Goal: Task Accomplishment & Management: Manage account settings

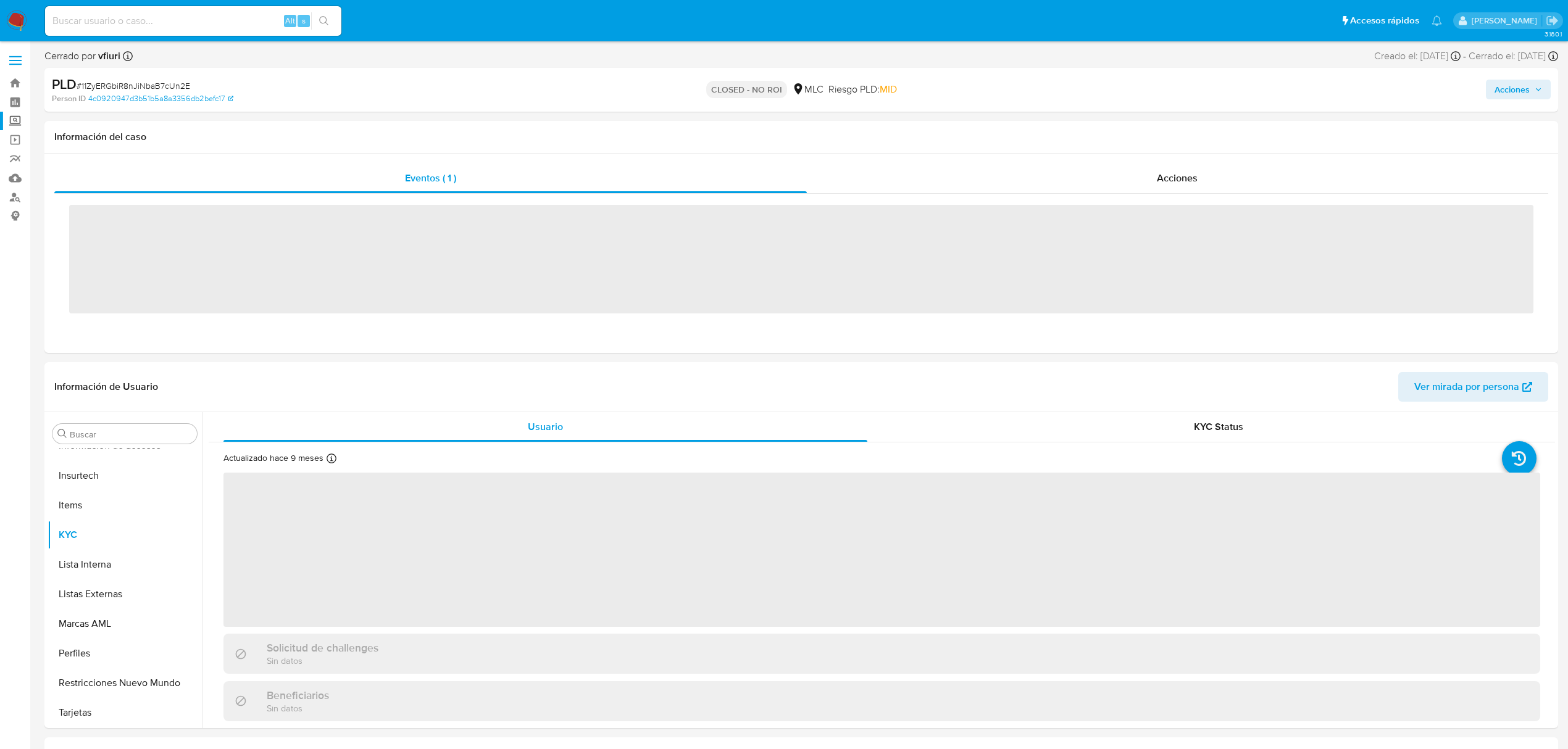
scroll to position [581, 0]
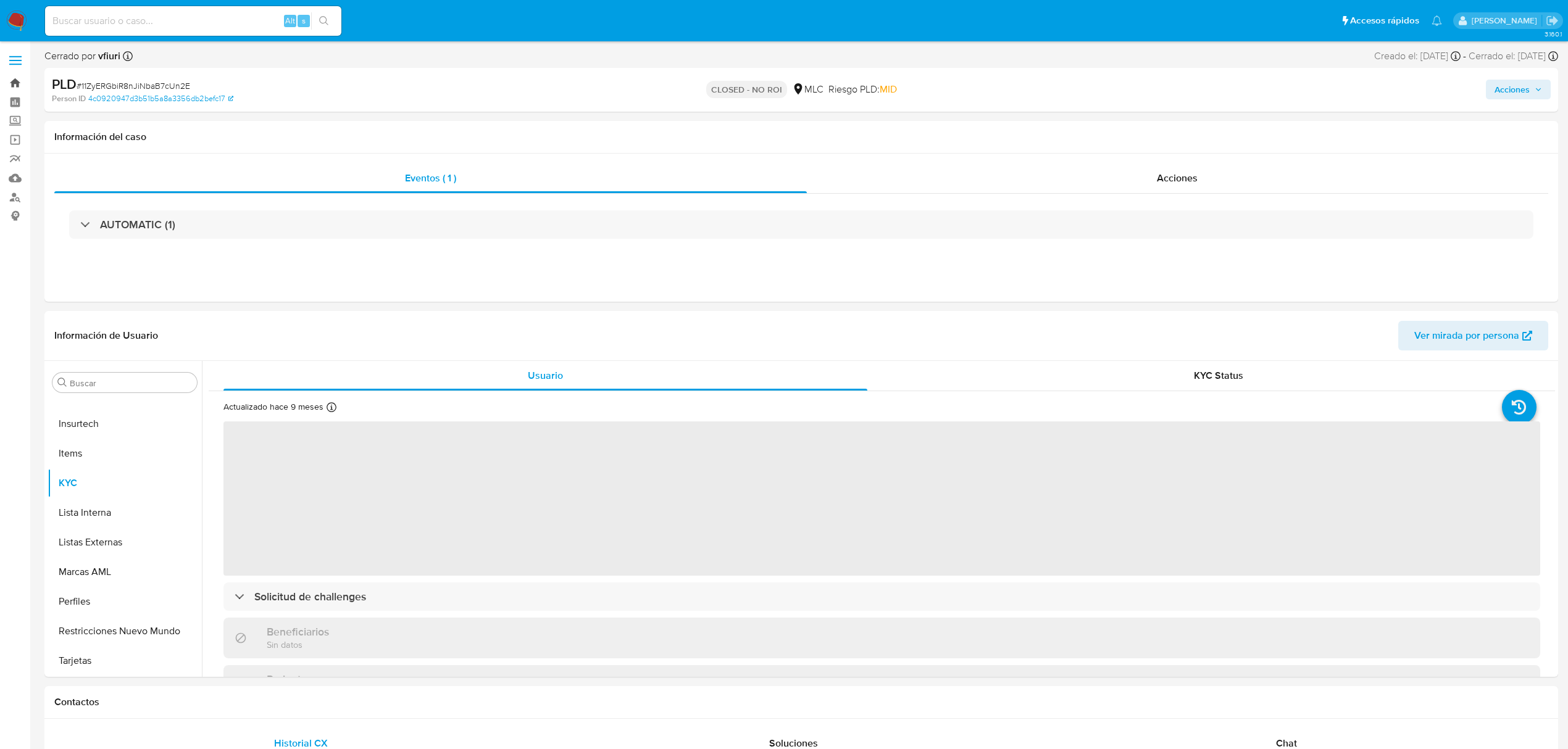
click at [6, 83] on link "Bandeja" at bounding box center [73, 83] width 147 height 19
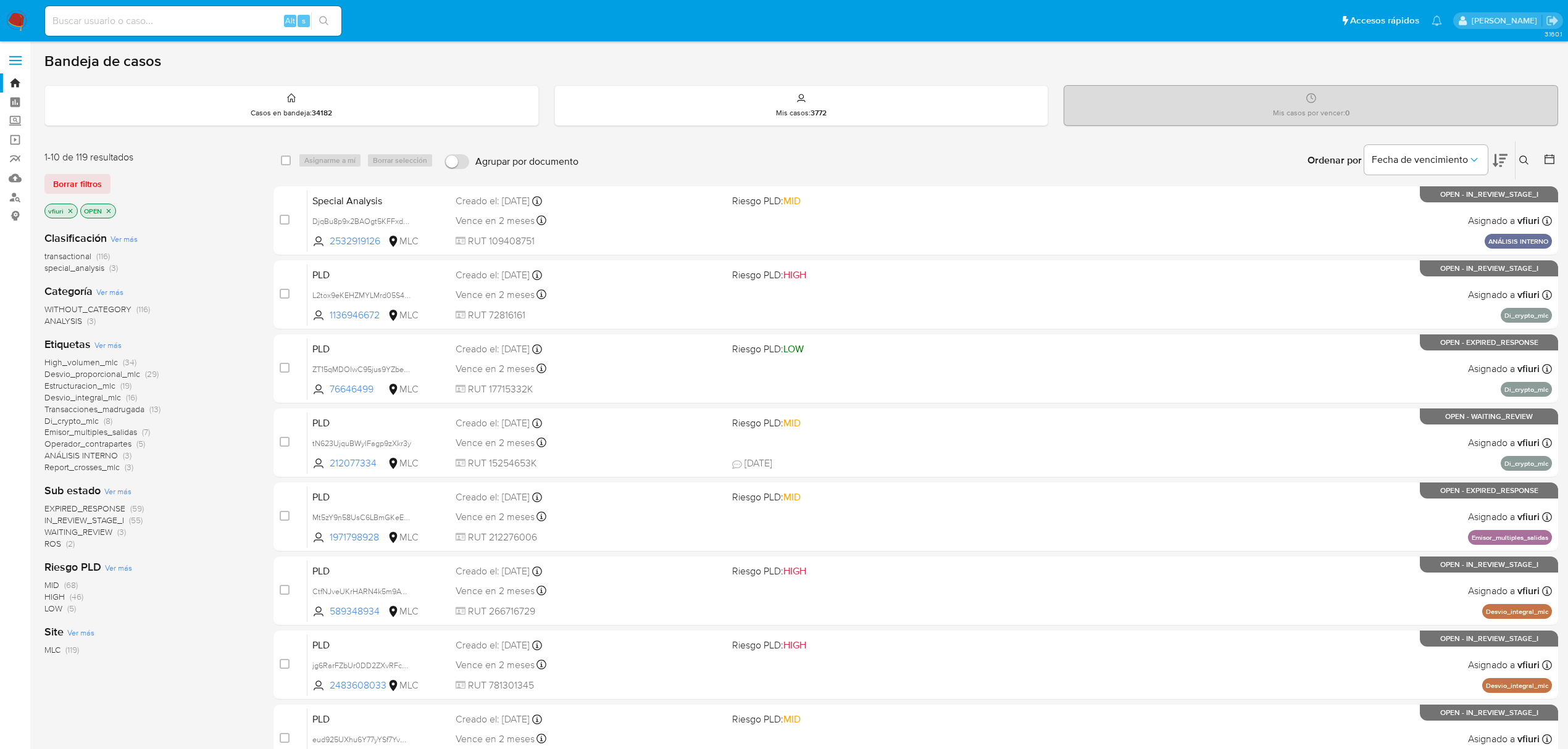
click at [1553, 156] on icon at bounding box center [1550, 159] width 10 height 10
click at [1550, 157] on icon at bounding box center [1550, 159] width 10 height 10
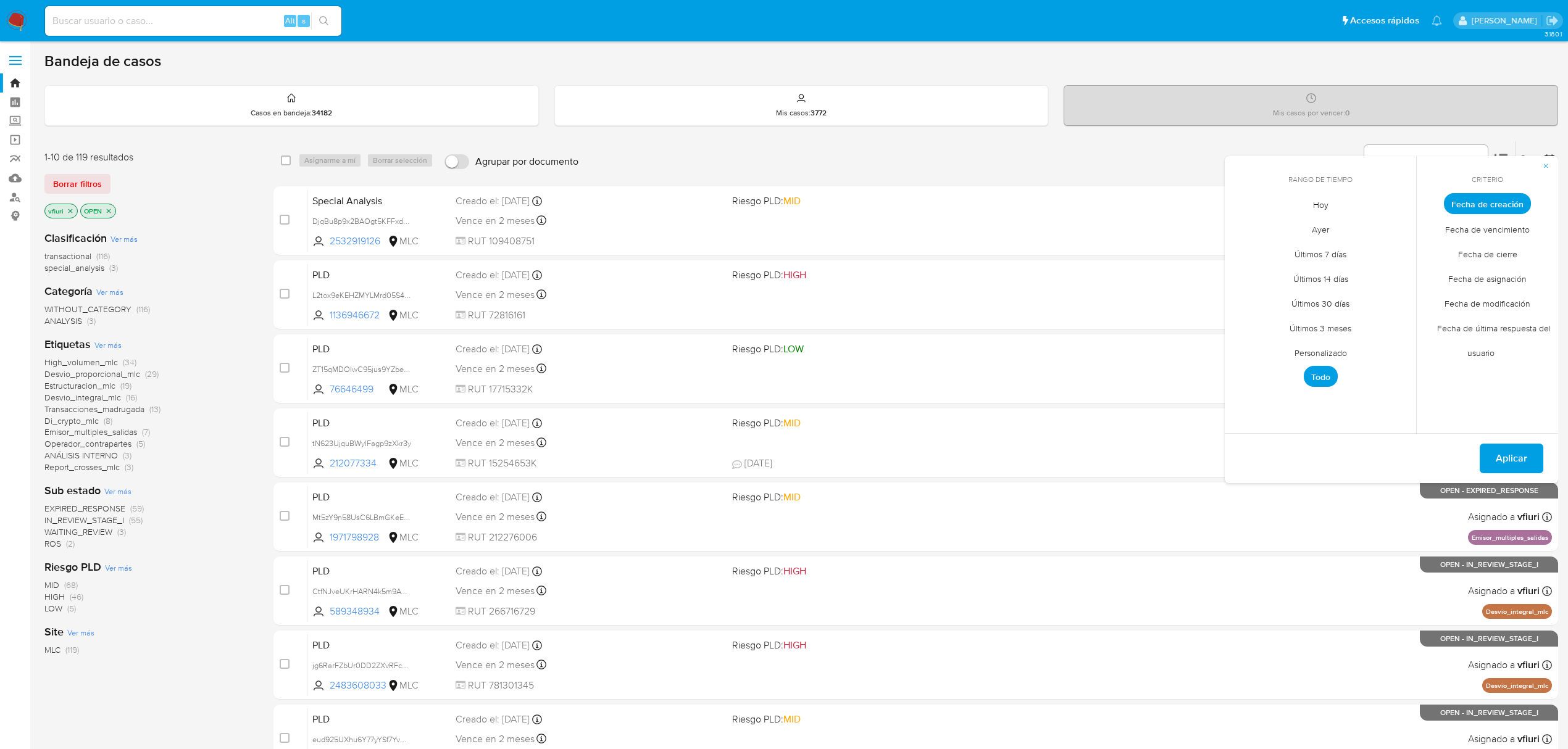
click at [1314, 351] on span "Personalizado" at bounding box center [1321, 353] width 78 height 26
click at [1243, 227] on icon "Mes anterior" at bounding box center [1243, 226] width 5 height 9
click at [1365, 294] on button "12" at bounding box center [1369, 296] width 20 height 20
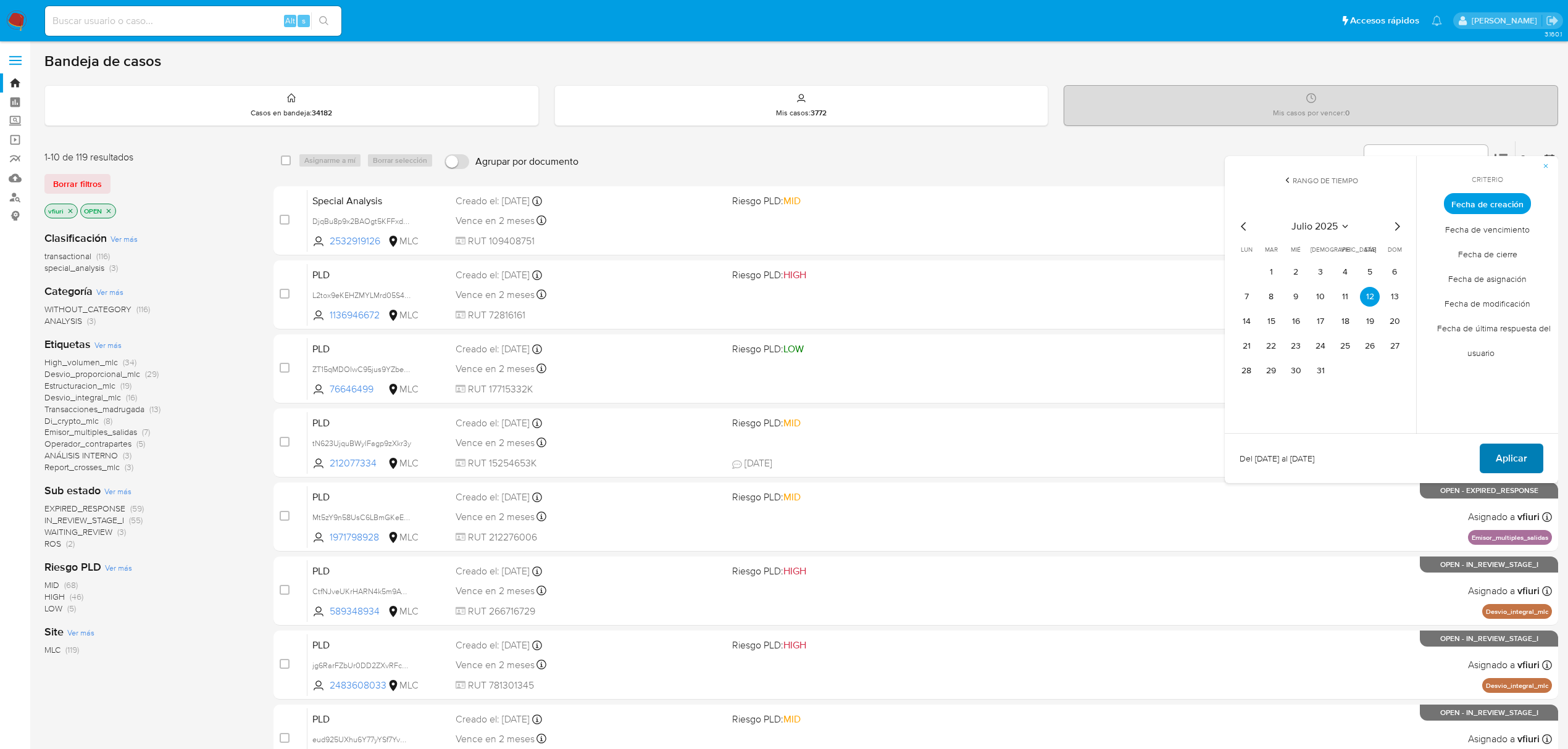
click at [1520, 458] on span "Aplicar" at bounding box center [1511, 458] width 32 height 27
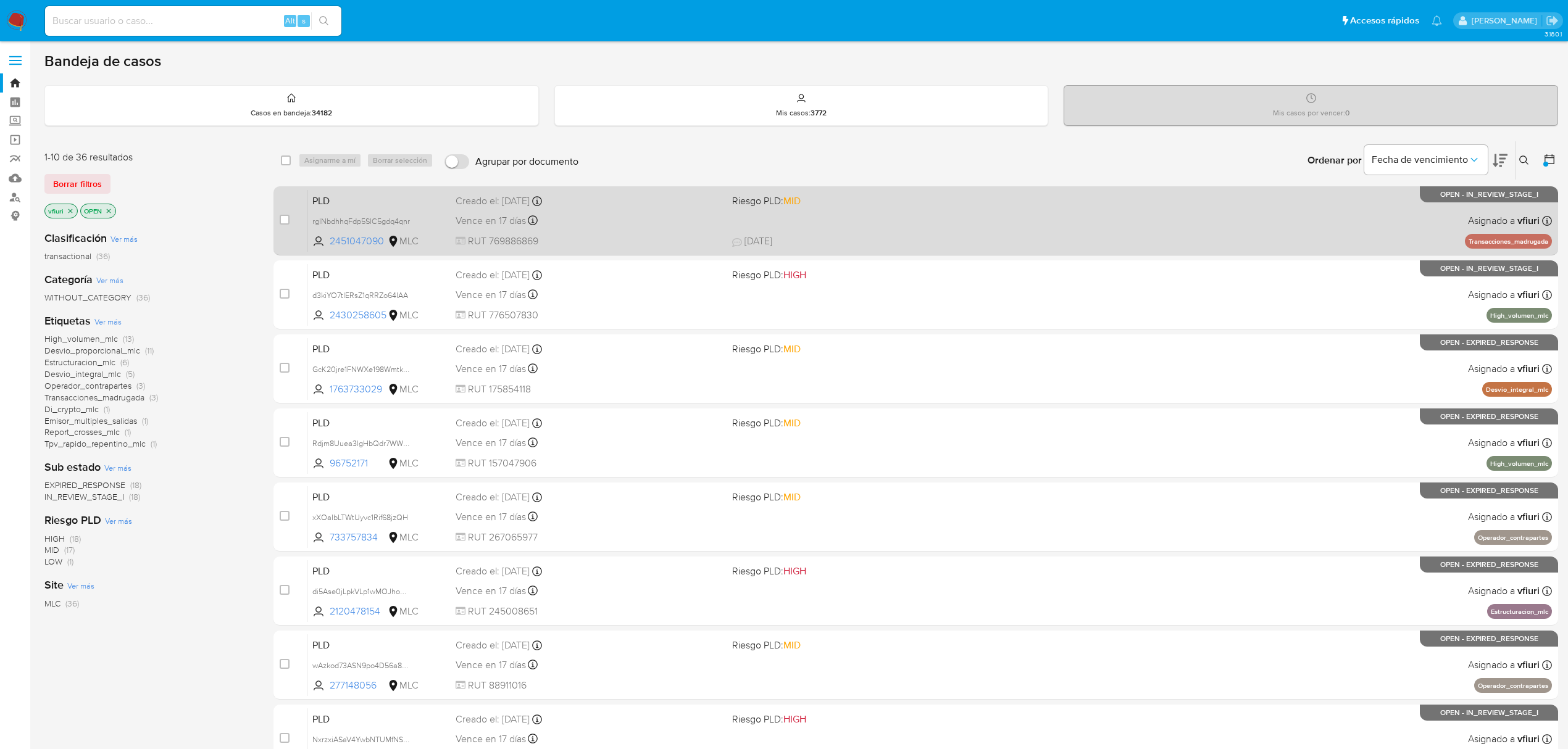
click at [547, 219] on div "Vence en 17 días Vence el 10/10/2025 16:10:10" at bounding box center [589, 220] width 267 height 17
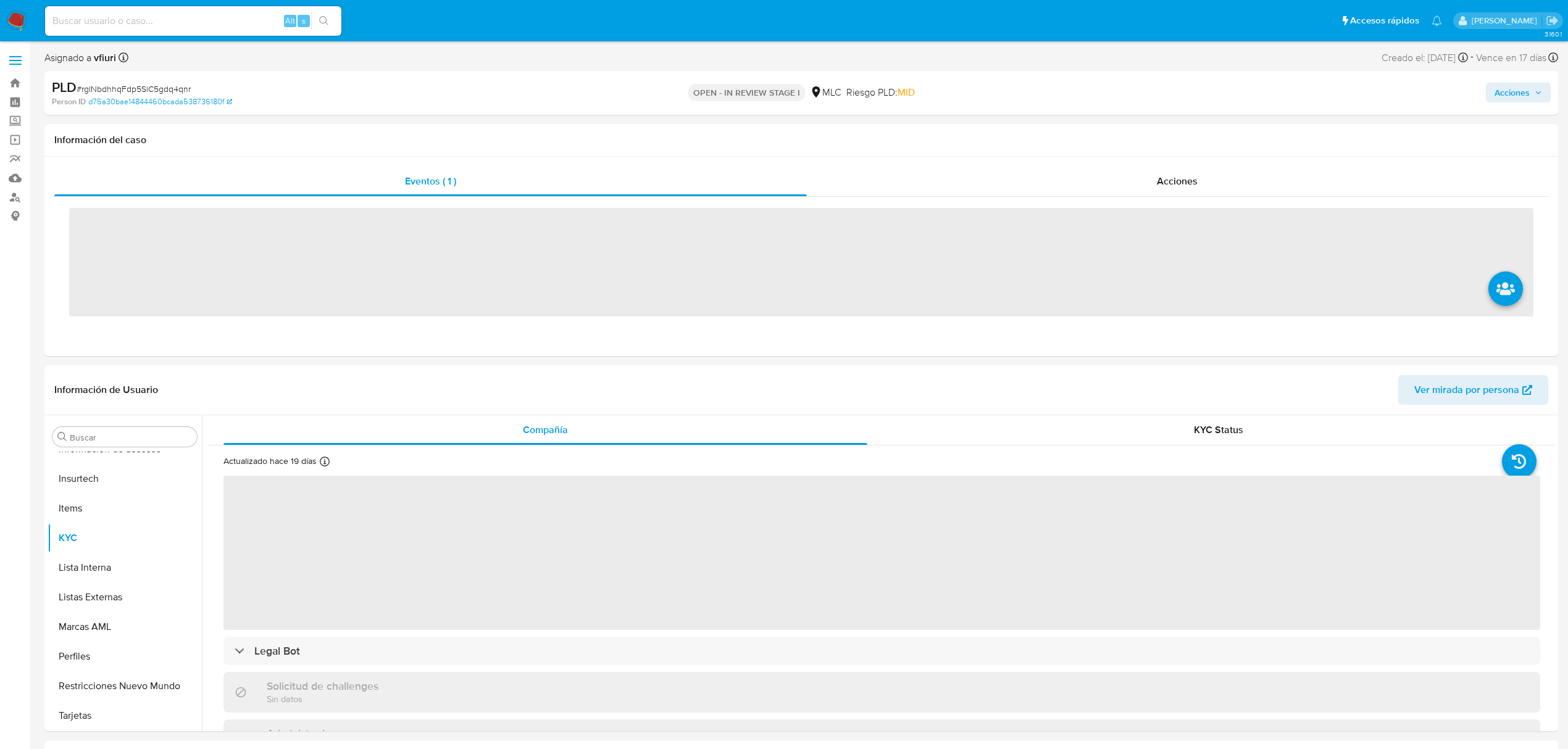
scroll to position [581, 0]
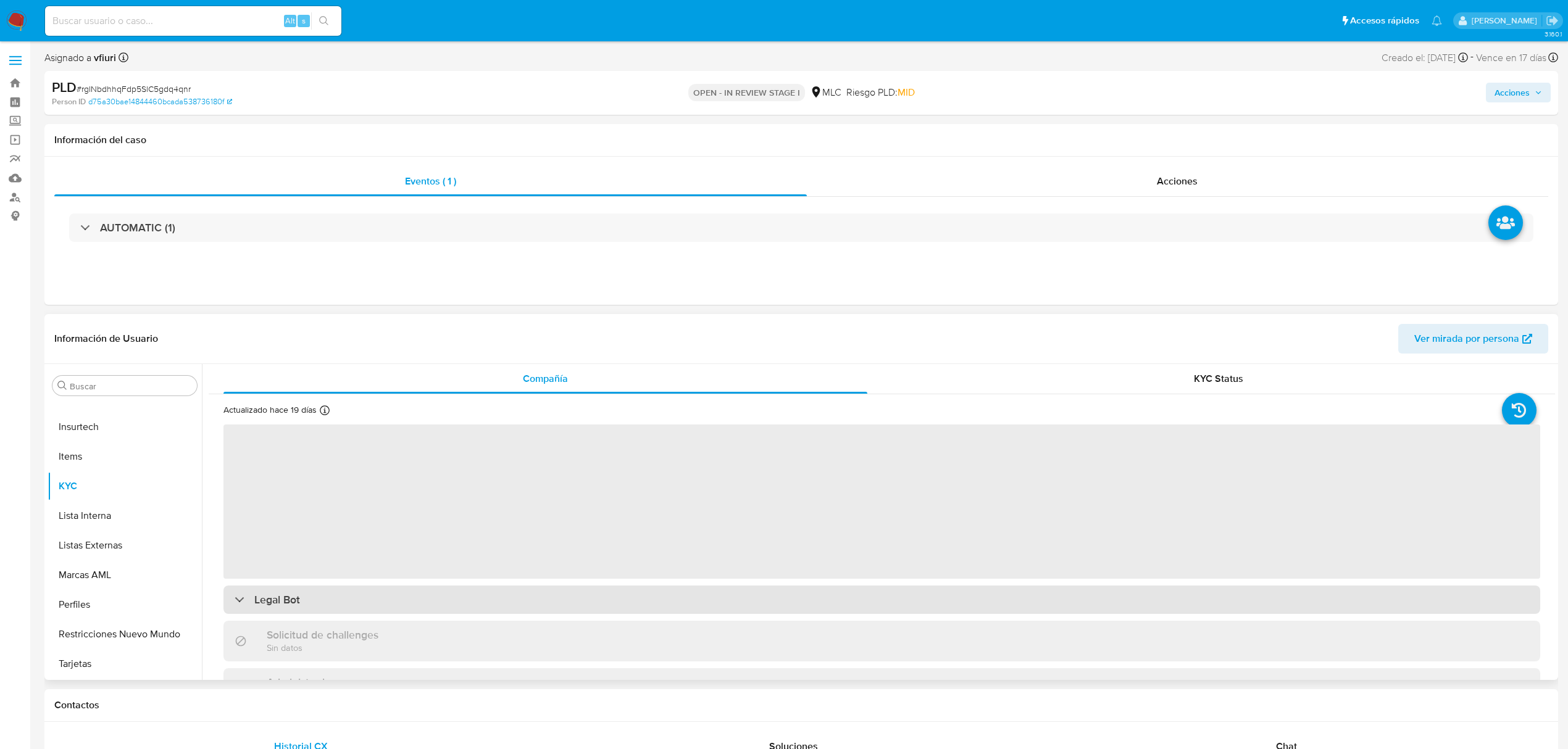
select select "10"
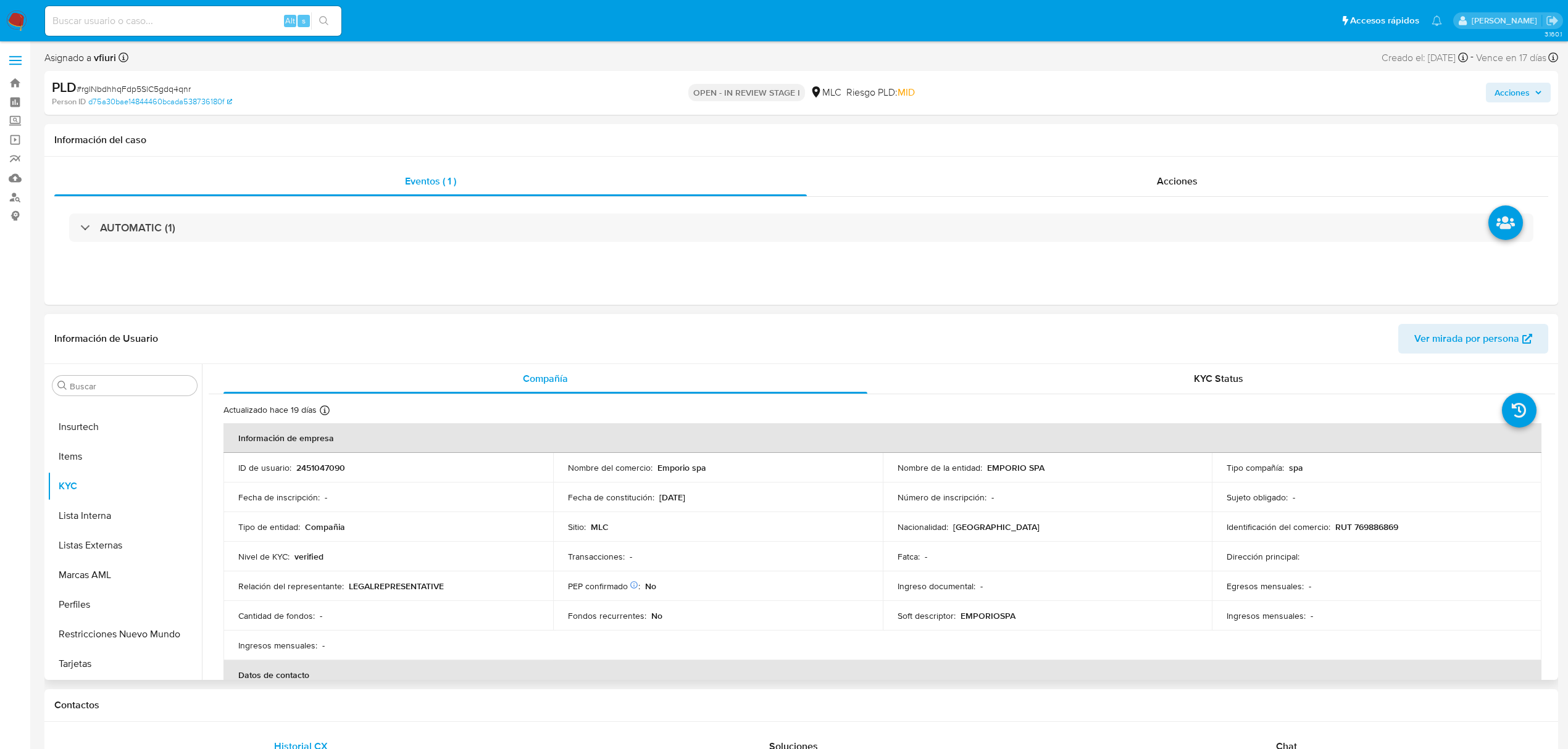
click at [332, 472] on td "ID de usuario : 2451047090" at bounding box center [388, 468] width 330 height 30
click at [330, 470] on p "2451047090" at bounding box center [320, 468] width 48 height 11
copy p "2451047090"
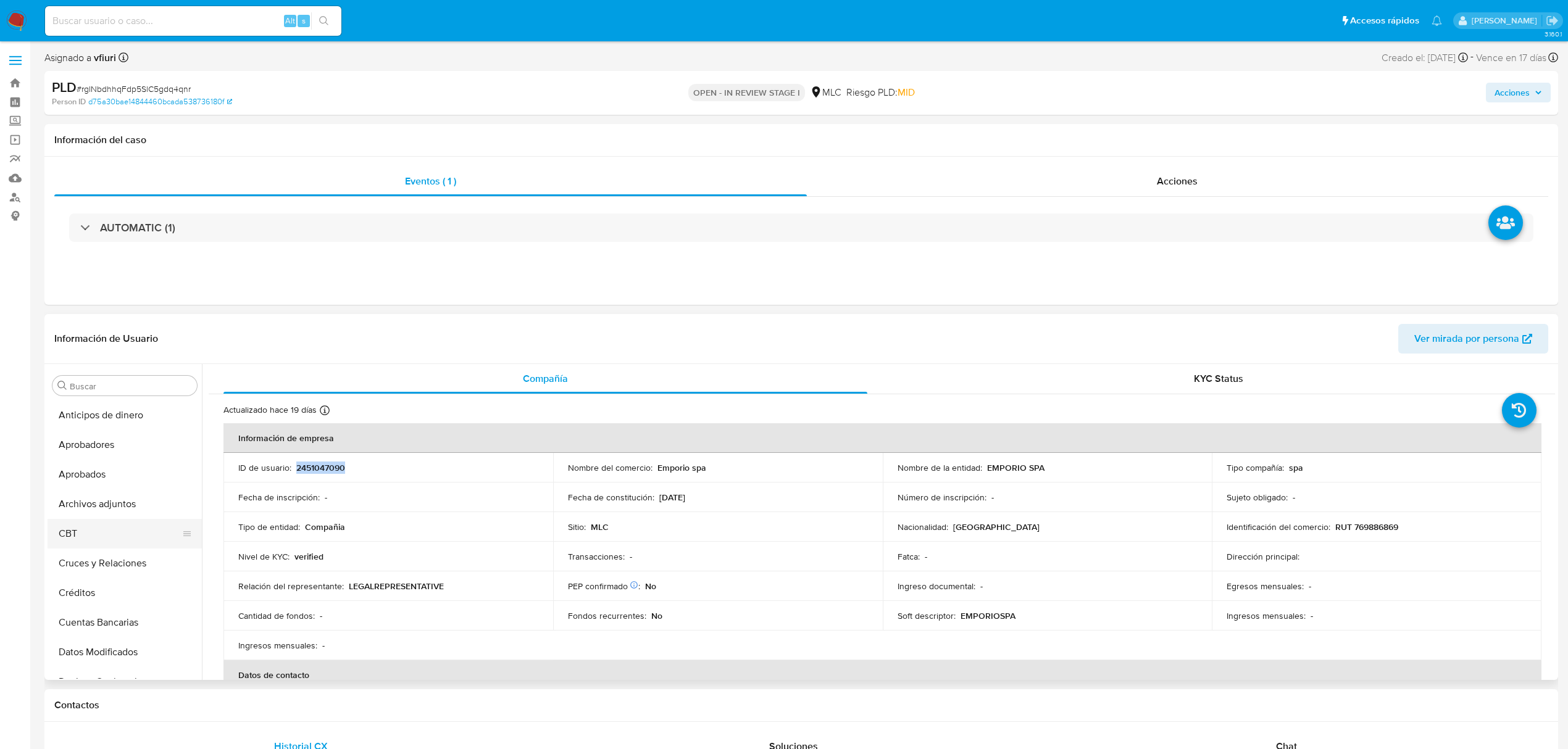
click at [114, 536] on button "CBT" at bounding box center [120, 534] width 145 height 30
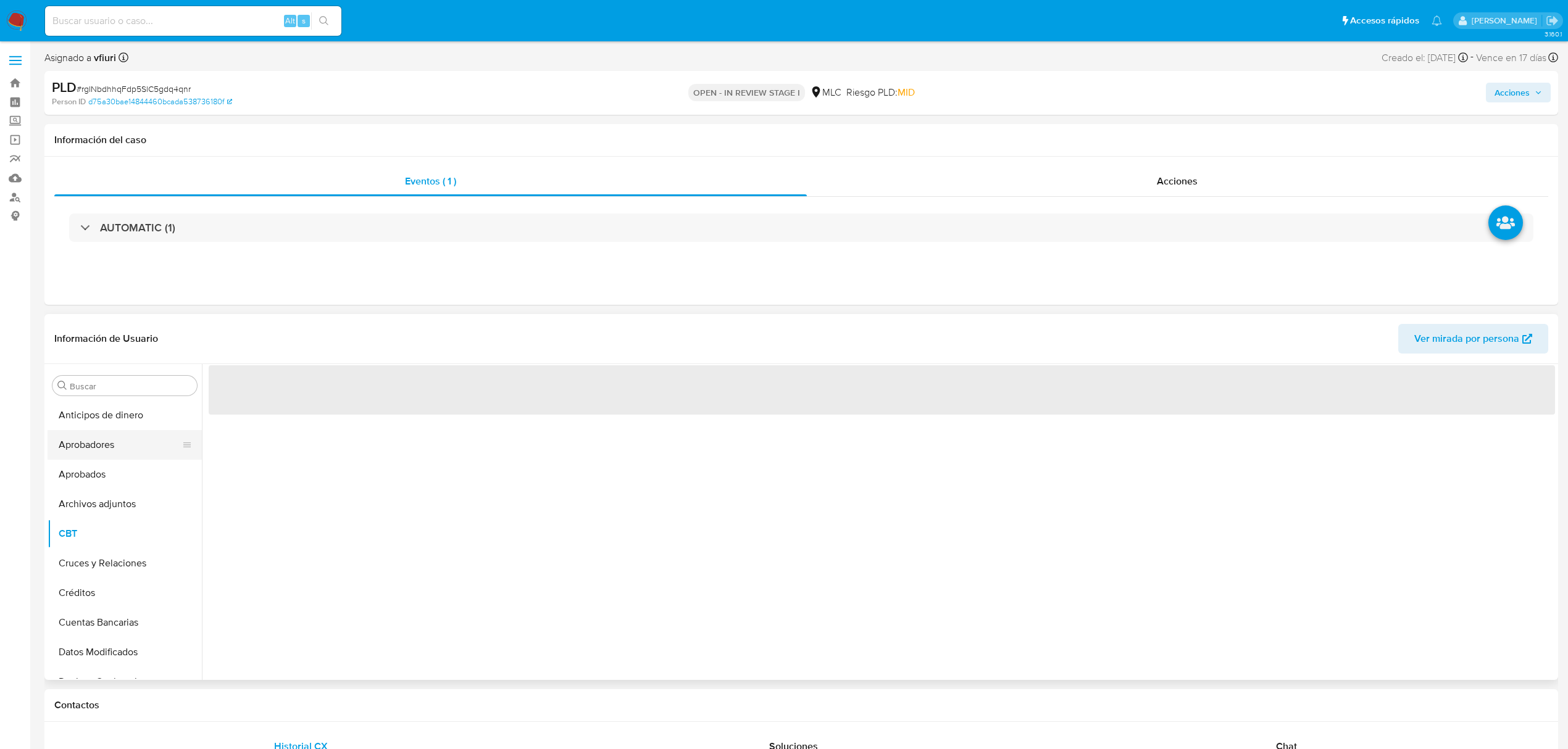
click at [100, 445] on button "Aprobadores" at bounding box center [120, 445] width 145 height 30
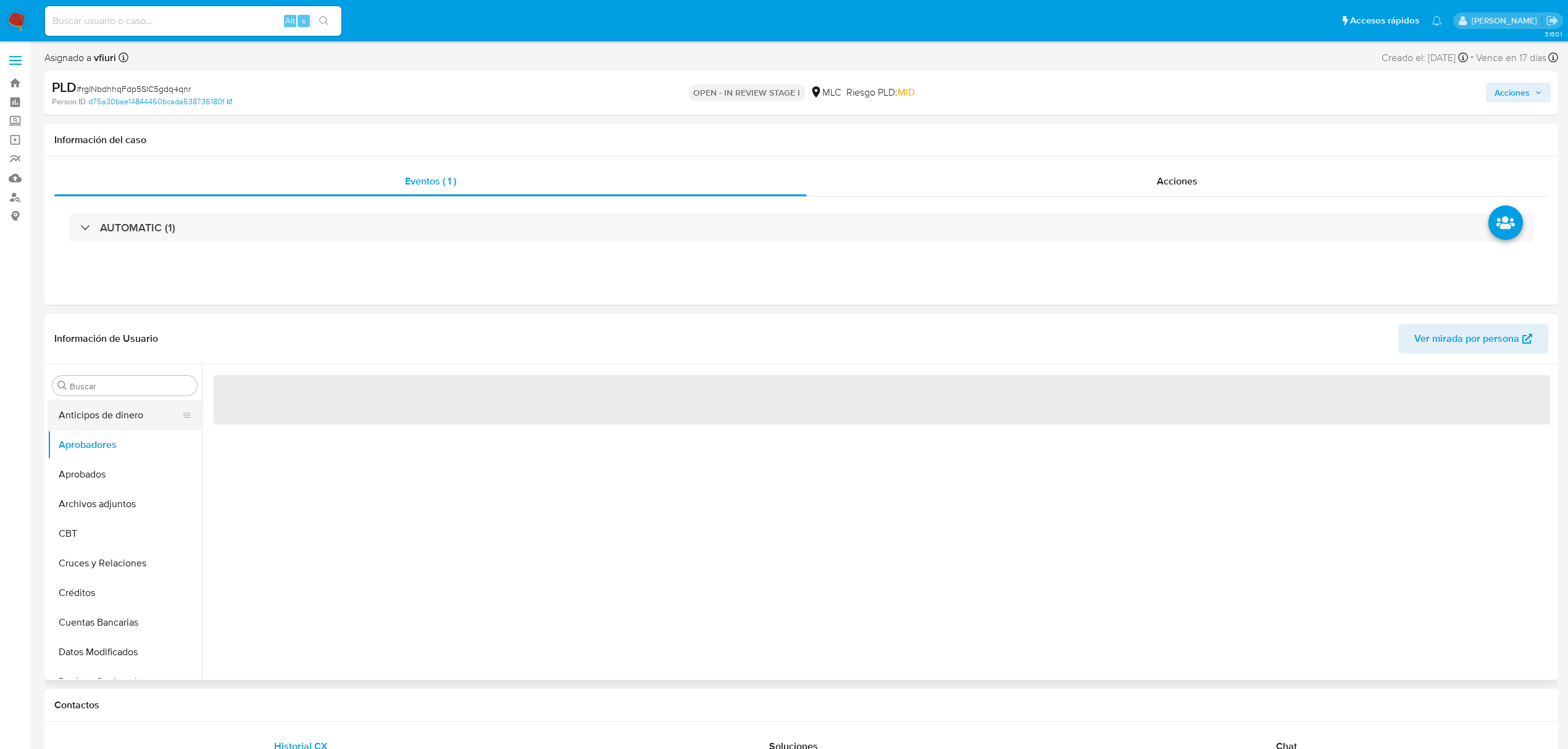
click at [104, 427] on button "Anticipos de dinero" at bounding box center [120, 415] width 145 height 30
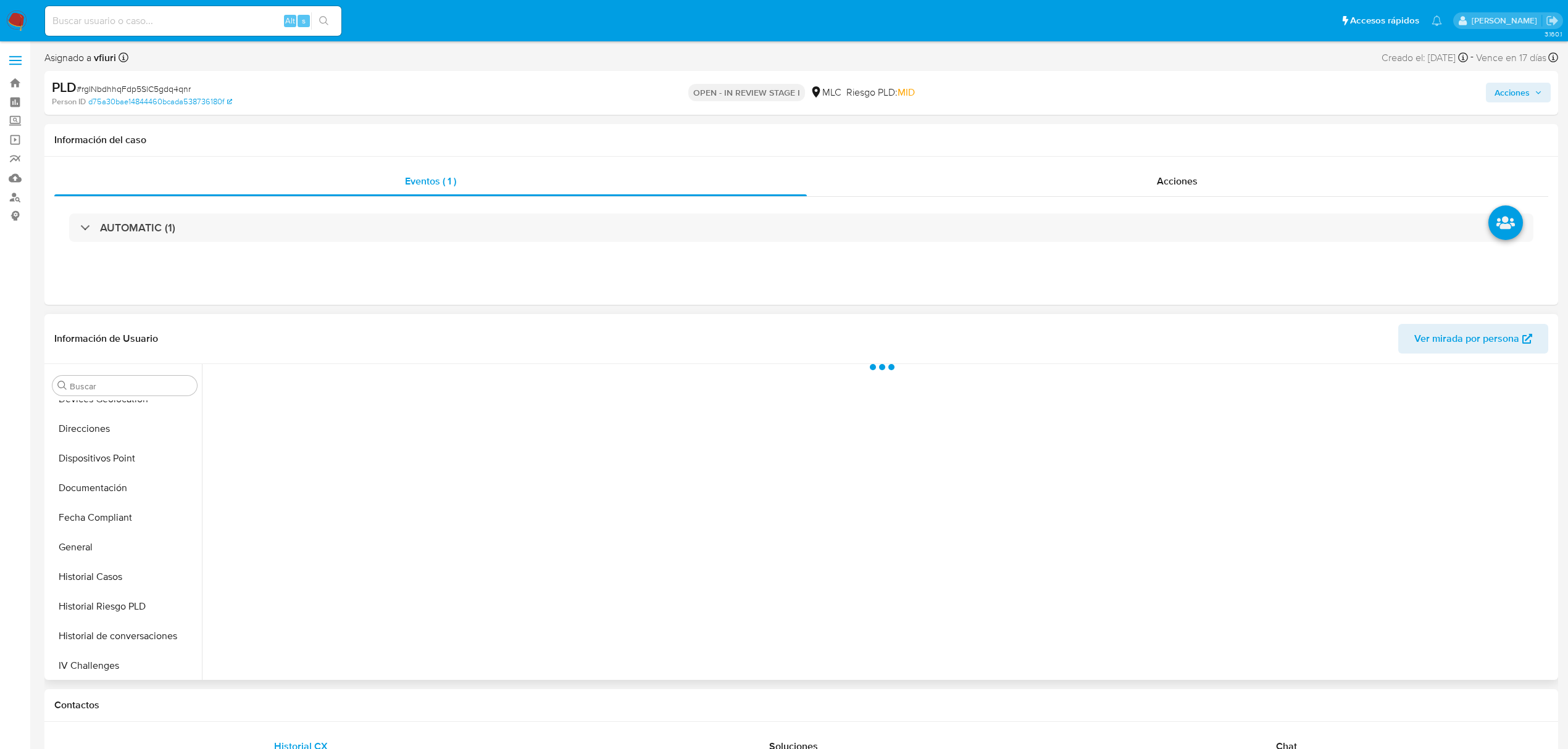
scroll to position [494, 0]
click at [112, 573] on button "KYC" at bounding box center [120, 573] width 145 height 30
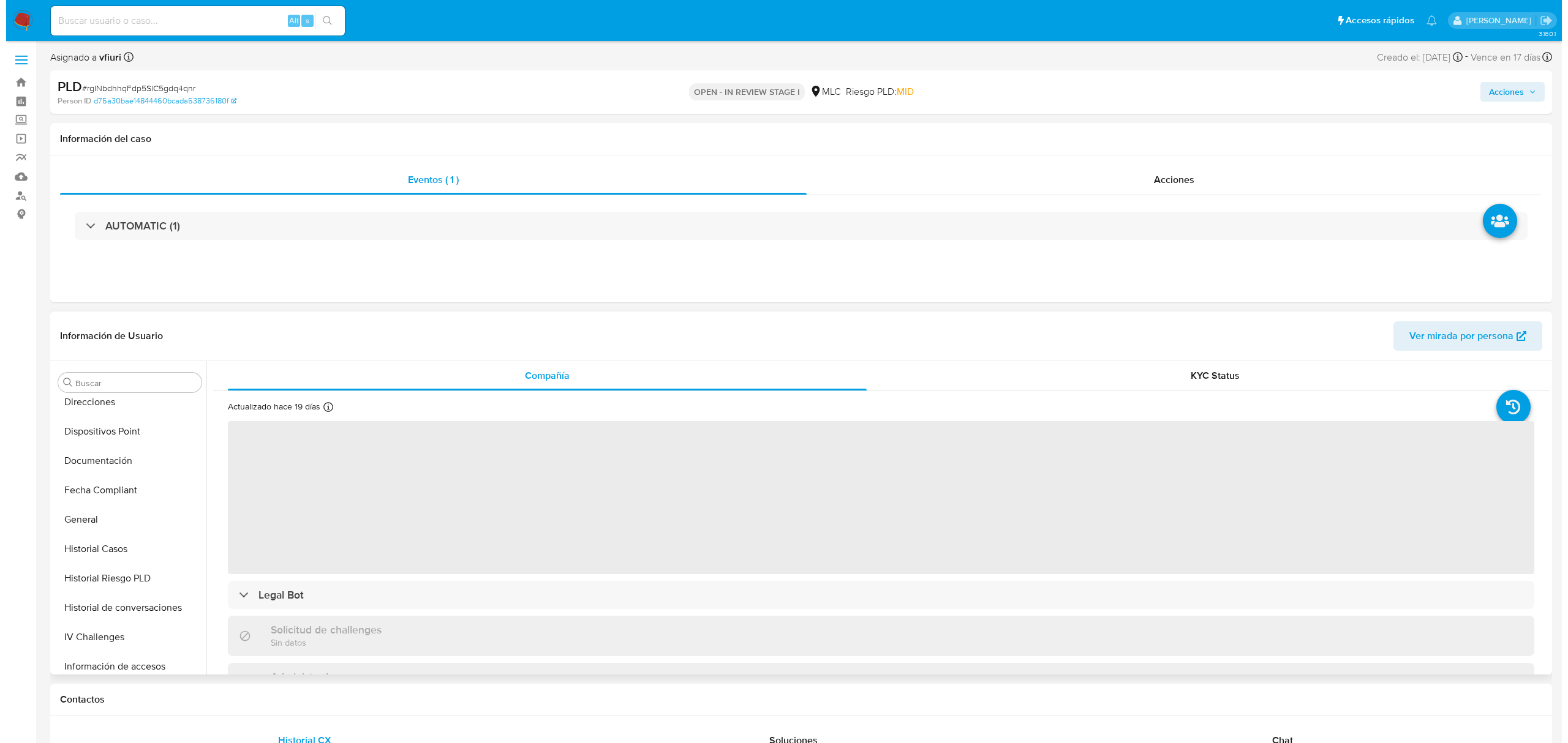
scroll to position [0, 0]
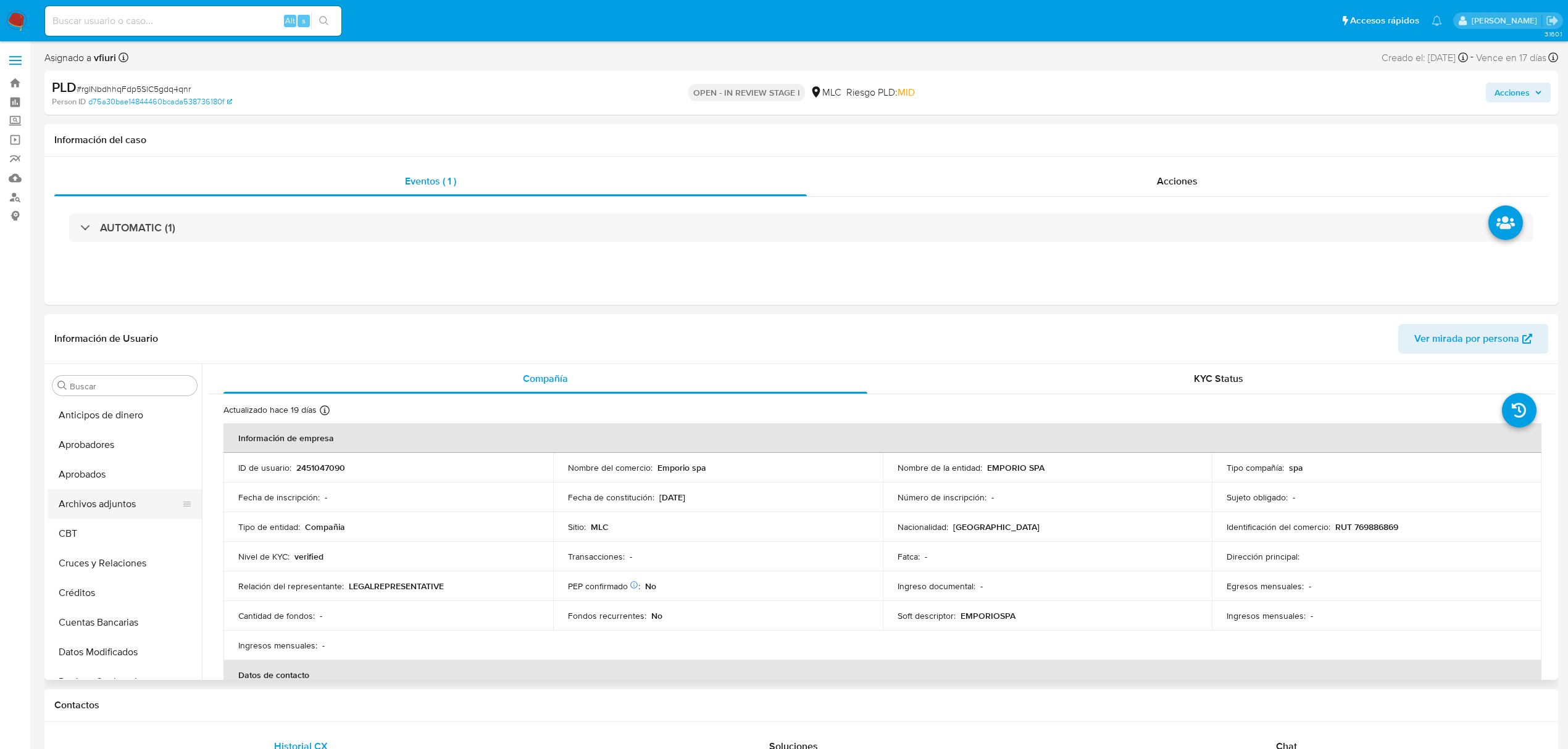
click at [95, 497] on button "Archivos adjuntos" at bounding box center [120, 504] width 145 height 30
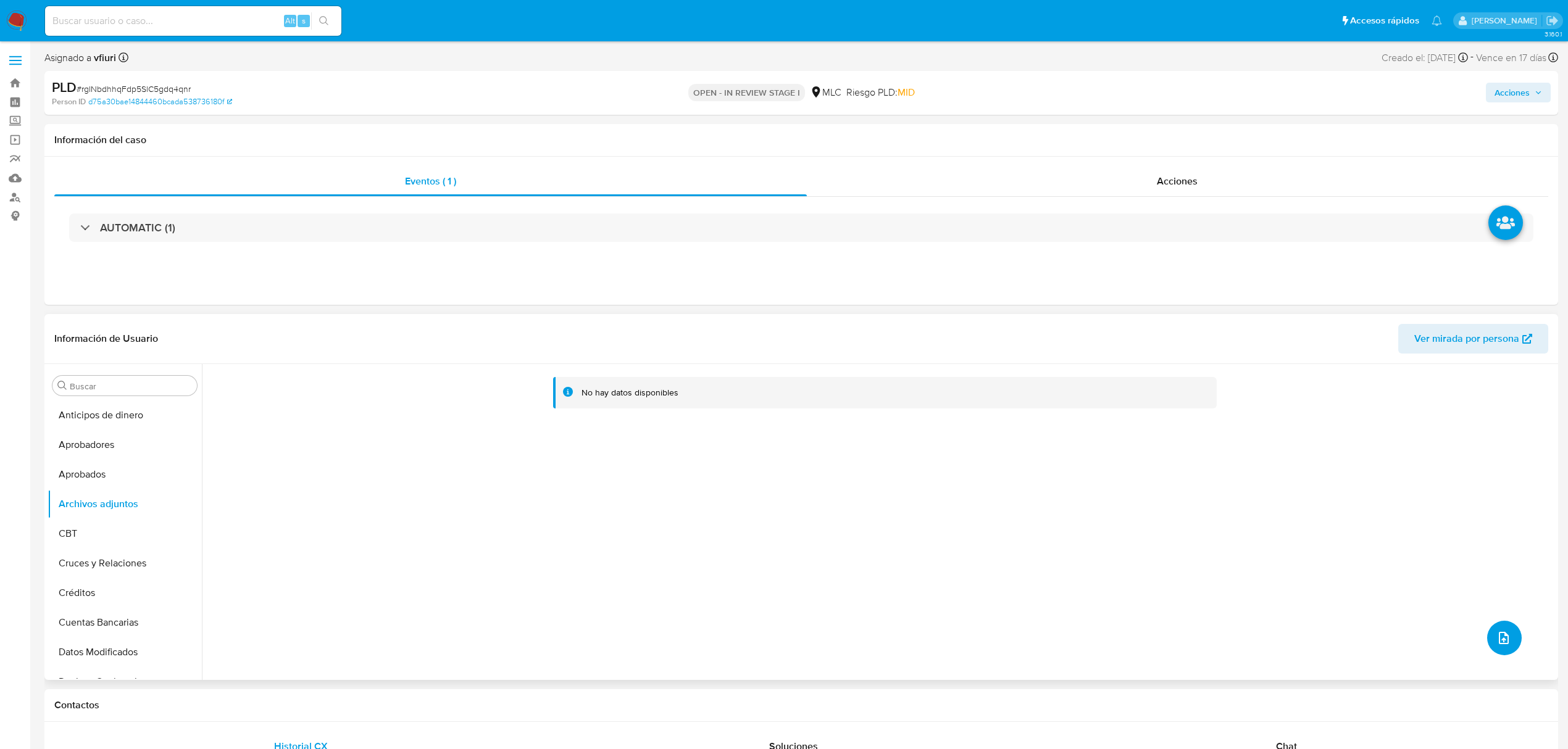
click at [1515, 636] on button "upload-file" at bounding box center [1504, 638] width 34 height 34
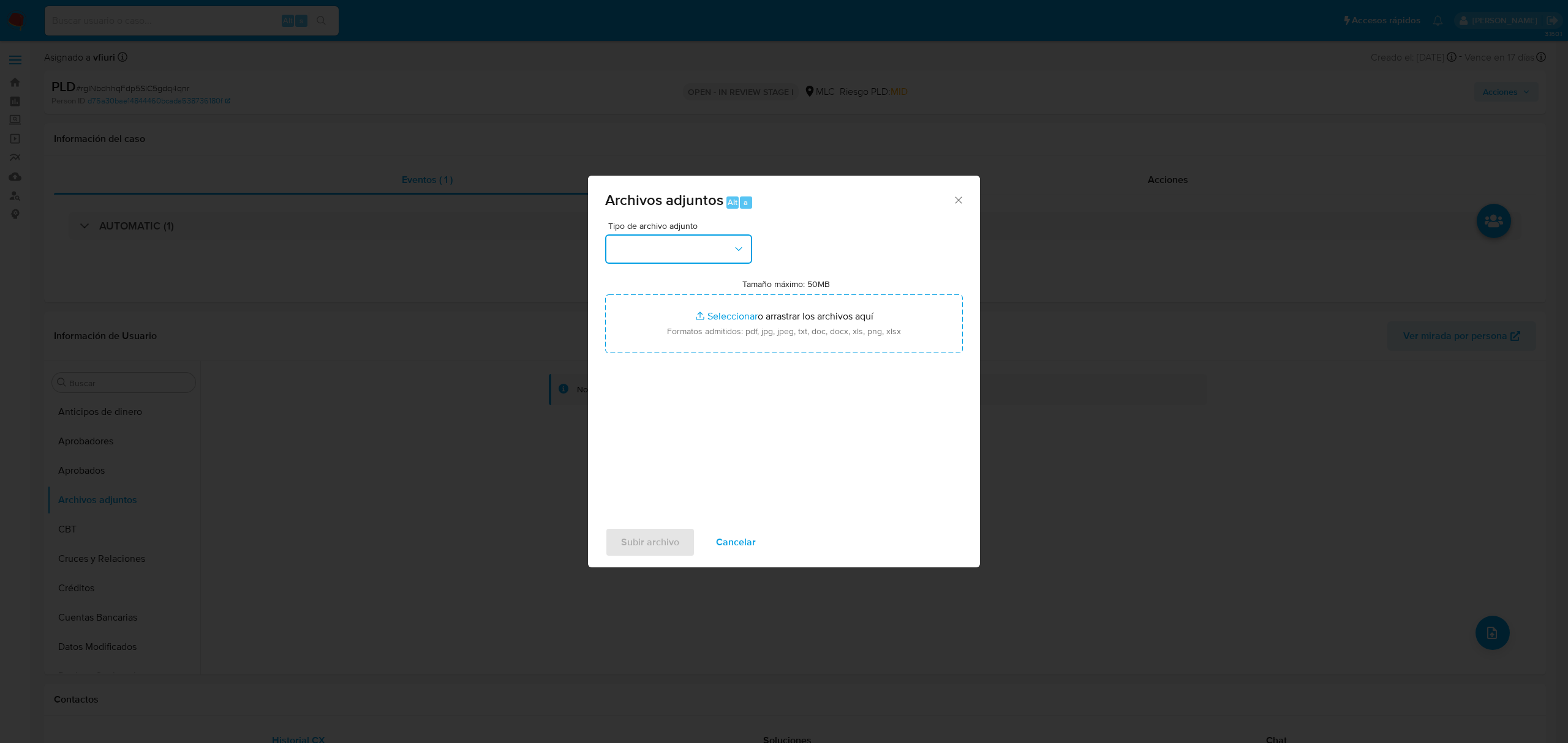
click at [660, 248] on button "button" at bounding box center [678, 249] width 147 height 29
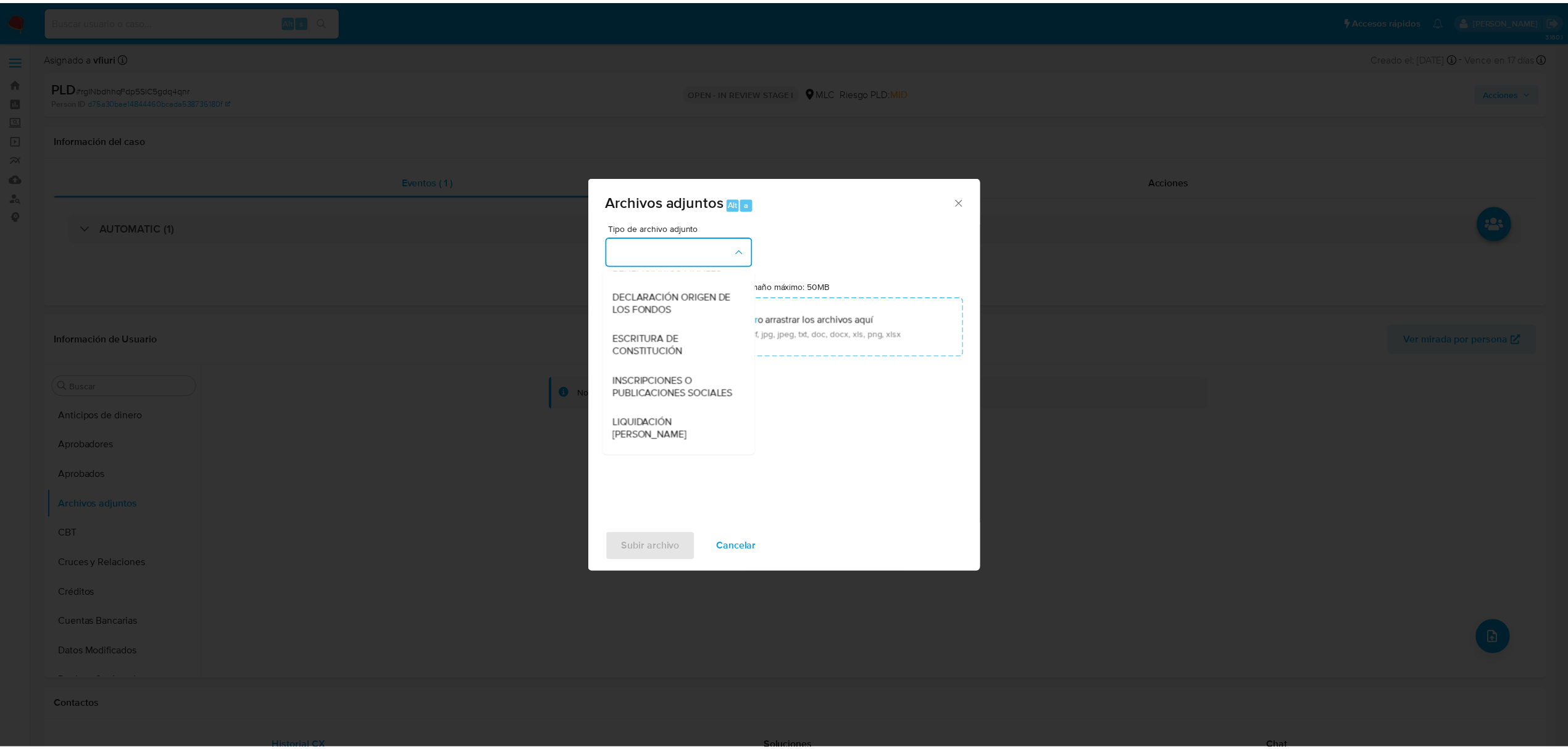
scroll to position [102, 0]
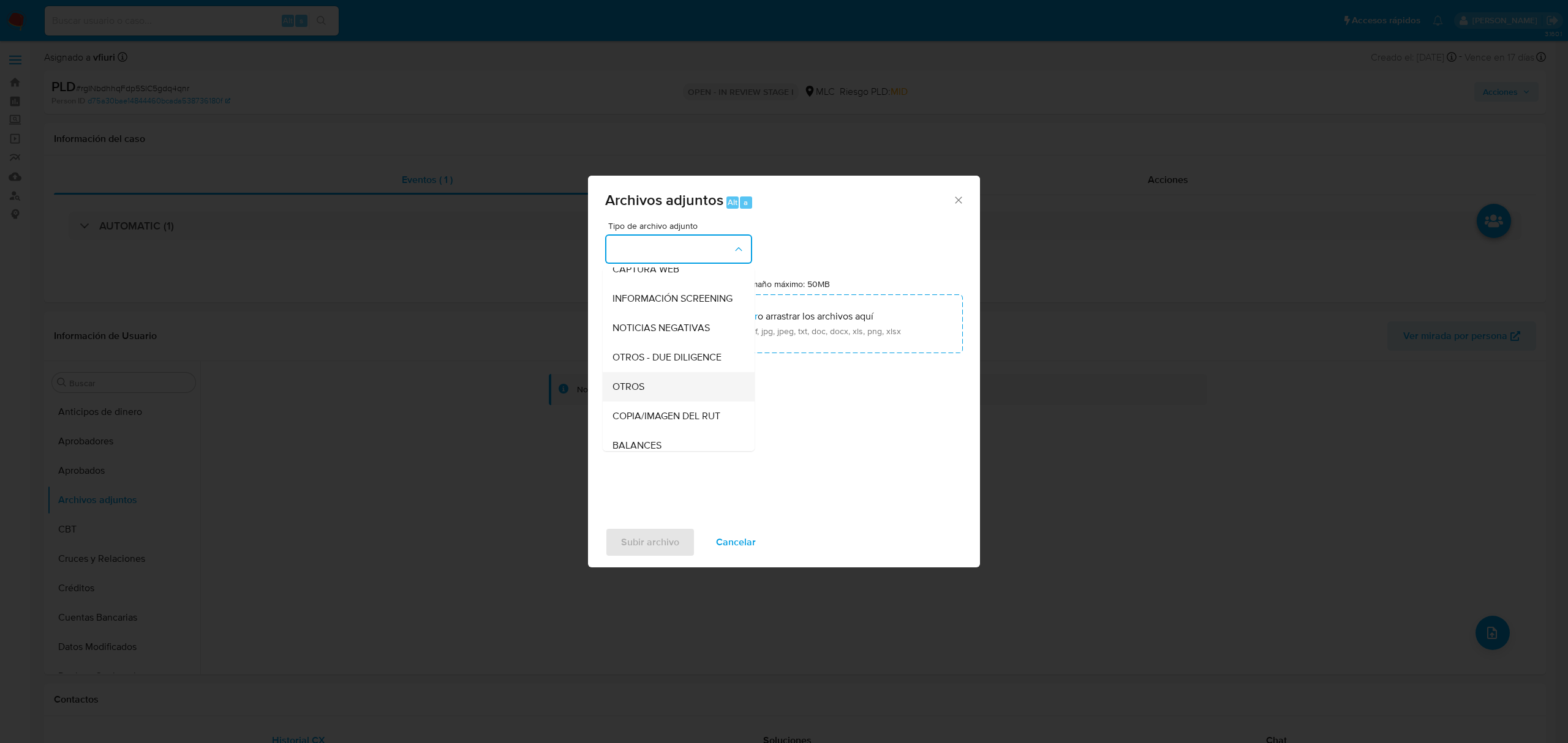
click at [638, 393] on span "OTROS" at bounding box center [628, 387] width 32 height 12
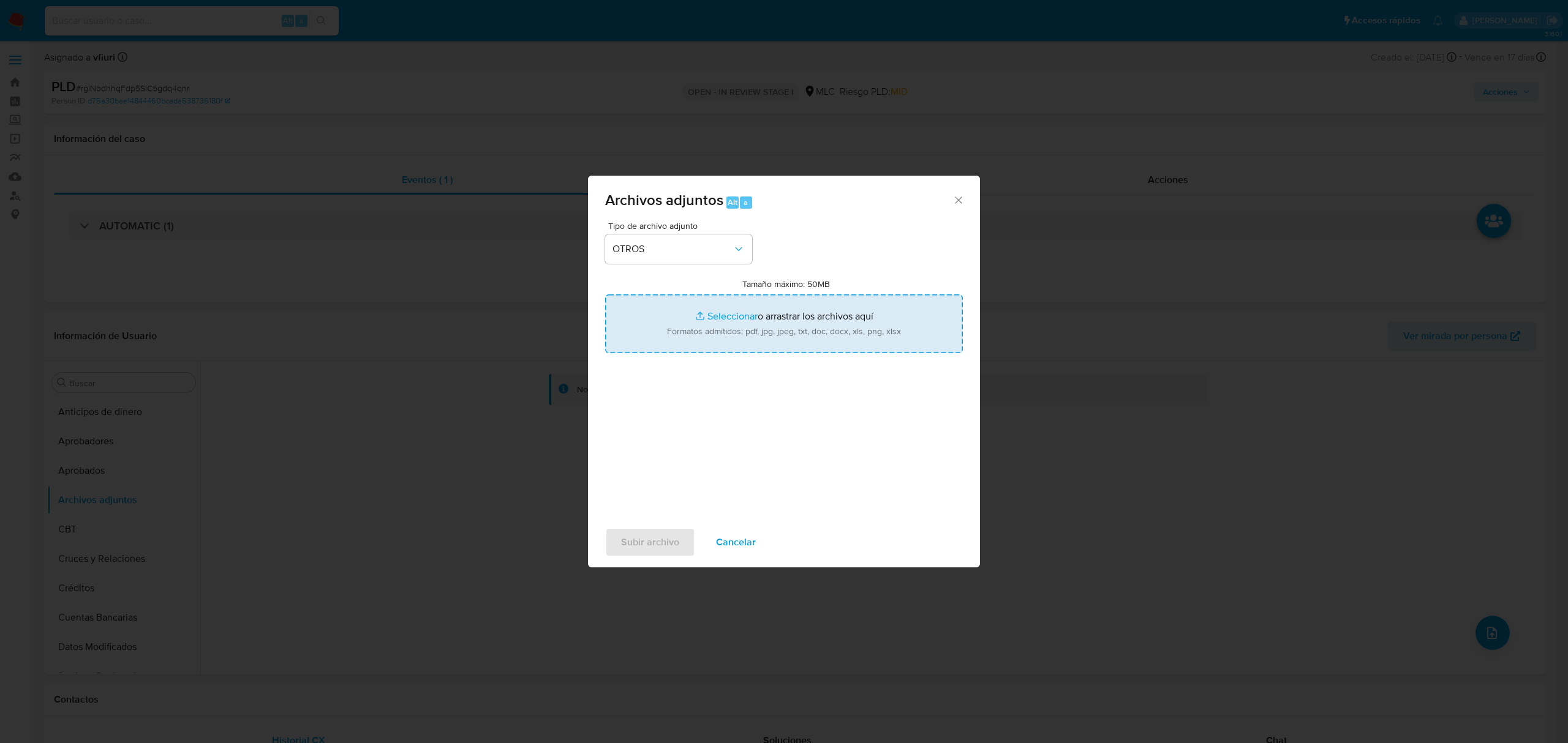
type input "C:\fakepath\Case log 2451047090 - 11_09_2025.pdf"
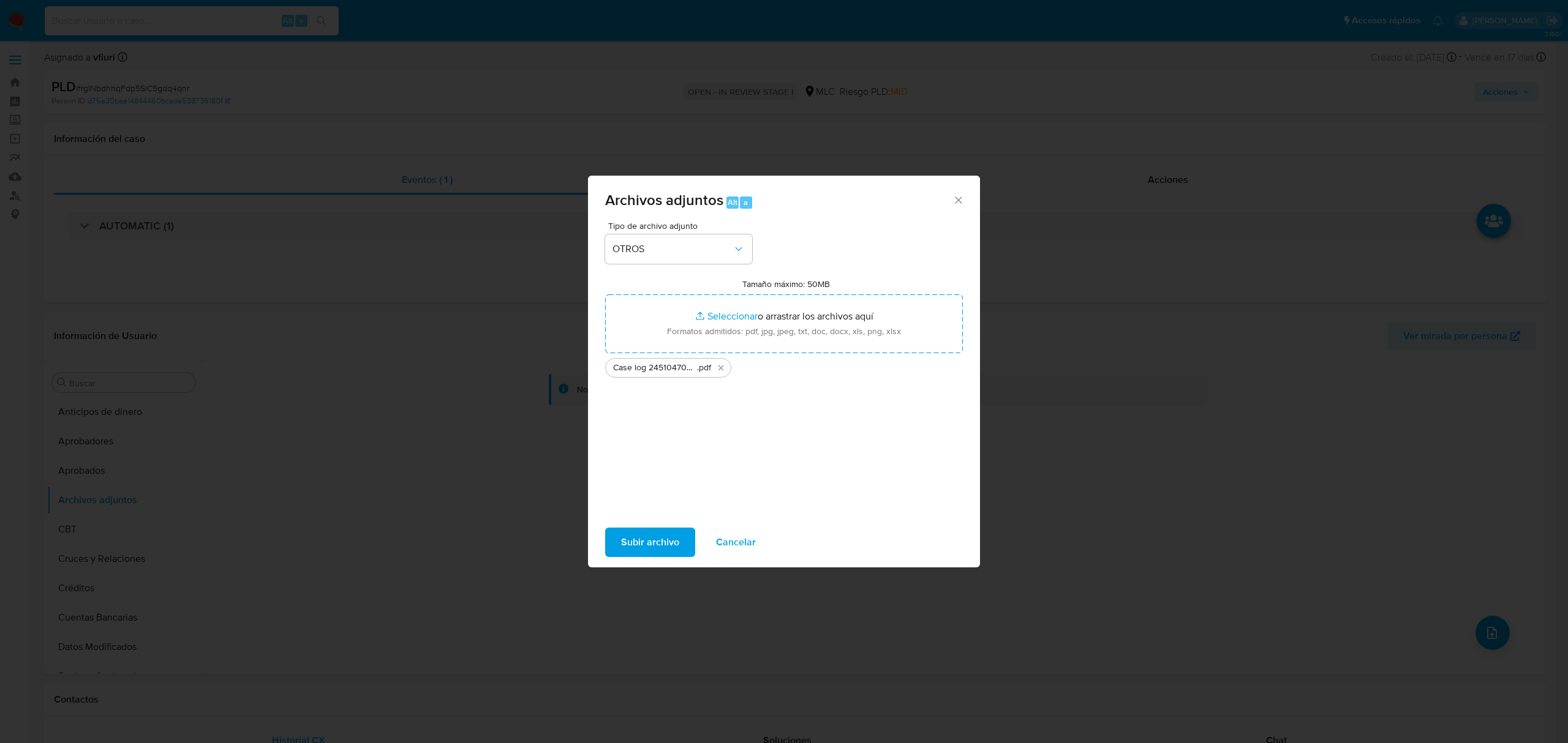
click at [625, 551] on span "Subir archivo" at bounding box center [650, 542] width 58 height 27
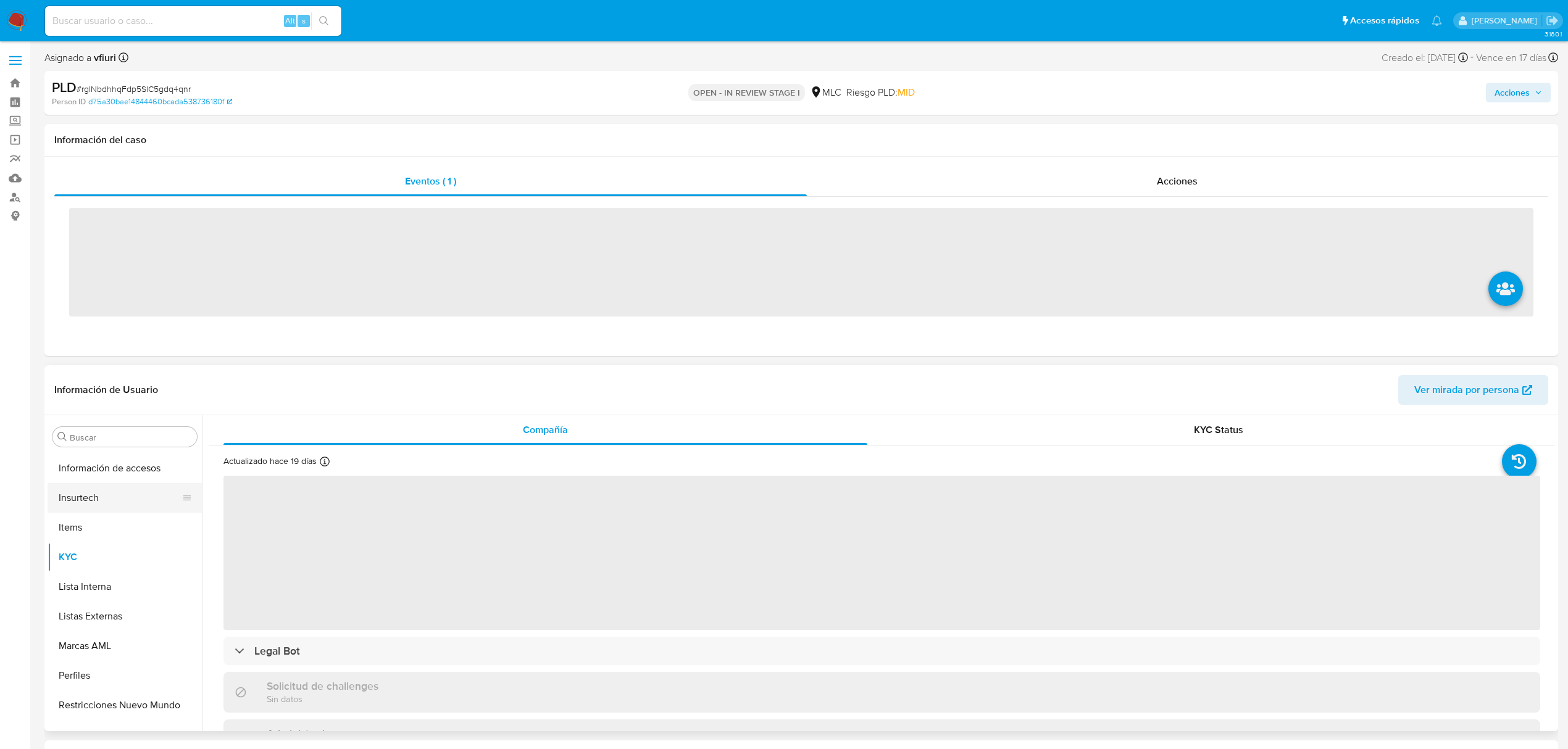
scroll to position [581, 0]
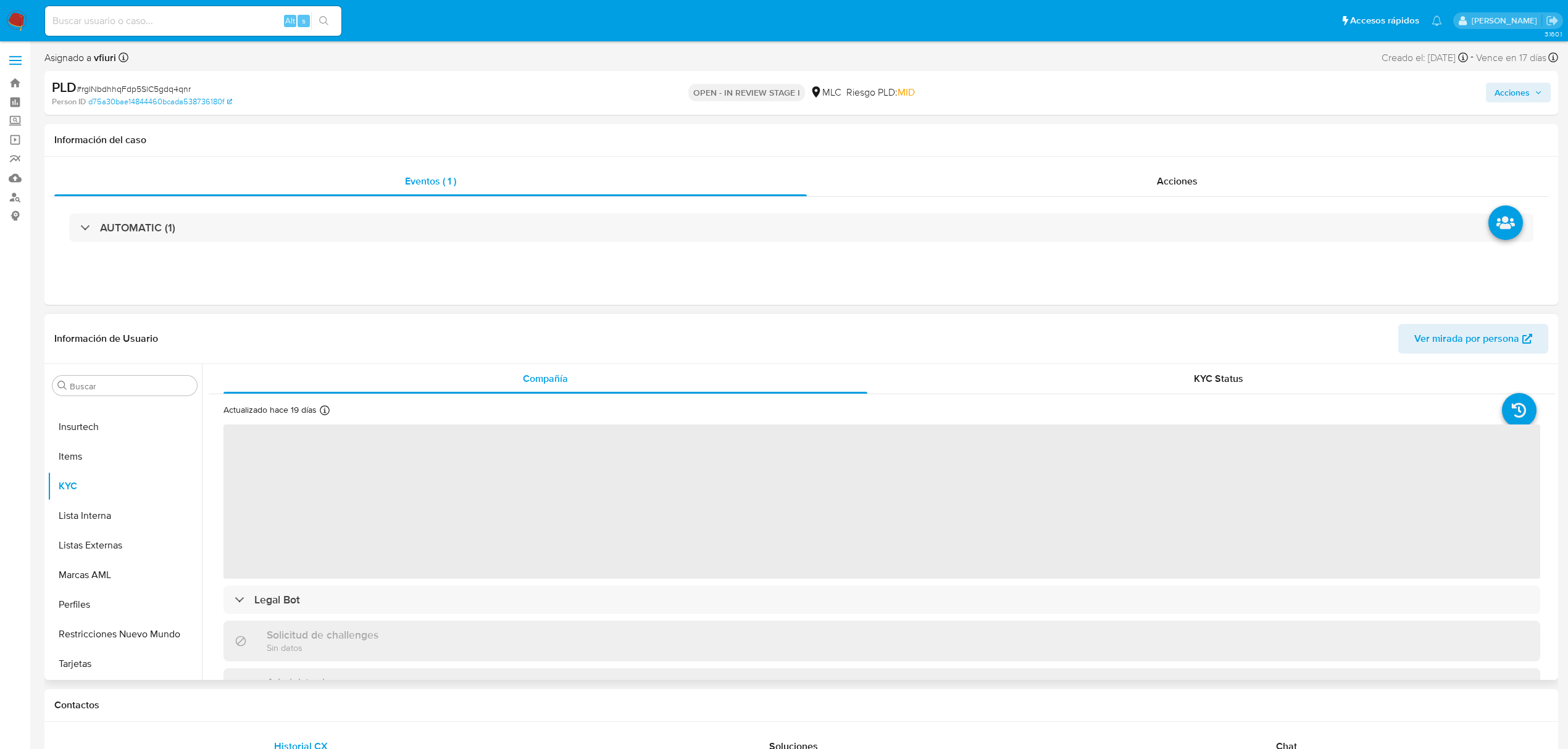
select select "10"
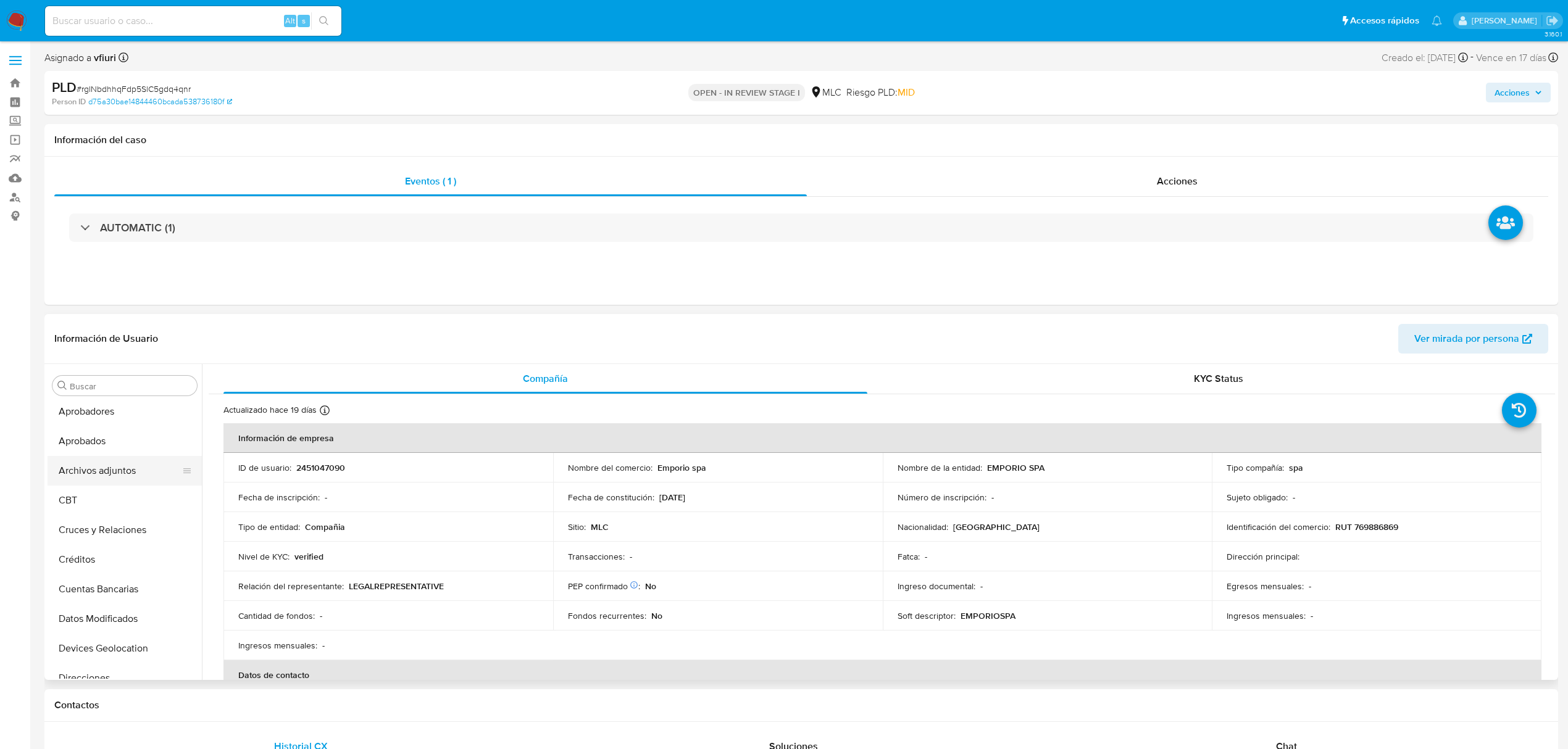
scroll to position [5, 0]
click at [114, 495] on button "Archivos adjuntos" at bounding box center [120, 499] width 145 height 30
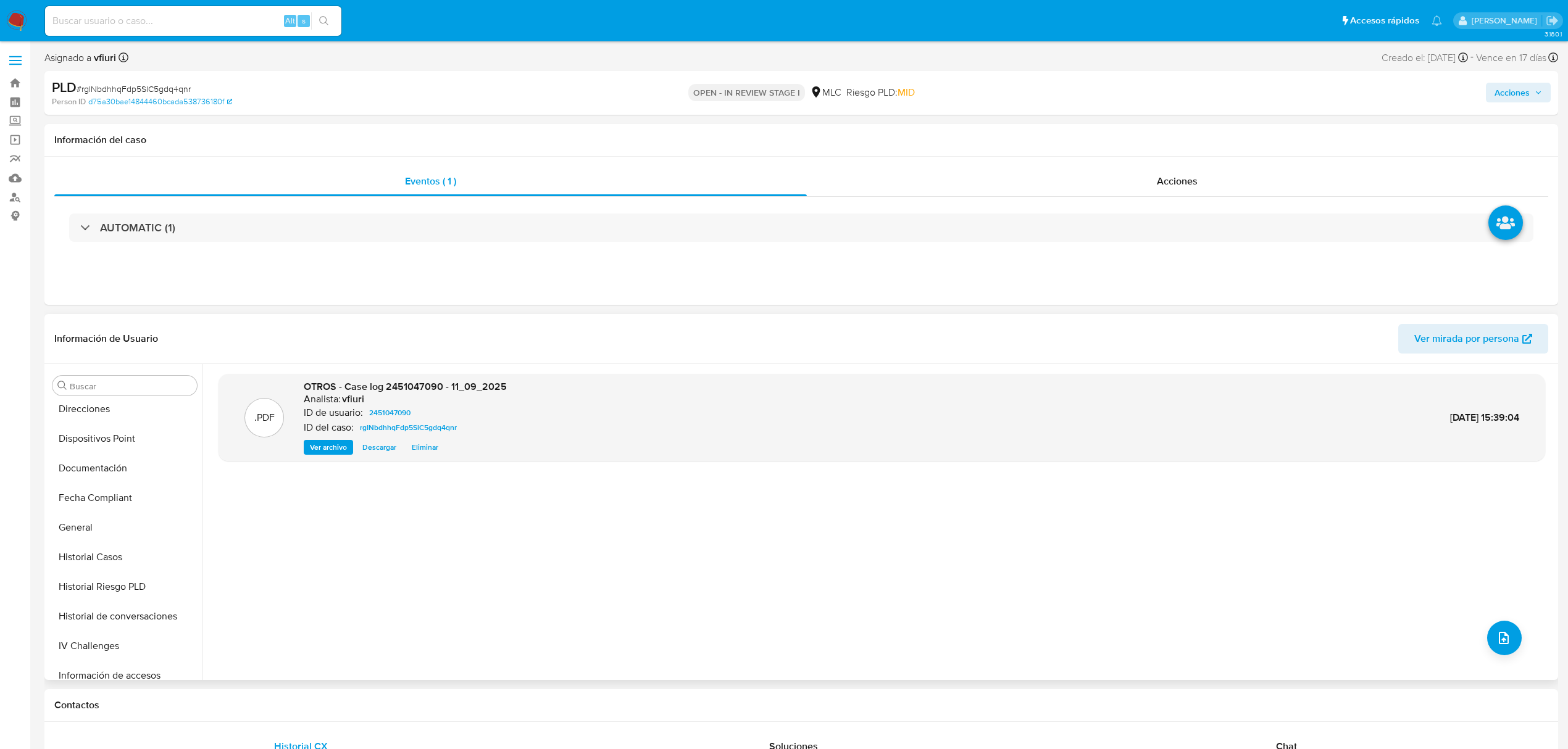
scroll to position [581, 0]
click at [108, 483] on button "KYC" at bounding box center [120, 487] width 145 height 30
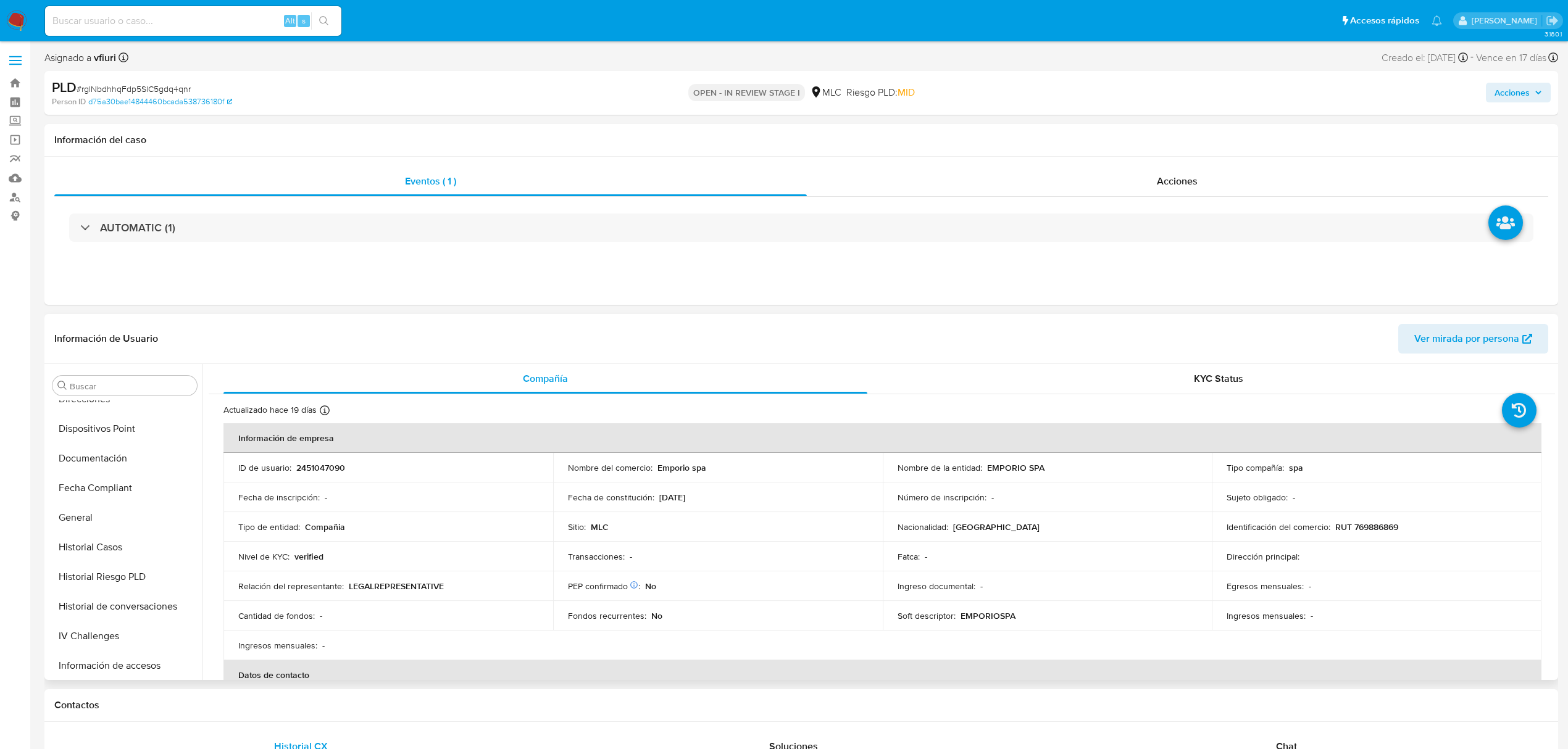
scroll to position [0, 0]
click at [137, 499] on button "Archivos adjuntos" at bounding box center [120, 504] width 145 height 30
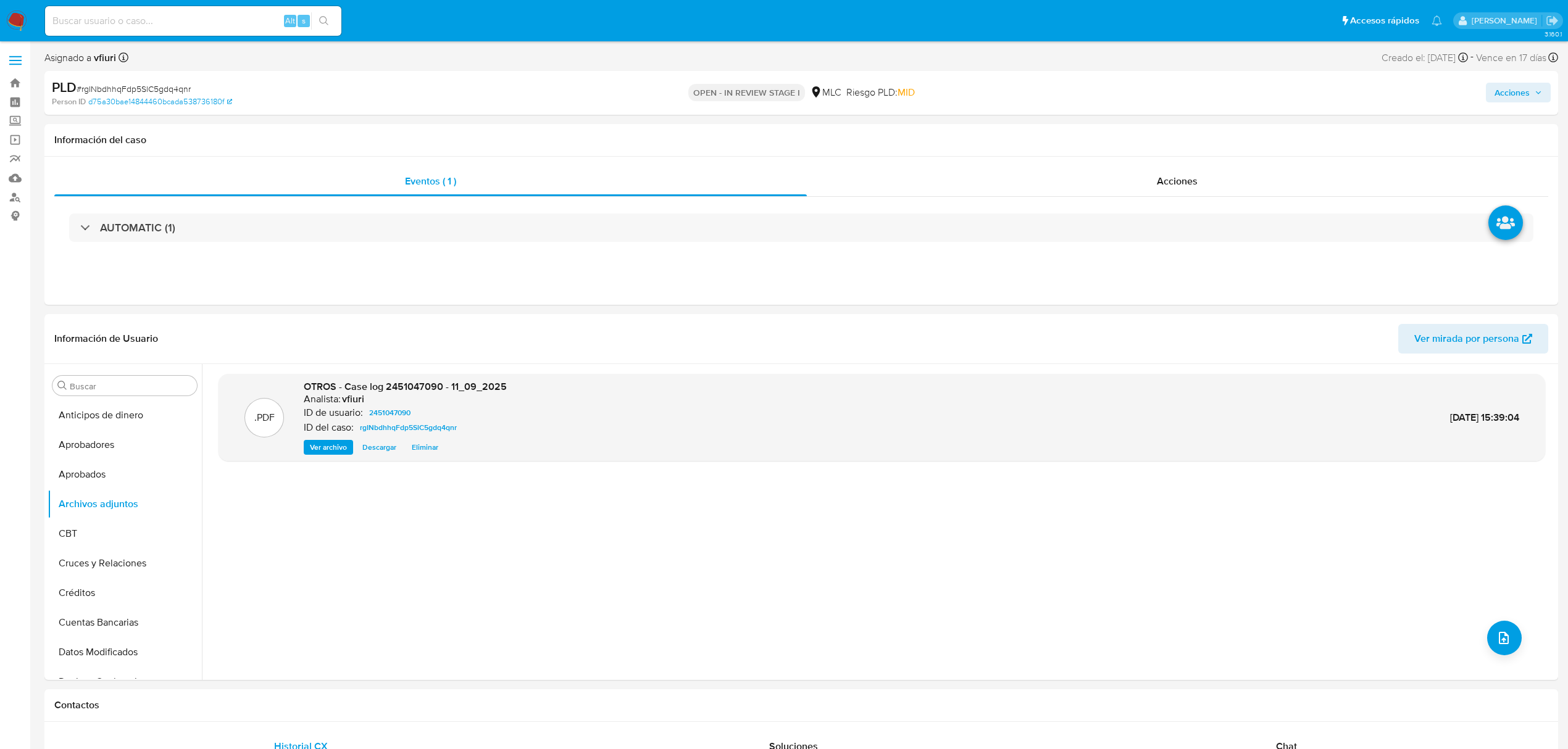
click at [1522, 100] on span "Acciones" at bounding box center [1512, 92] width 35 height 20
click at [1180, 124] on span "Resolución del caso" at bounding box center [1167, 131] width 88 height 14
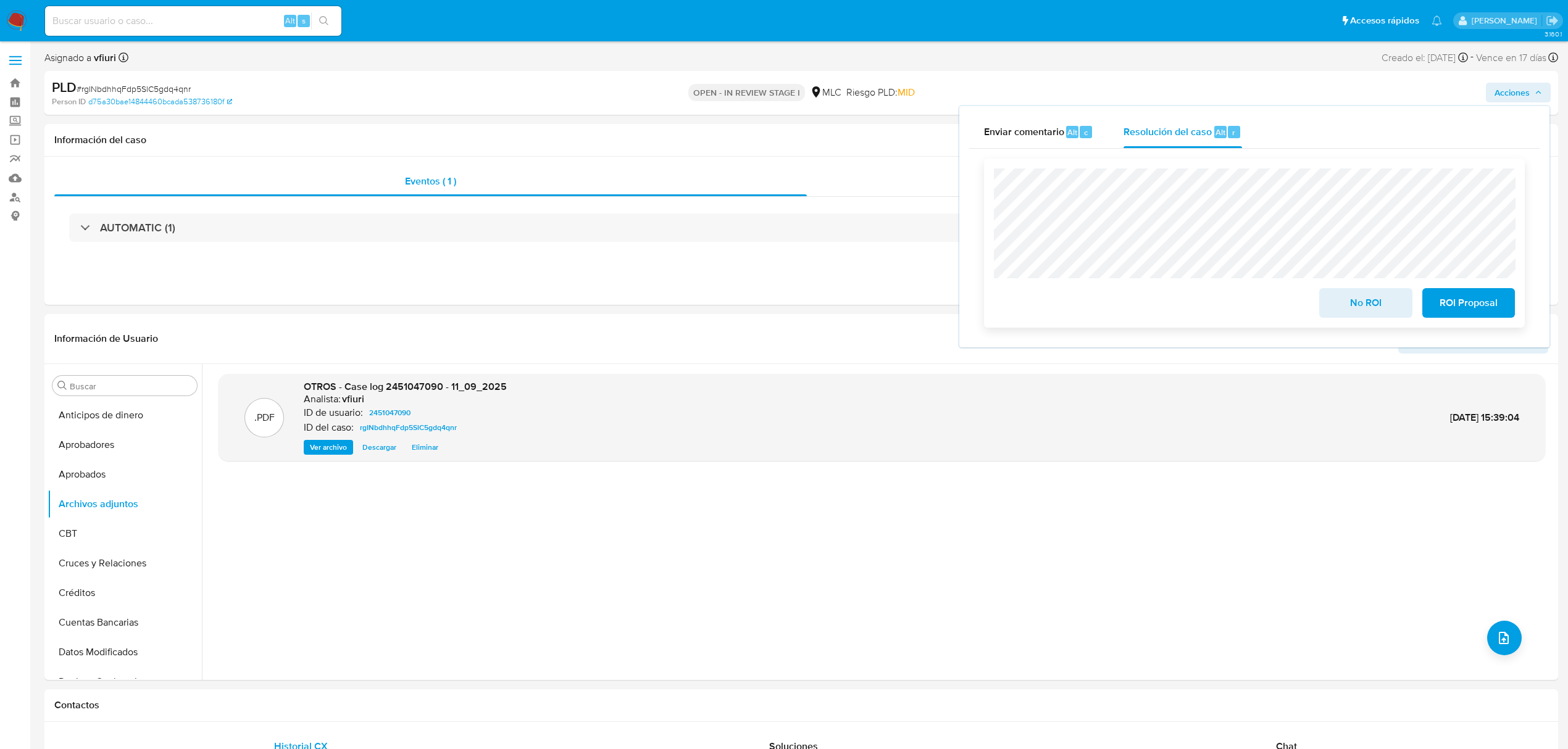
click at [1351, 311] on span "No ROI" at bounding box center [1366, 303] width 61 height 27
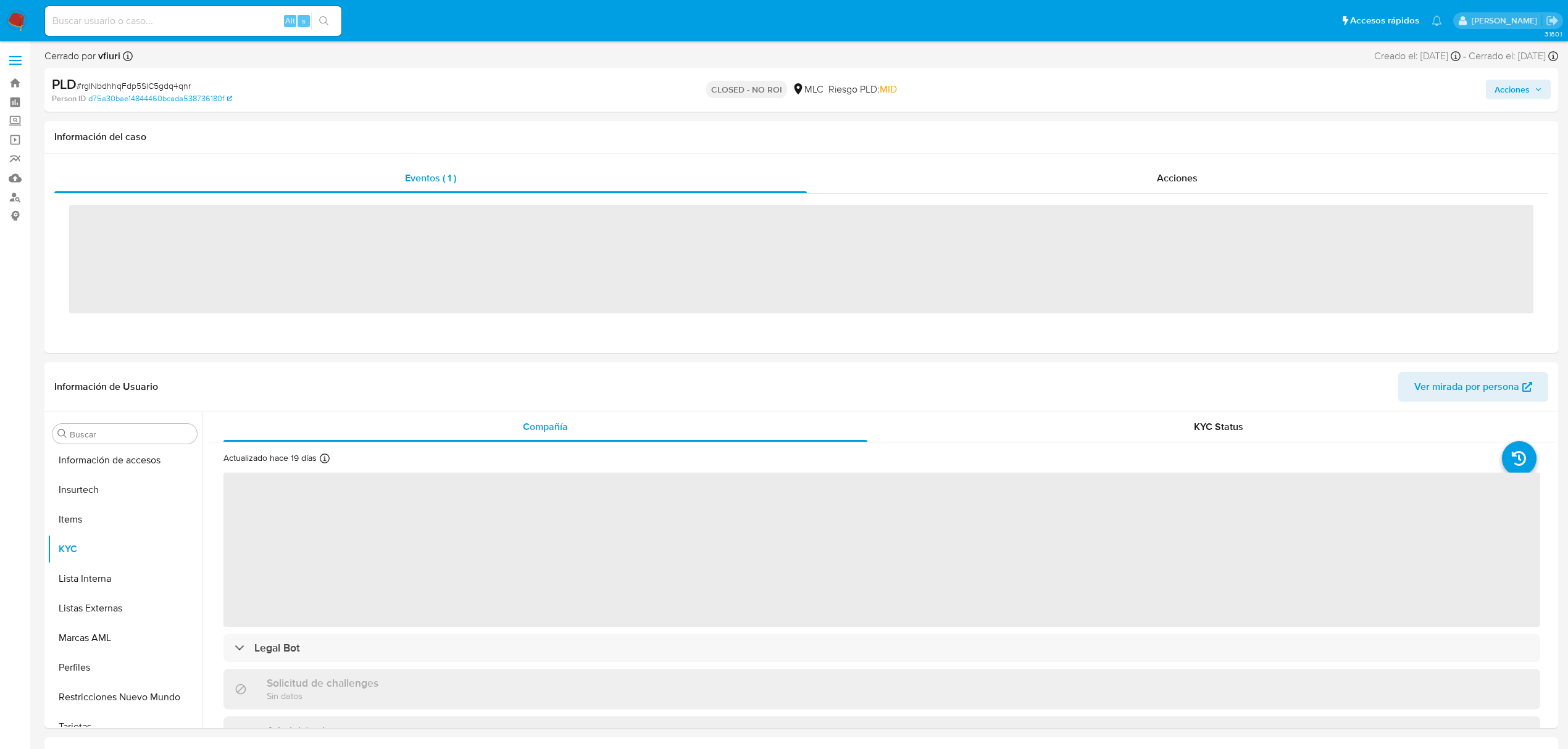
scroll to position [581, 0]
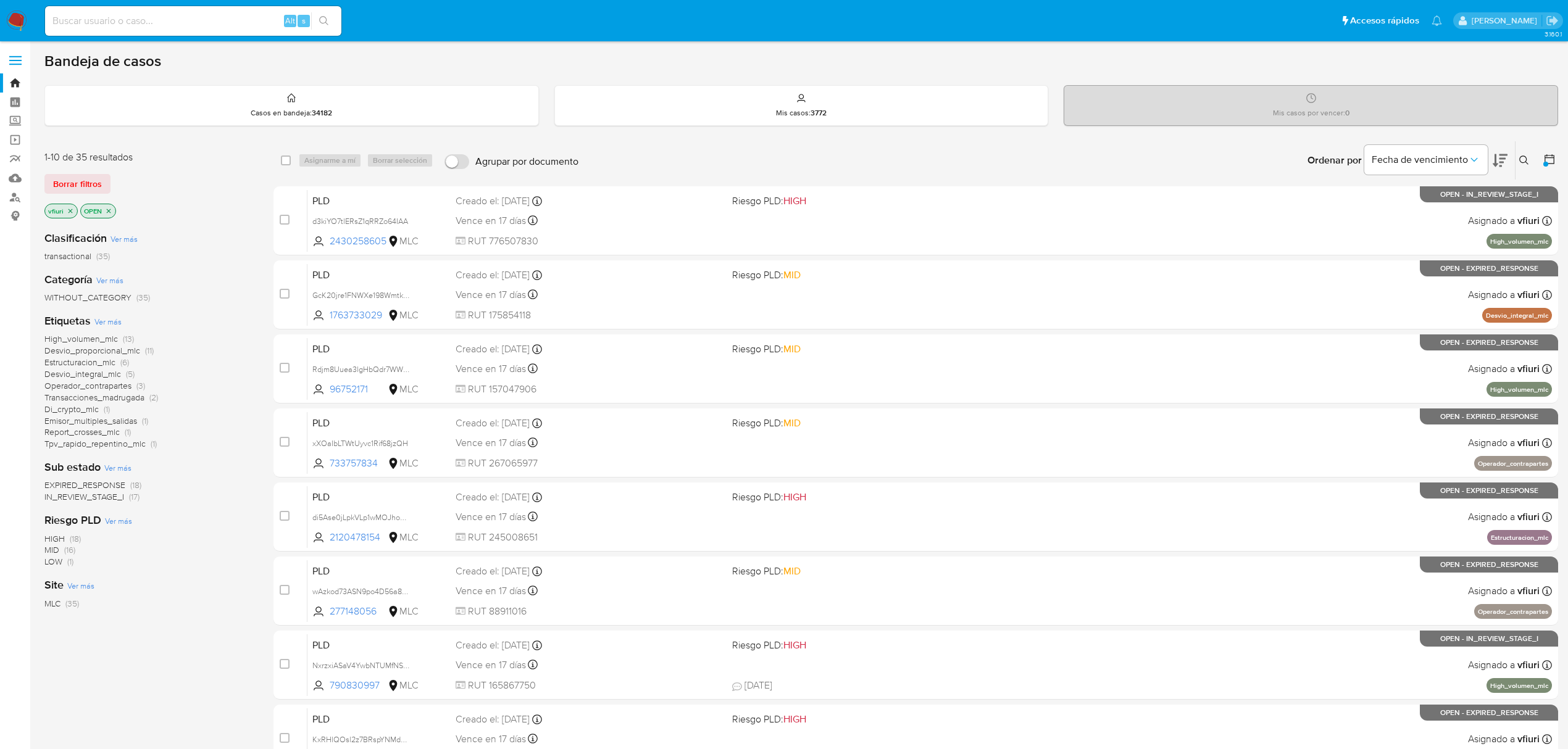
click at [104, 395] on span "Transacciones_madrugada" at bounding box center [94, 397] width 100 height 12
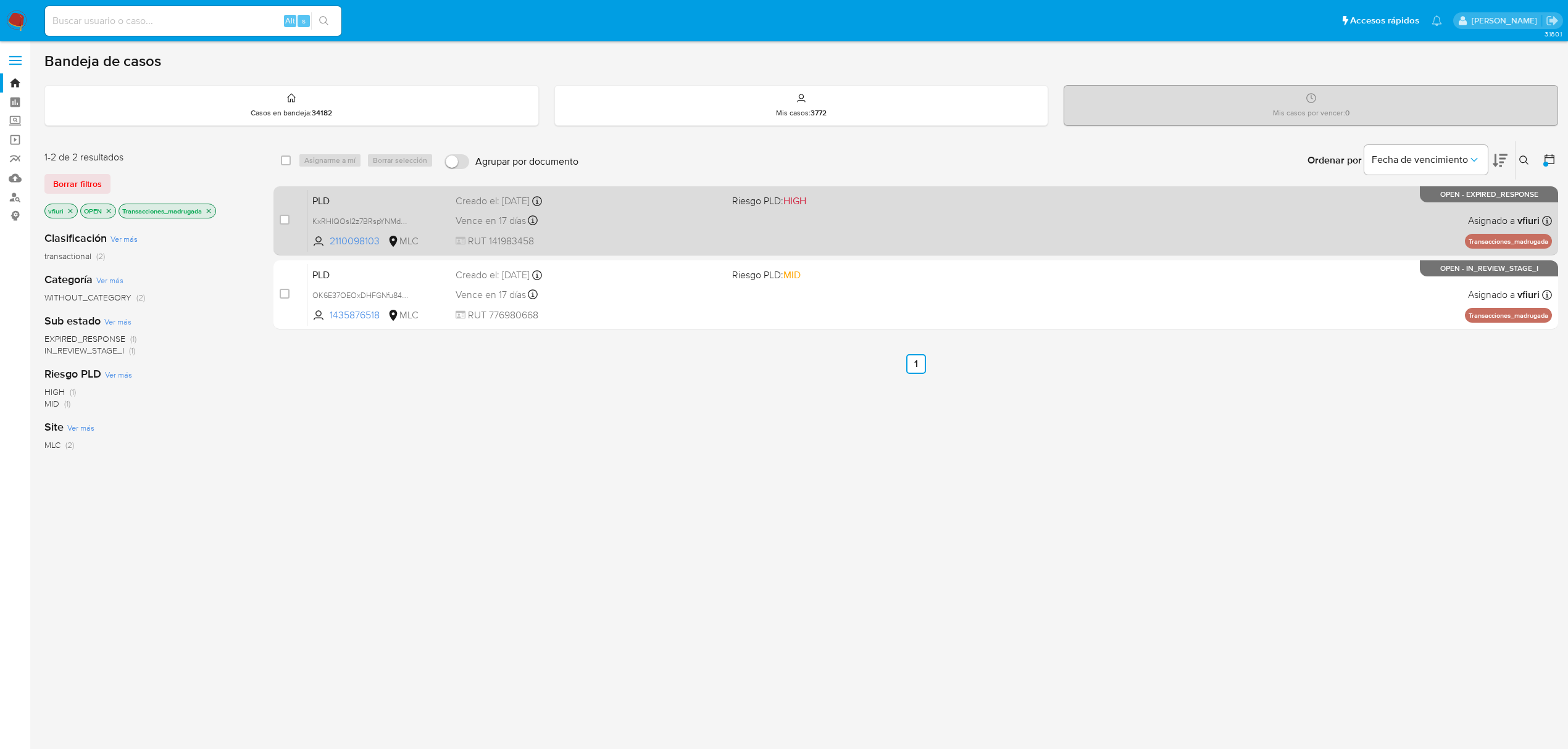
click at [808, 240] on div "PLD KxRHlQOsl2z7BRspYNMdN6qr 2110098103 MLC Riesgo PLD: HIGH Creado el: [DATE] …" at bounding box center [930, 221] width 1245 height 63
click at [283, 218] on input "checkbox" at bounding box center [284, 219] width 10 height 10
checkbox input "true"
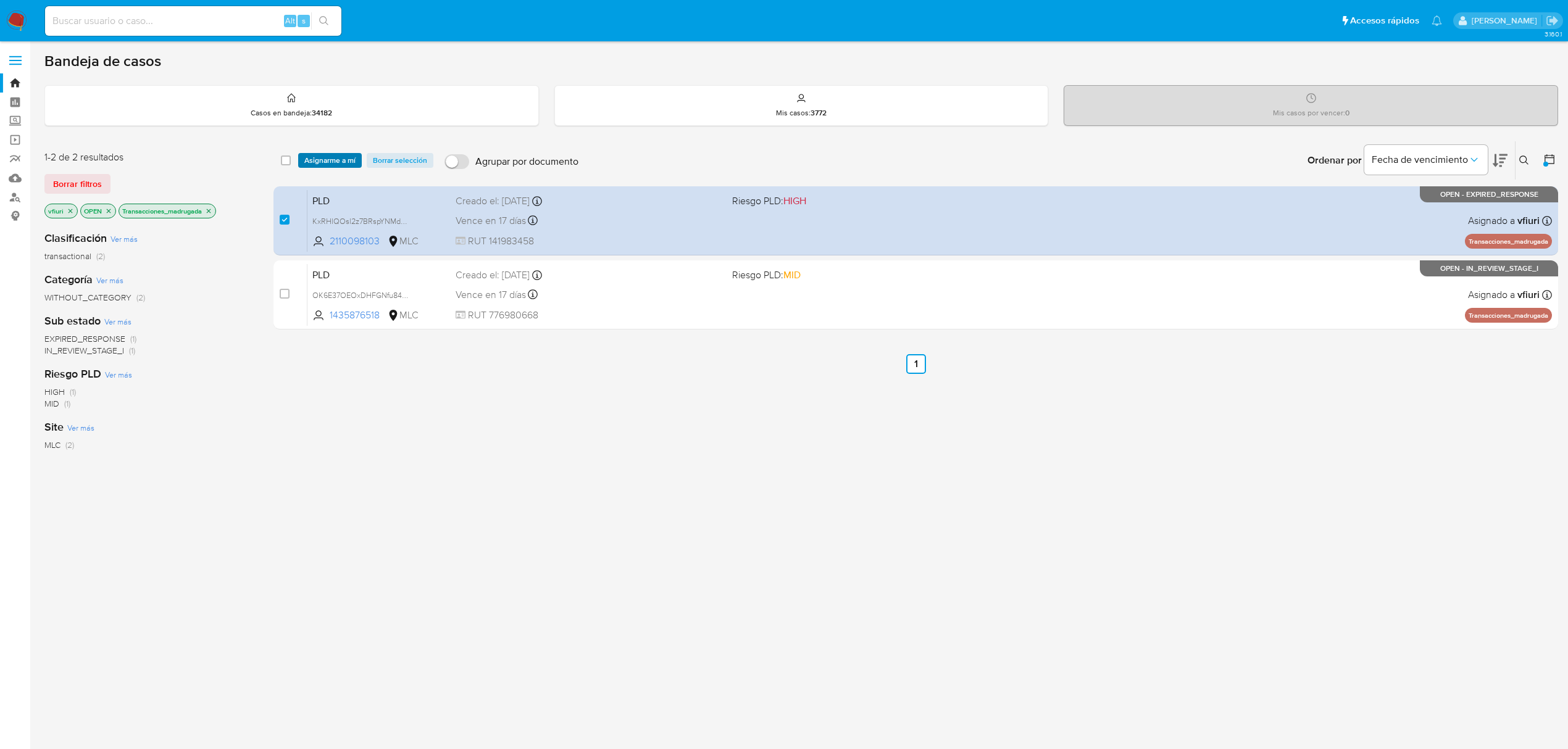
click at [345, 164] on span "Asignarme a mí" at bounding box center [330, 160] width 51 height 12
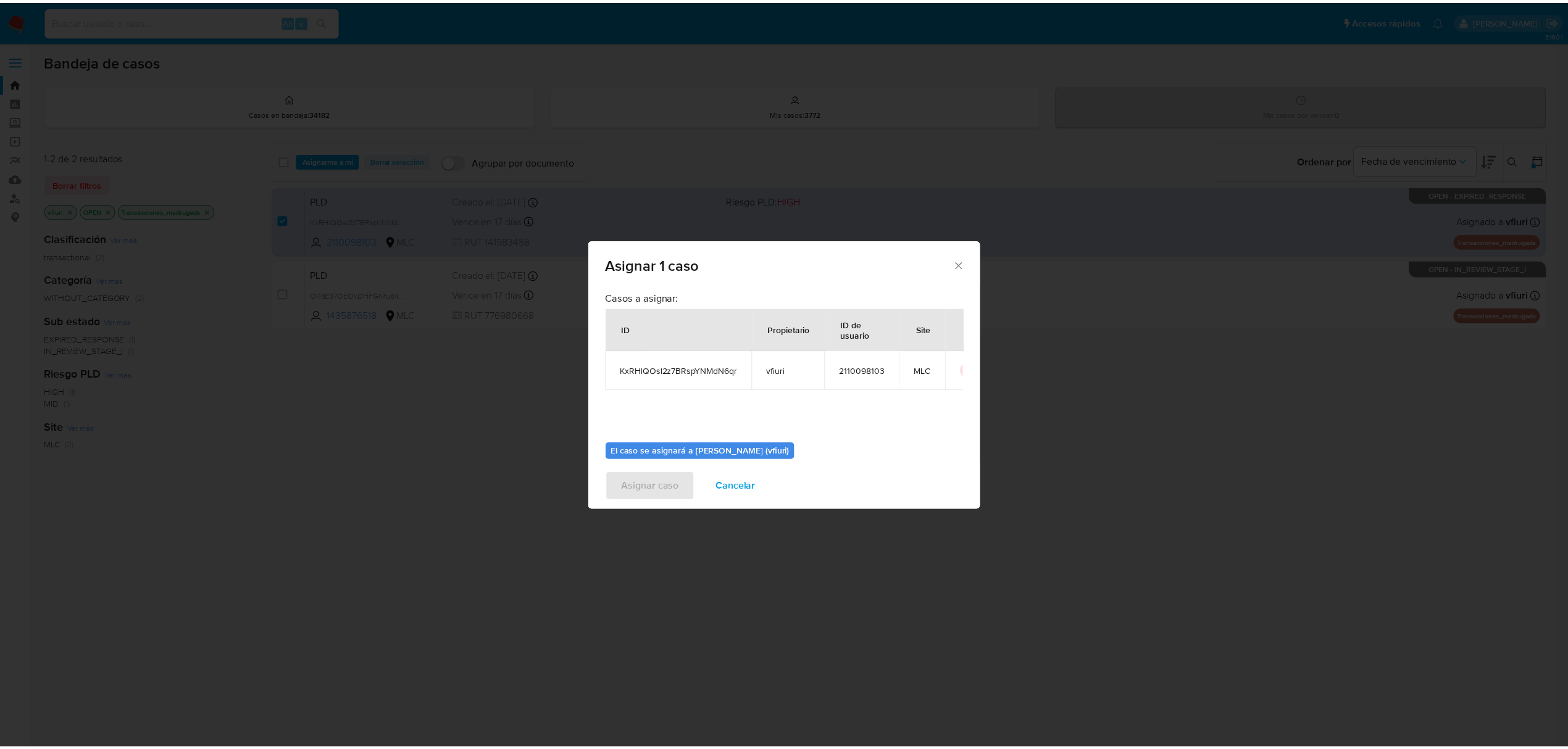
scroll to position [63, 0]
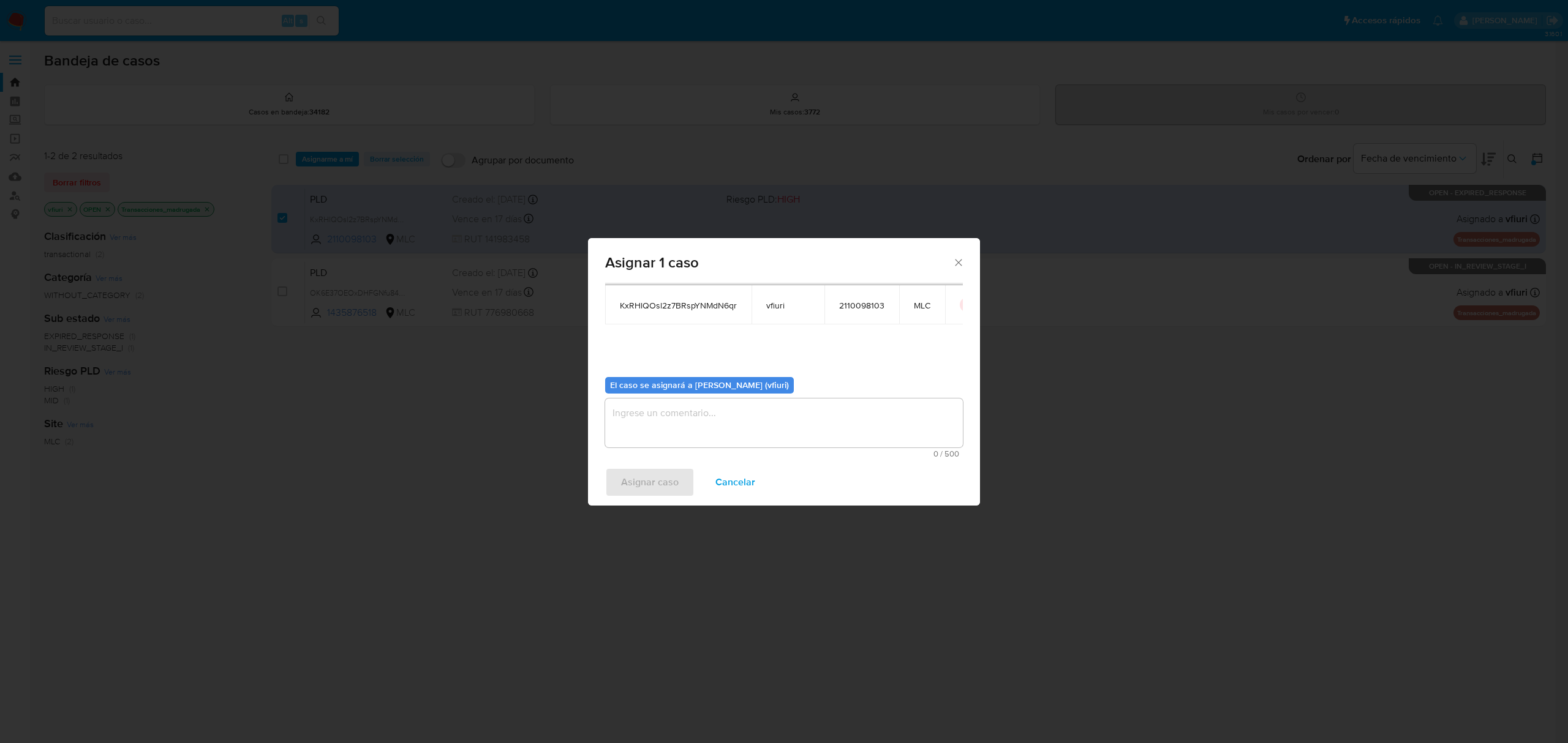
click at [668, 419] on textarea "assign-modal" at bounding box center [784, 423] width 358 height 49
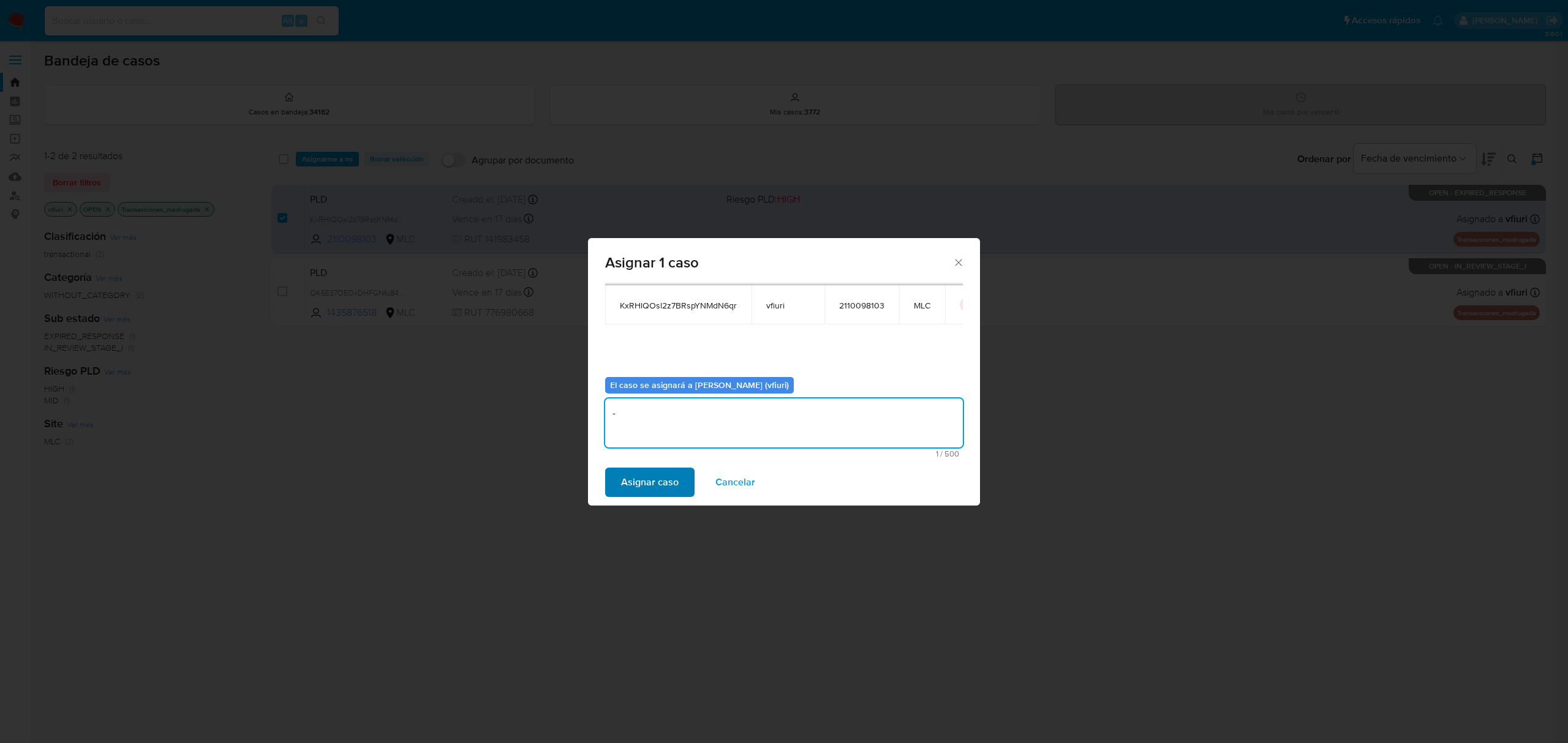
type textarea "-"
click at [617, 493] on button "Asignar caso" at bounding box center [650, 483] width 89 height 29
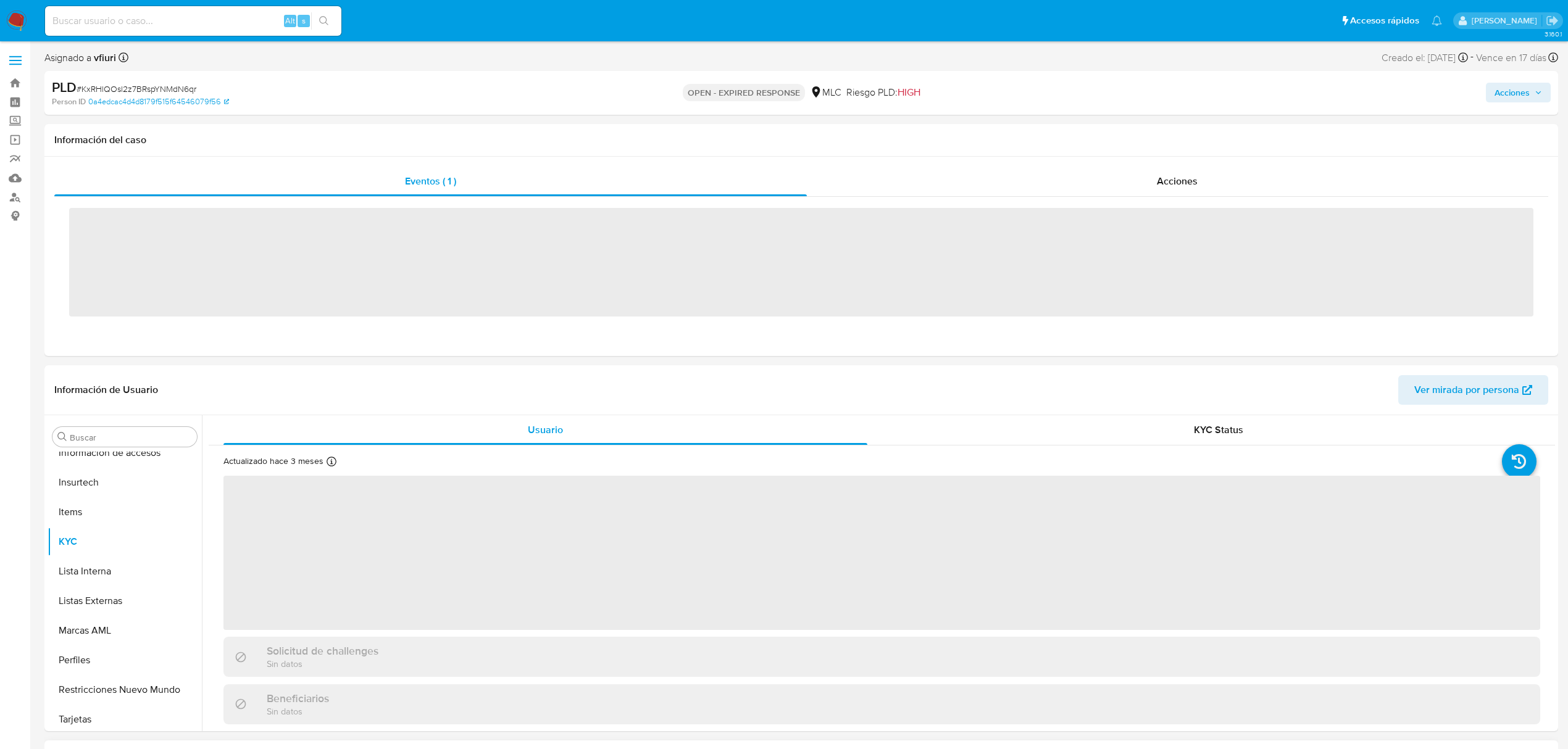
scroll to position [581, 0]
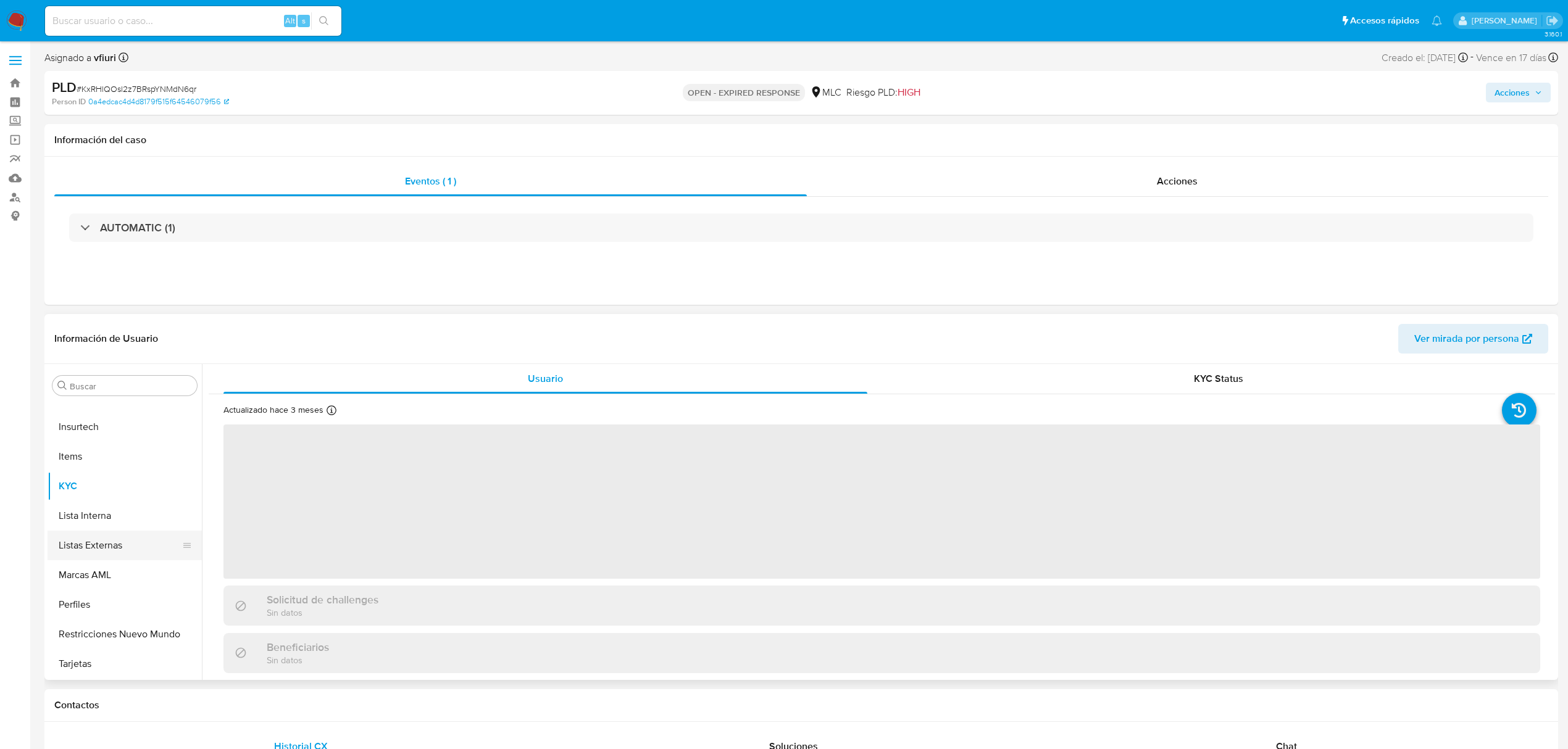
select select "10"
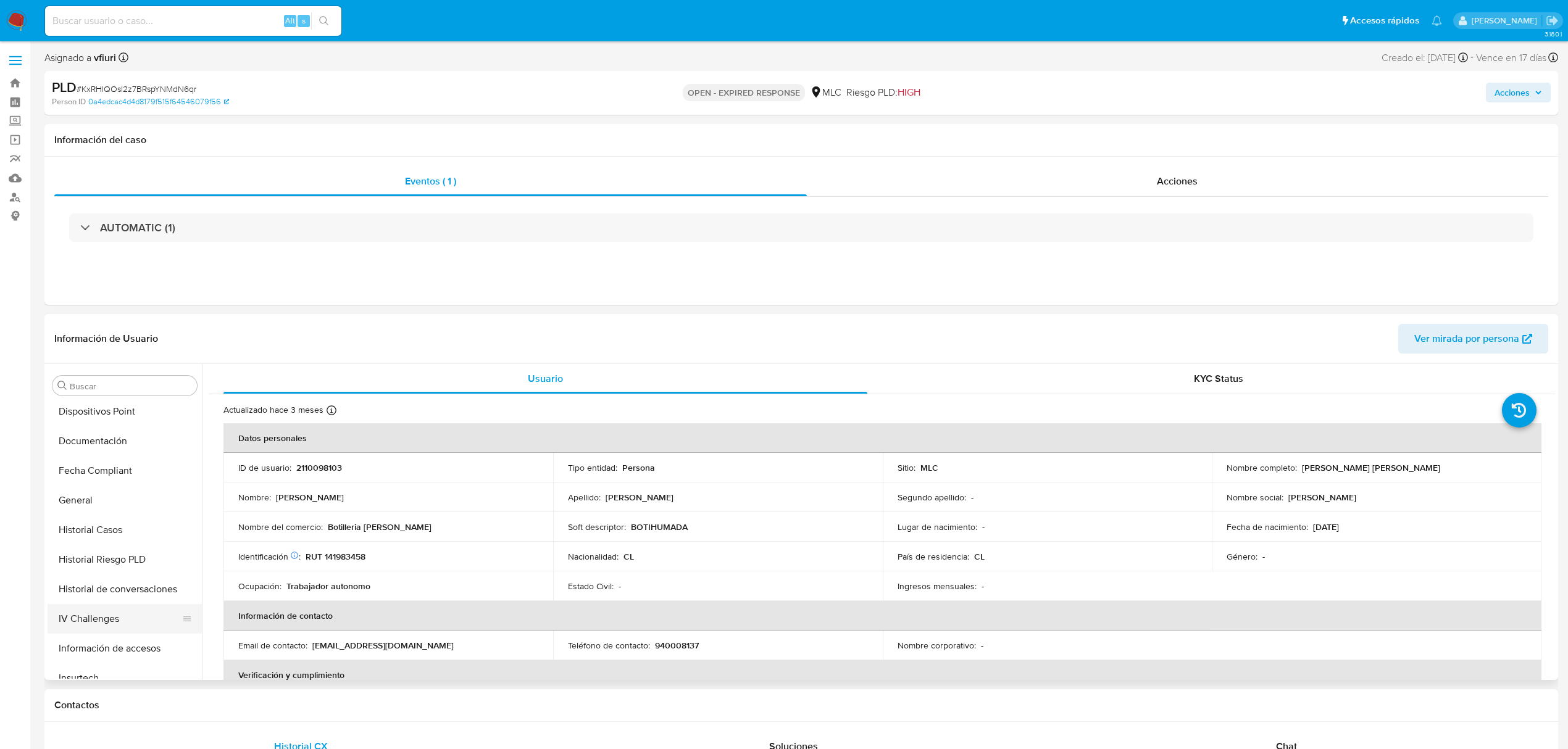
scroll to position [252, 0]
click at [90, 583] on button "General" at bounding box center [120, 578] width 145 height 30
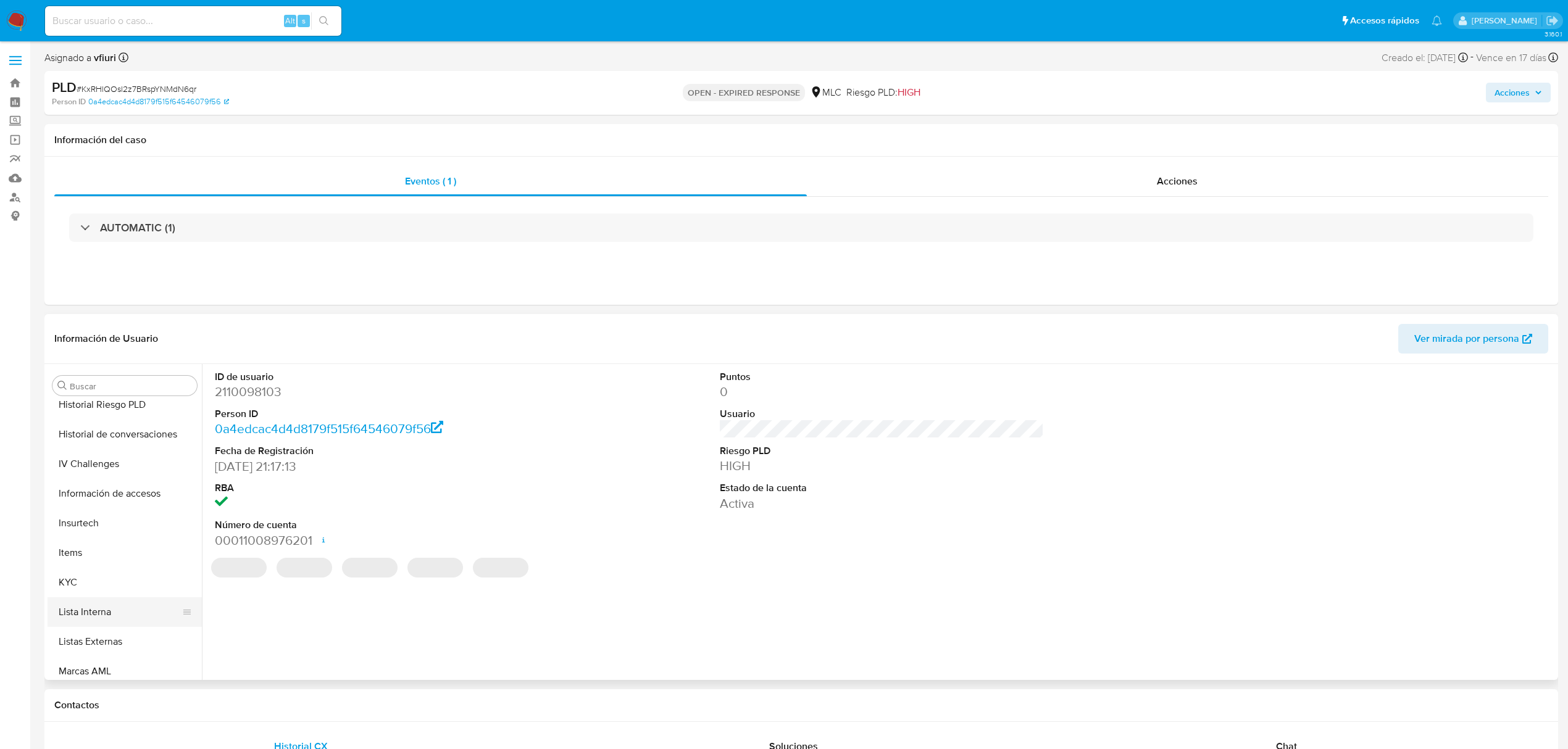
scroll to position [581, 0]
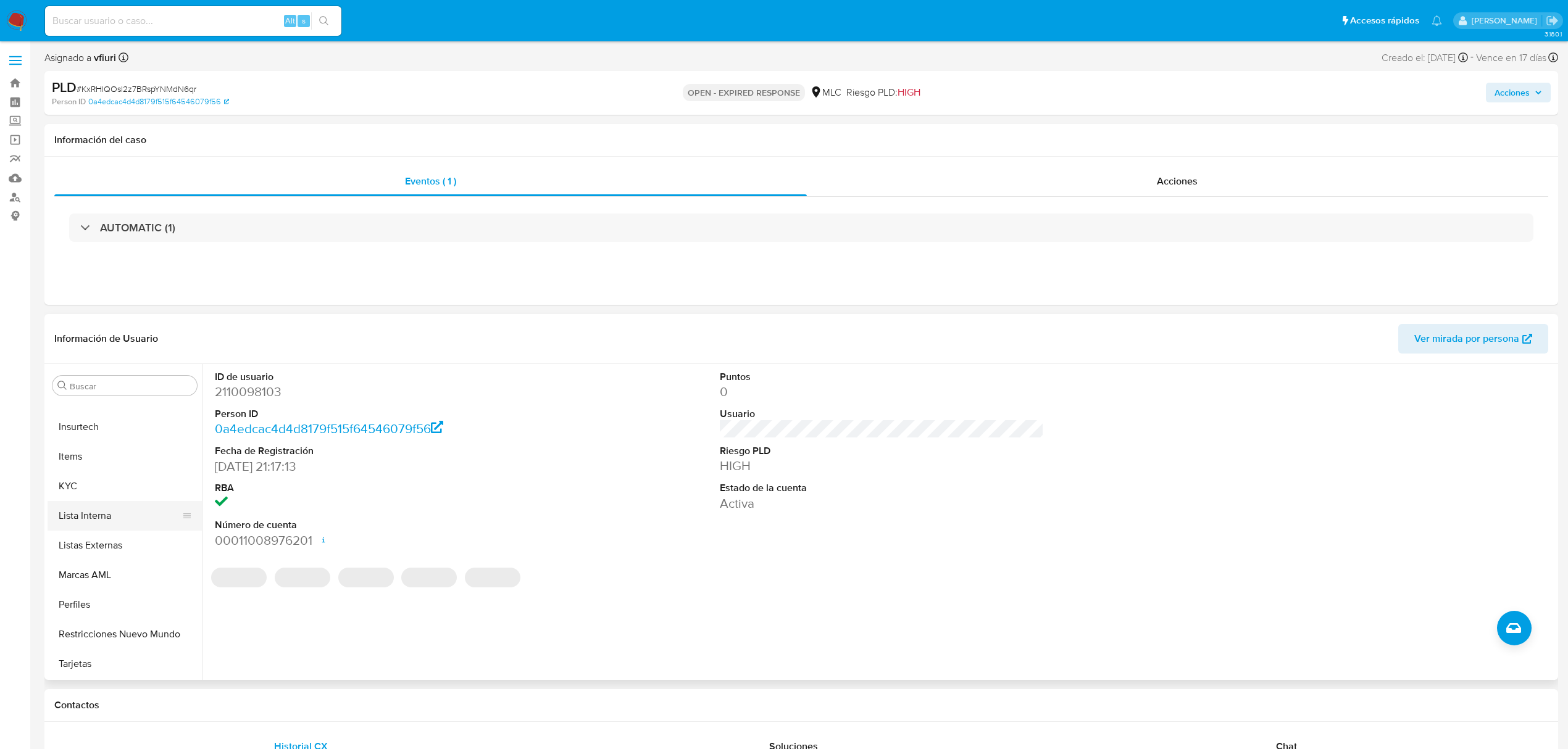
click at [74, 501] on button "Lista Interna" at bounding box center [120, 516] width 145 height 30
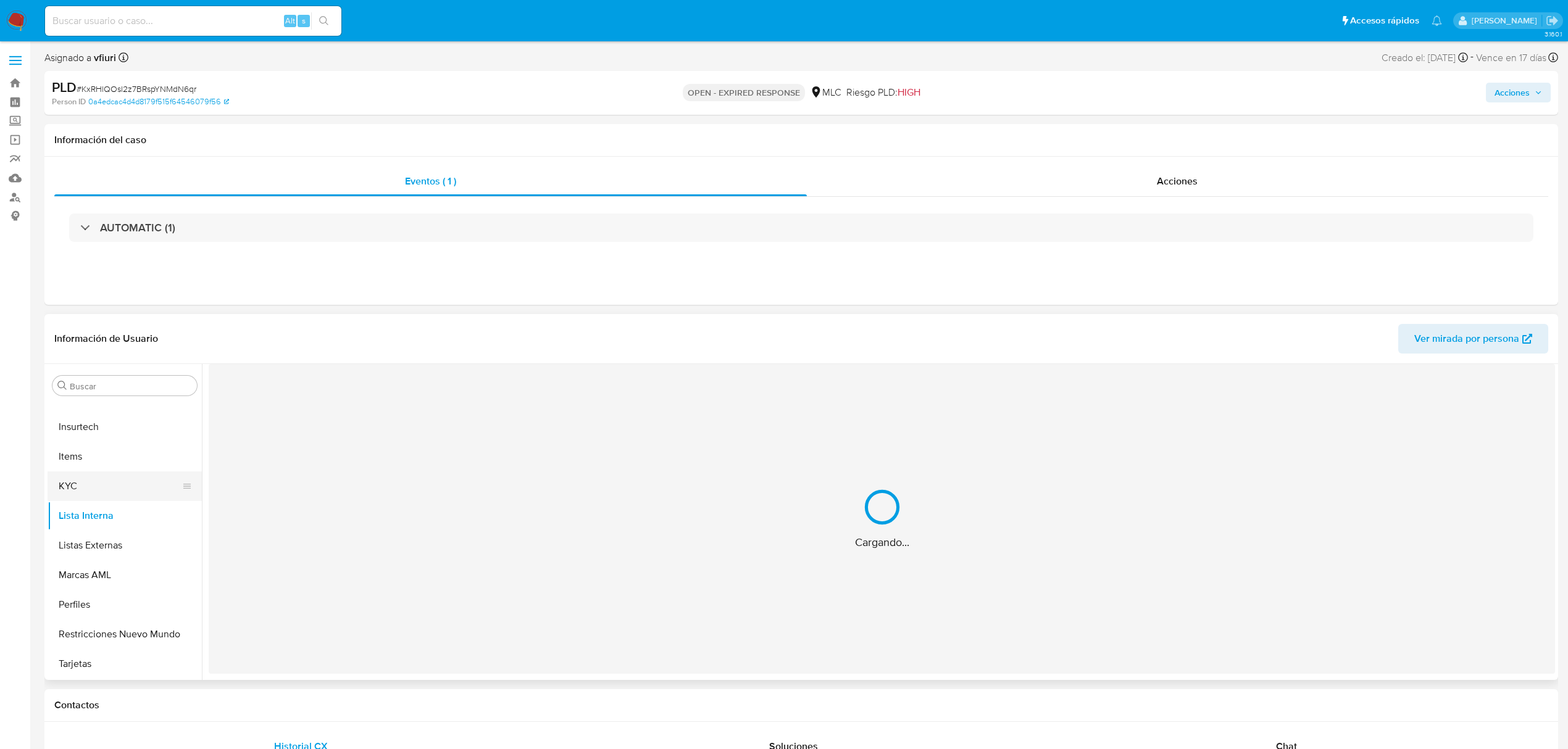
click at [74, 489] on button "KYC" at bounding box center [120, 487] width 145 height 30
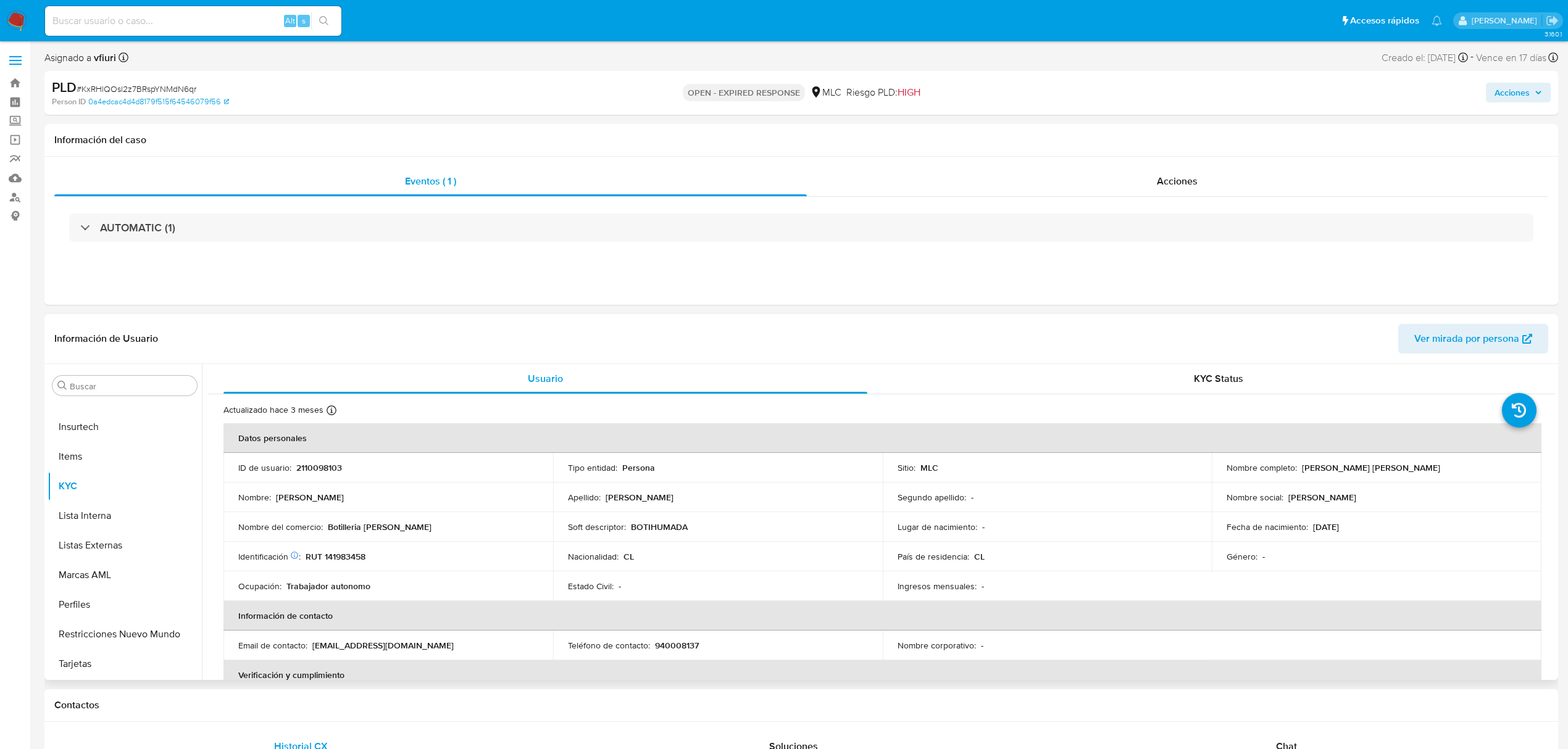
click at [314, 462] on p "2110098103" at bounding box center [319, 468] width 46 height 11
click at [316, 462] on p "2110098103" at bounding box center [319, 468] width 46 height 11
copy div "ID de usuario : 2110098103"
click at [317, 475] on td "ID de usuario : 2110098103" at bounding box center [388, 468] width 330 height 30
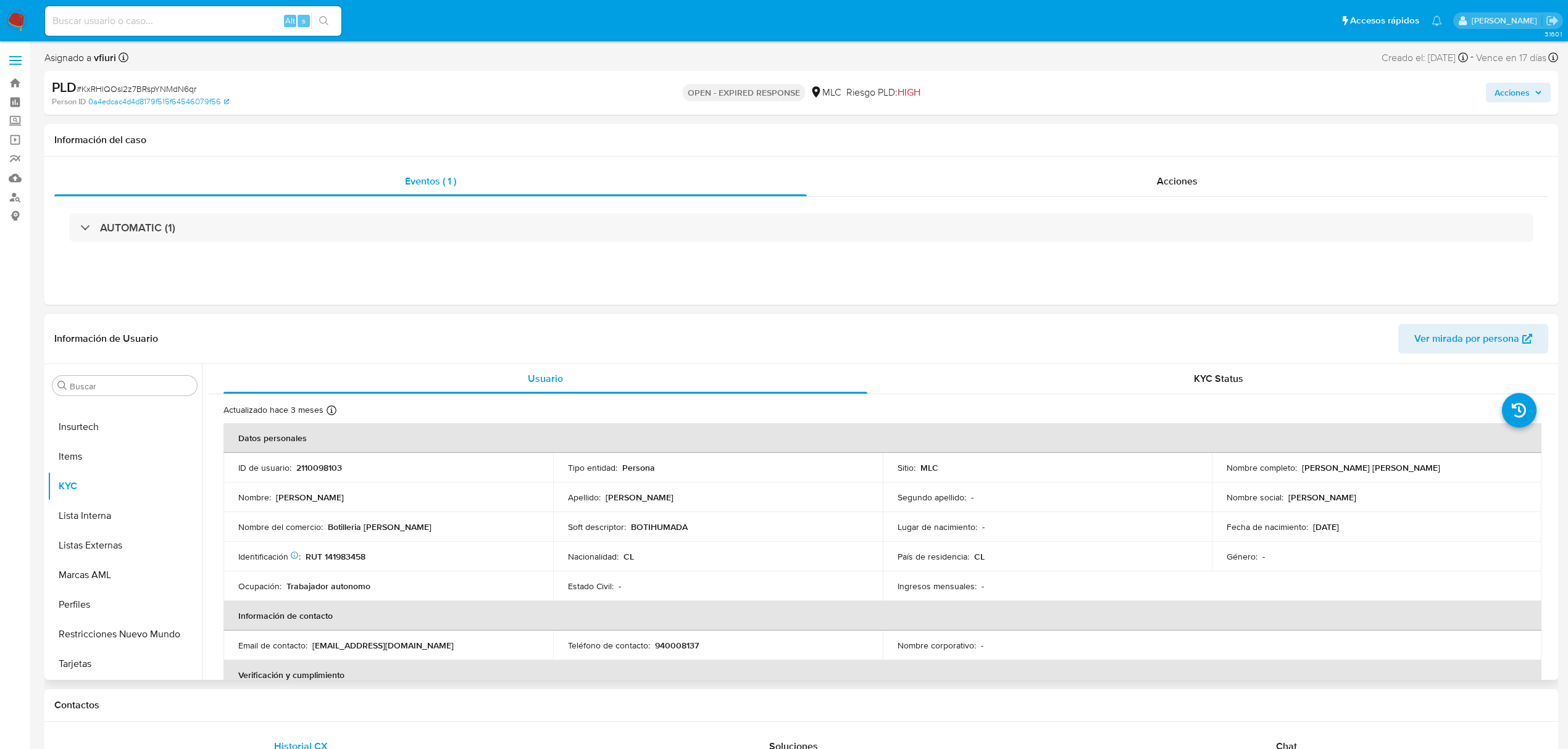
click at [320, 469] on p "2110098103" at bounding box center [319, 468] width 46 height 11
drag, startPoint x: 320, startPoint y: 469, endPoint x: 371, endPoint y: 480, distance: 52.2
click at [368, 478] on td "ID de usuario : 2110098103" at bounding box center [388, 468] width 330 height 30
click at [332, 470] on p "2110098103" at bounding box center [319, 468] width 46 height 11
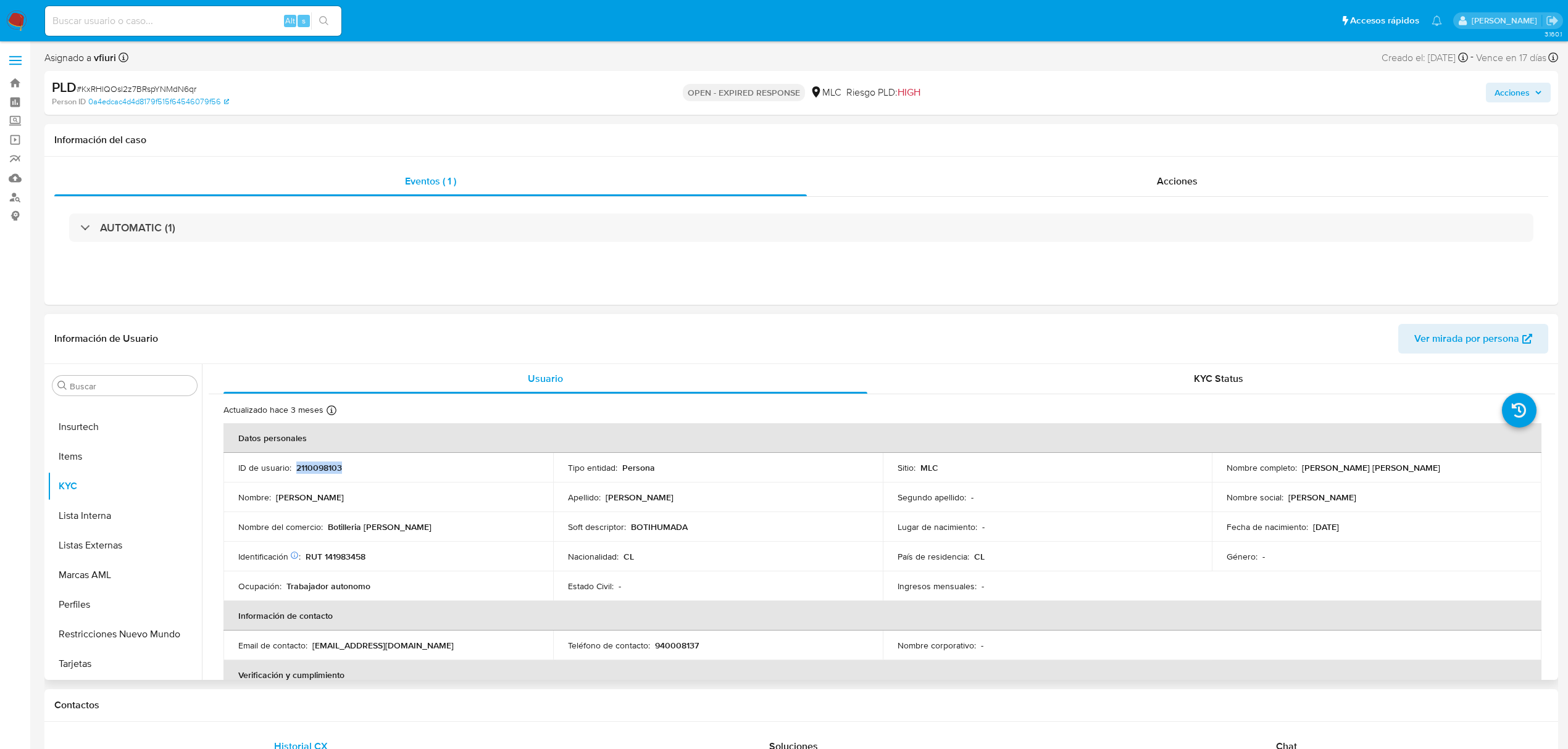
click at [332, 470] on p "2110098103" at bounding box center [319, 468] width 46 height 11
copy p "2110098103"
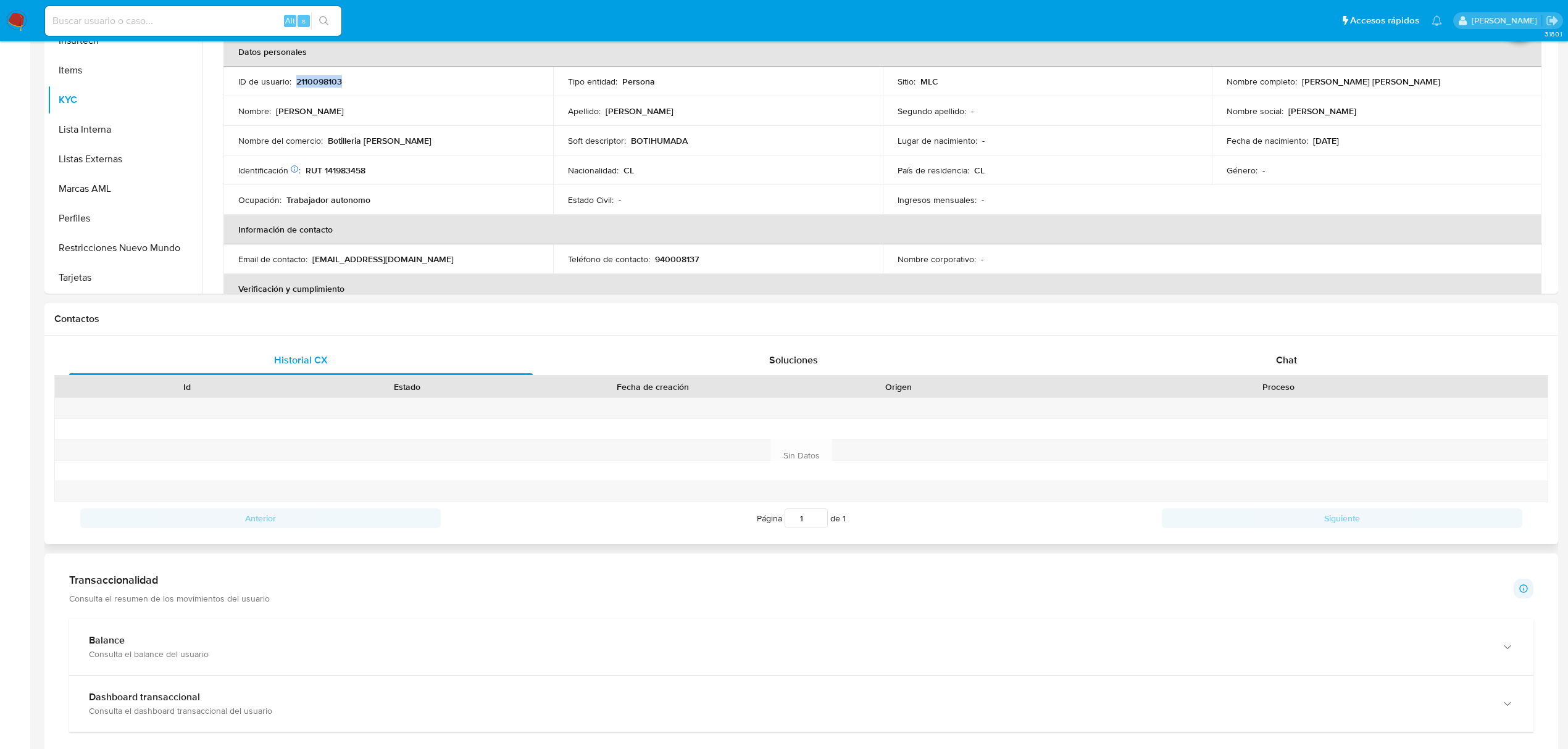
scroll to position [576, 0]
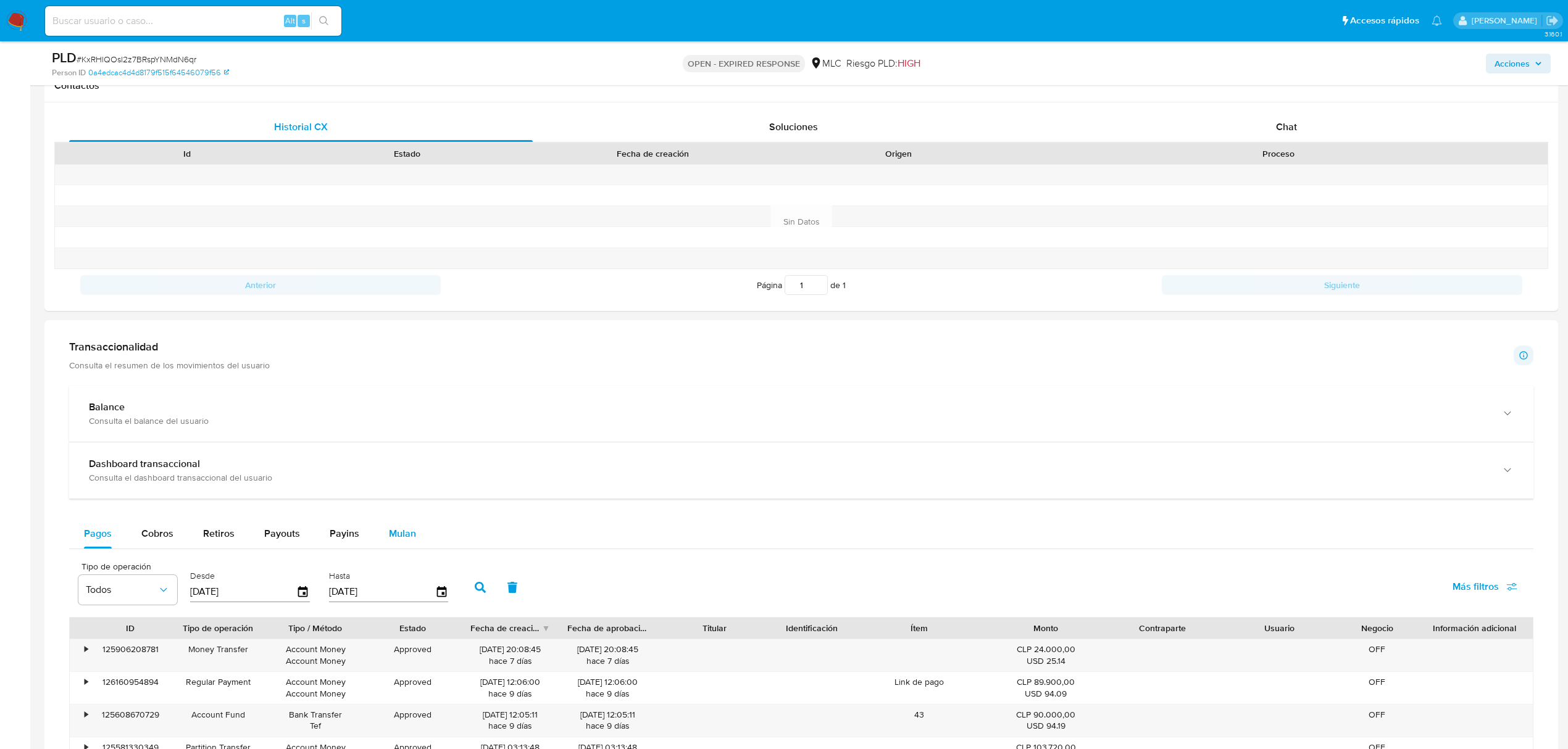
click at [390, 536] on span "Mulan" at bounding box center [403, 533] width 27 height 14
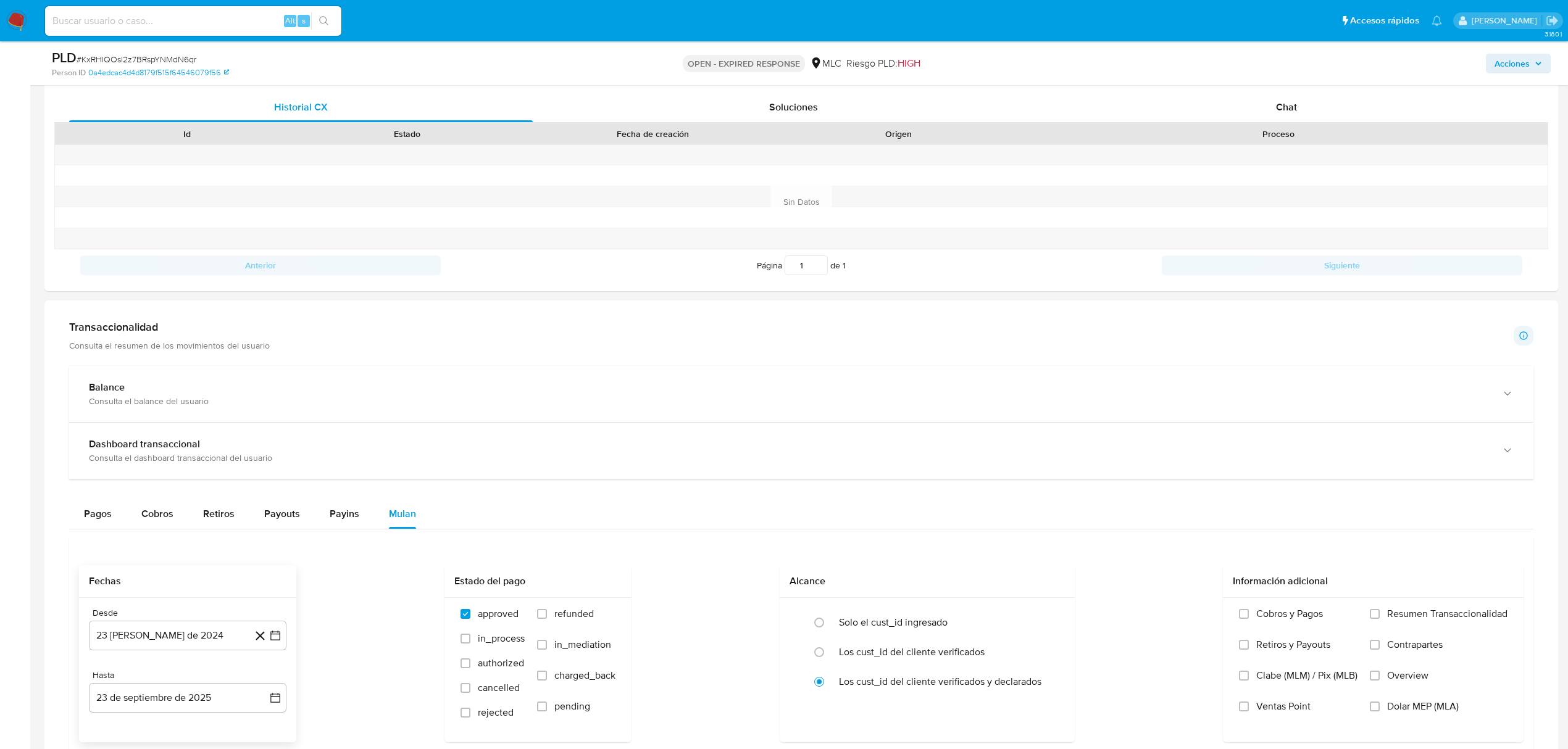
scroll to position [658, 0]
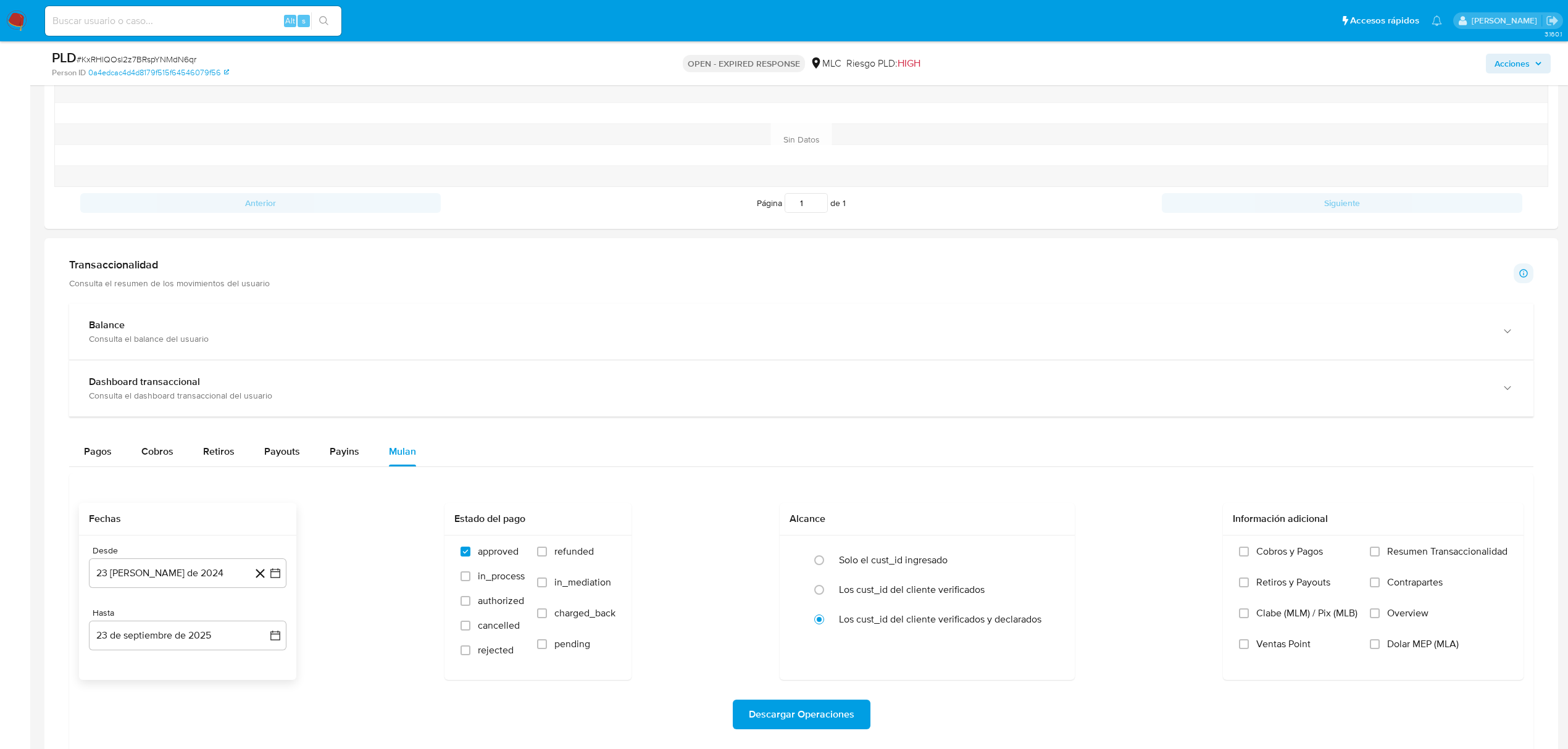
click at [287, 568] on div "Desde 23 de agosto de 2024 23-08-2024 Hasta 23 de septiembre de 2025 23-09-2025" at bounding box center [187, 608] width 217 height 145
click at [277, 569] on button "[DATE][PERSON_NAME]" at bounding box center [187, 573] width 197 height 30
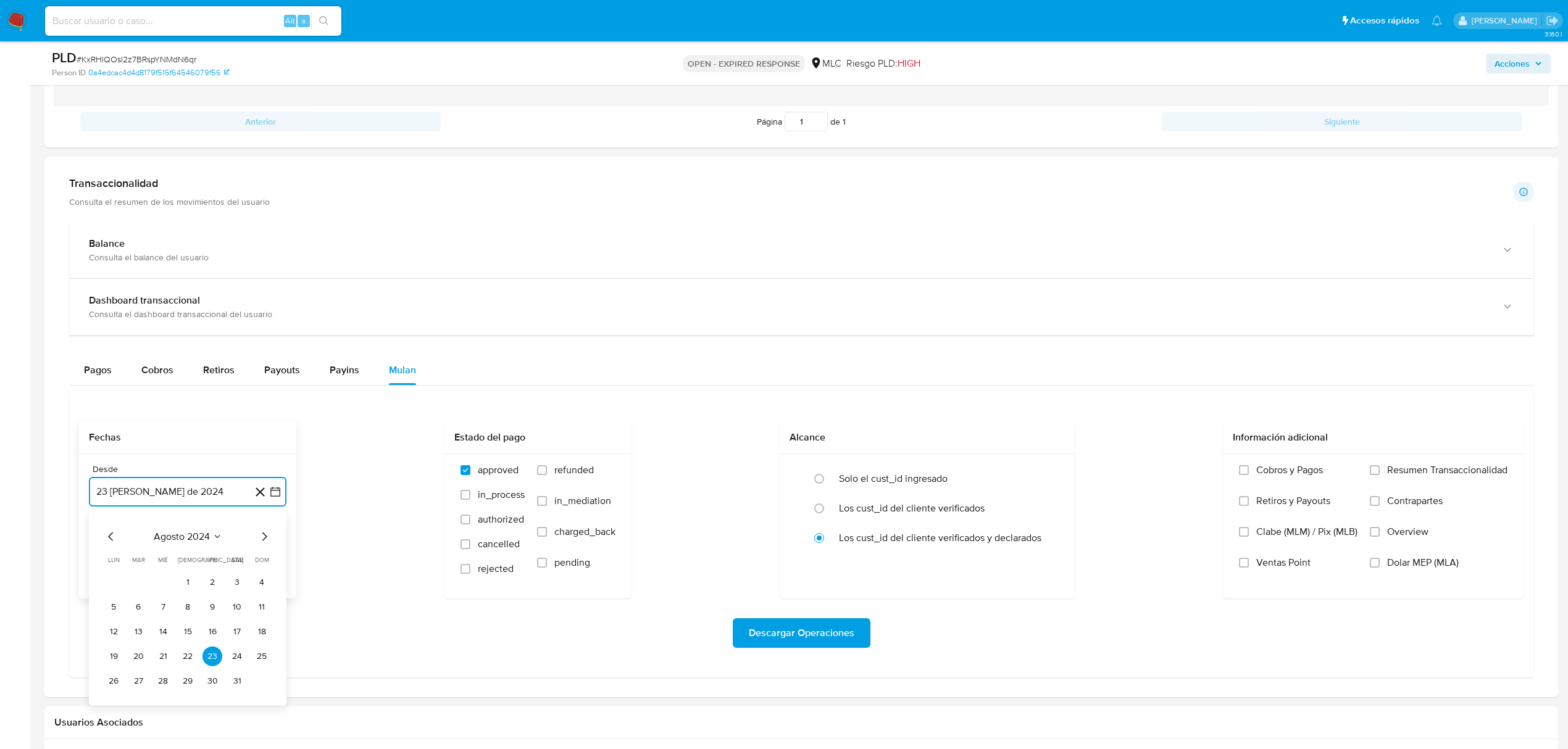
scroll to position [740, 0]
click at [265, 538] on icon "Mes siguiente" at bounding box center [265, 536] width 15 height 15
click at [139, 630] on button "10" at bounding box center [138, 631] width 20 height 20
click at [278, 559] on icon "button" at bounding box center [275, 553] width 12 height 12
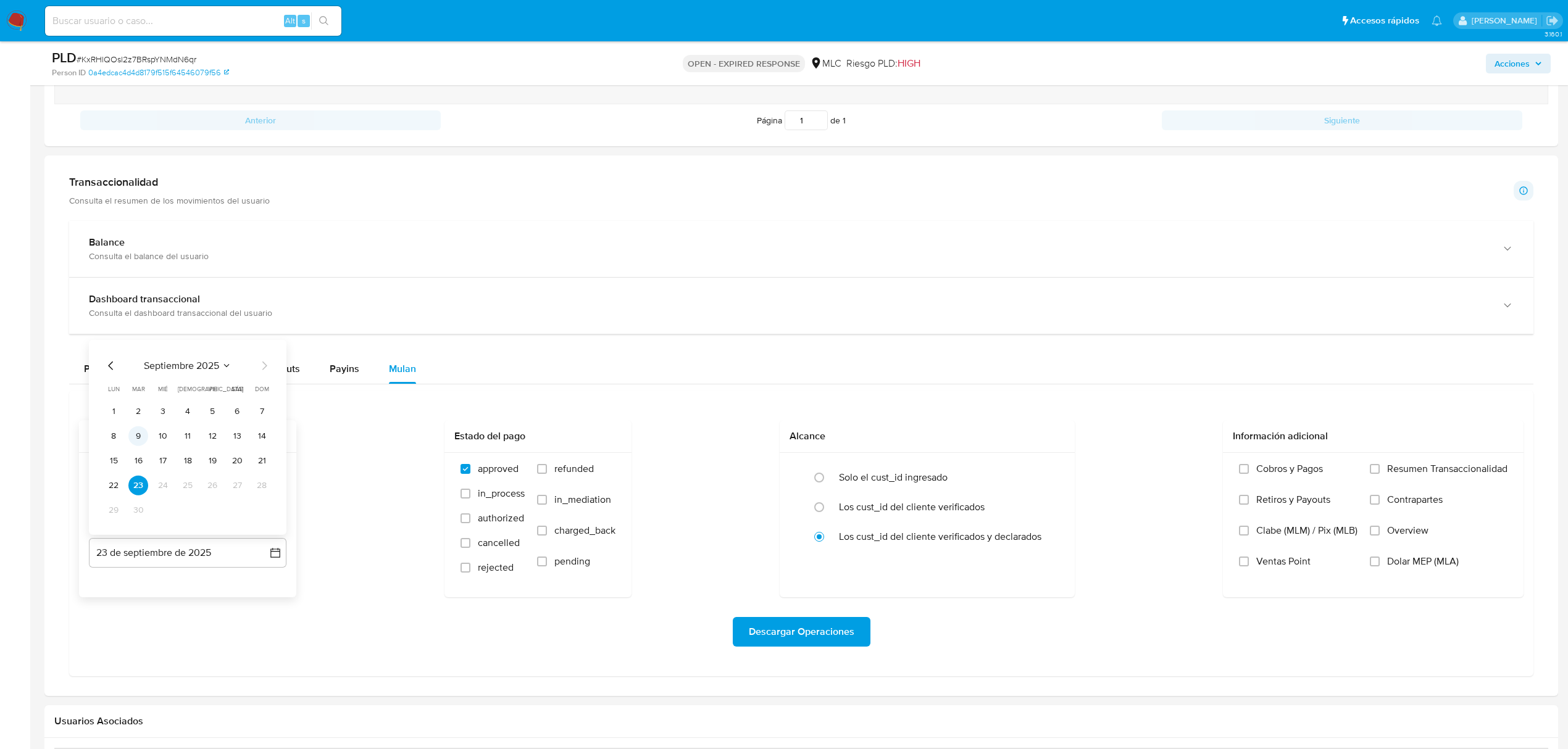
click at [143, 433] on button "9" at bounding box center [138, 436] width 20 height 20
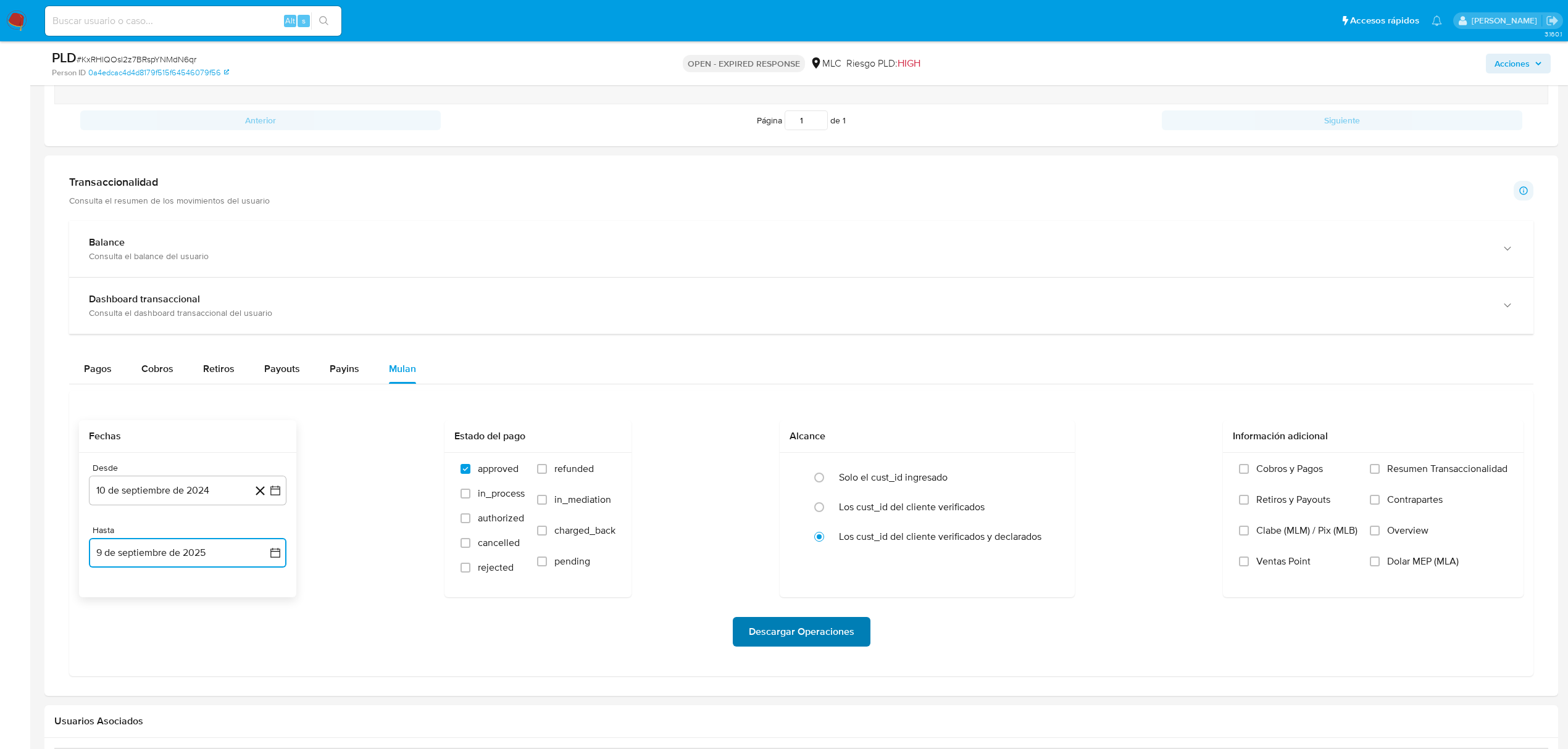
click at [829, 635] on span "Descargar Operaciones" at bounding box center [801, 632] width 106 height 27
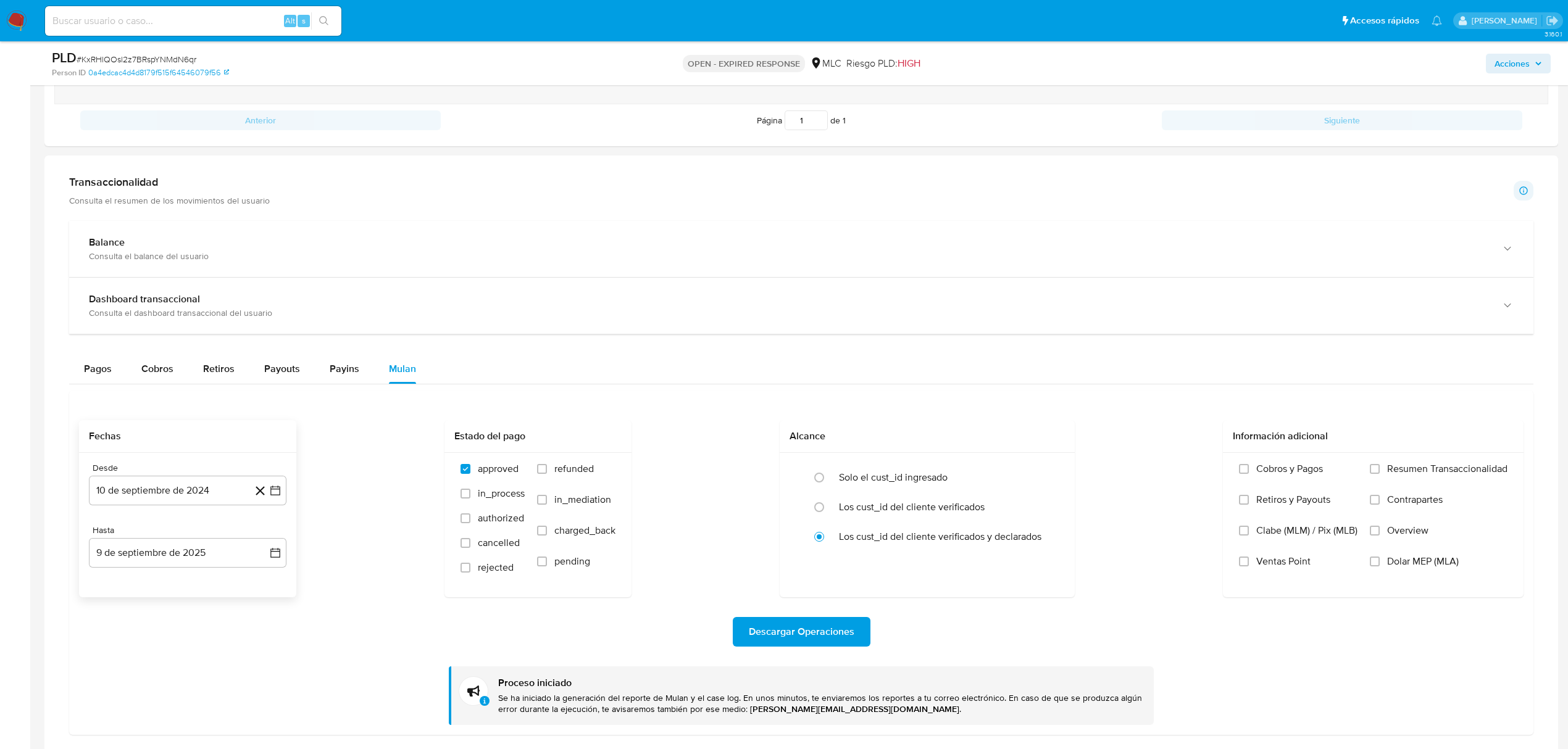
click at [151, 53] on span "# KxRHlQOsl2z7BRspYNMdN6qr" at bounding box center [137, 59] width 120 height 12
copy span "KxRHlQOsl2z7BRspYNMdN6qr"
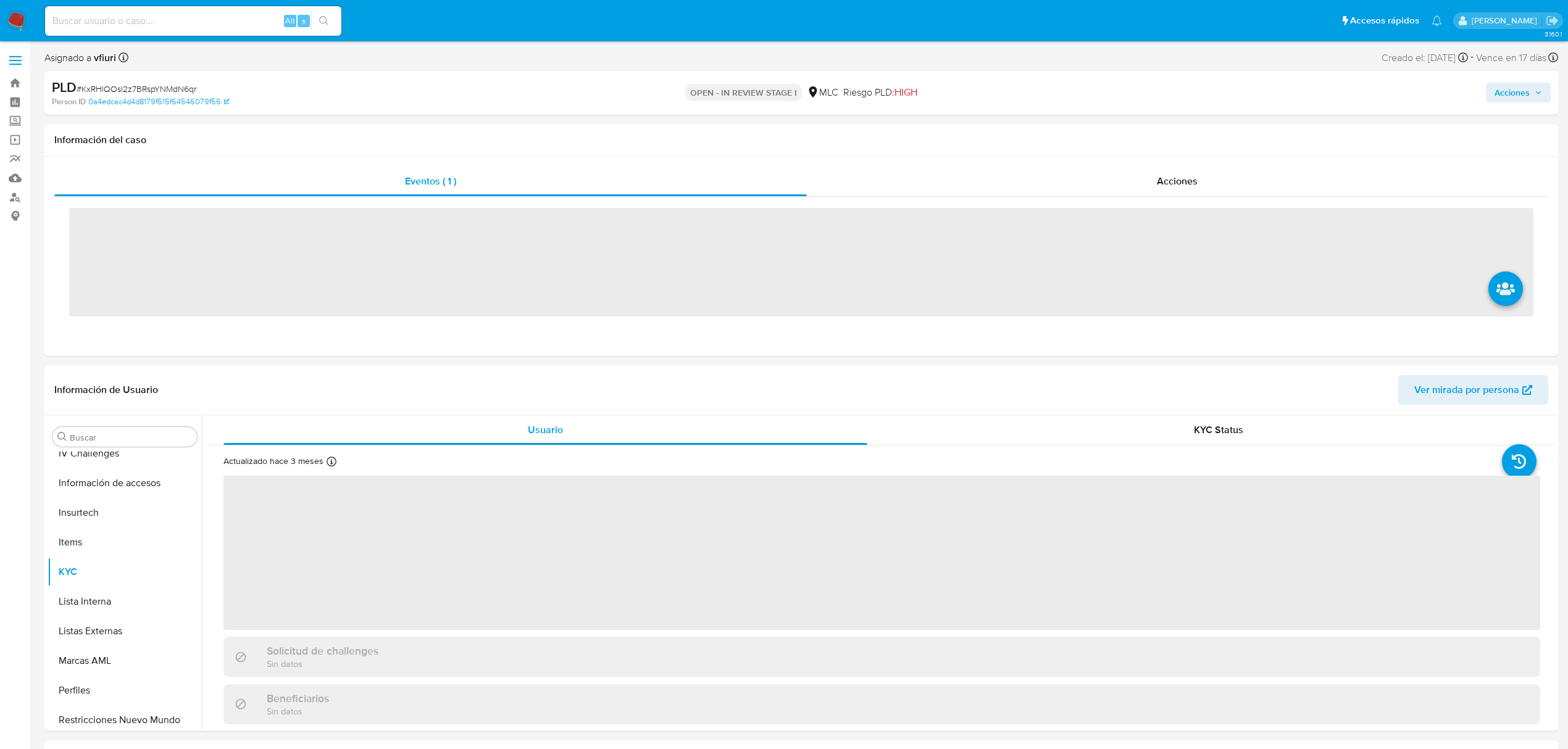
scroll to position [581, 0]
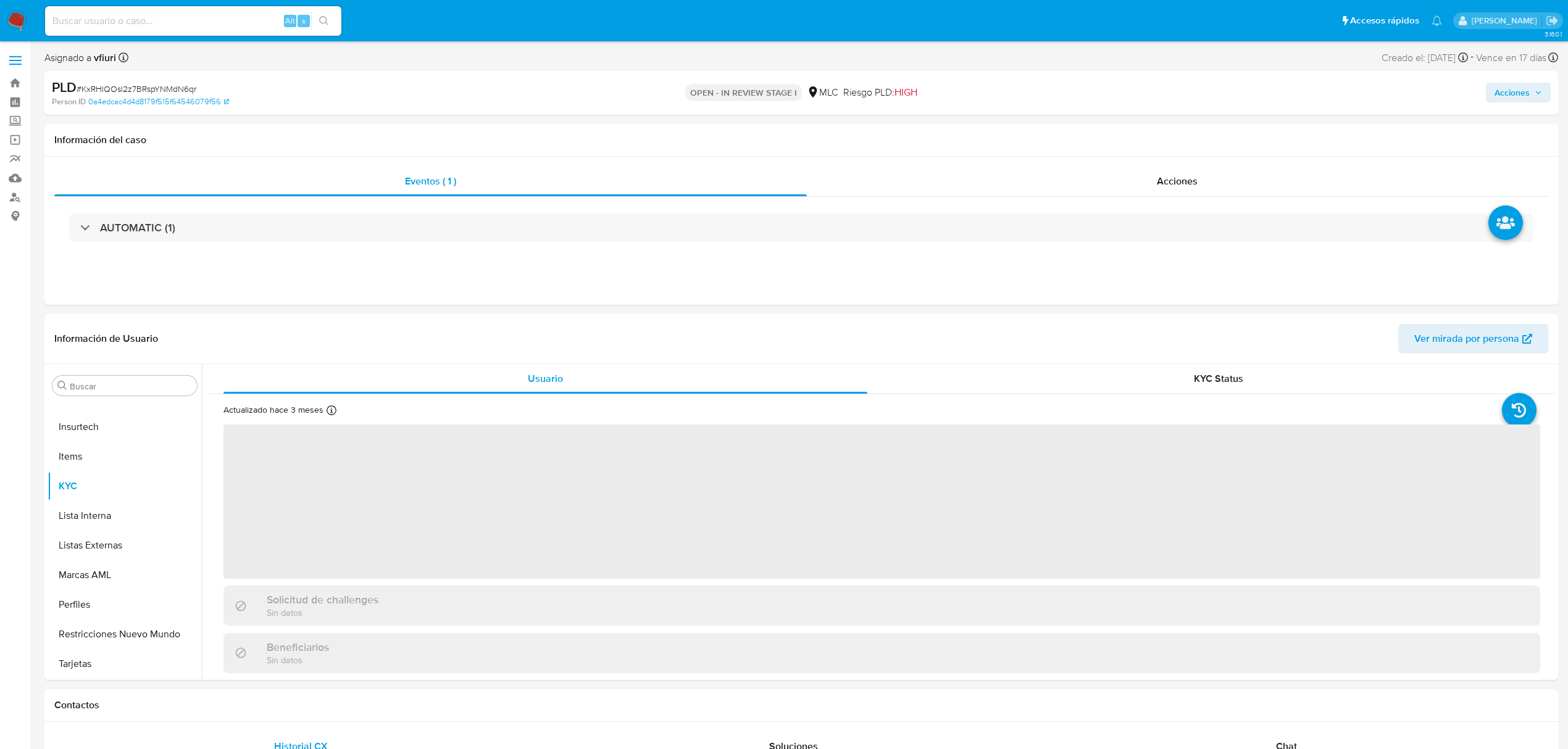
select select "10"
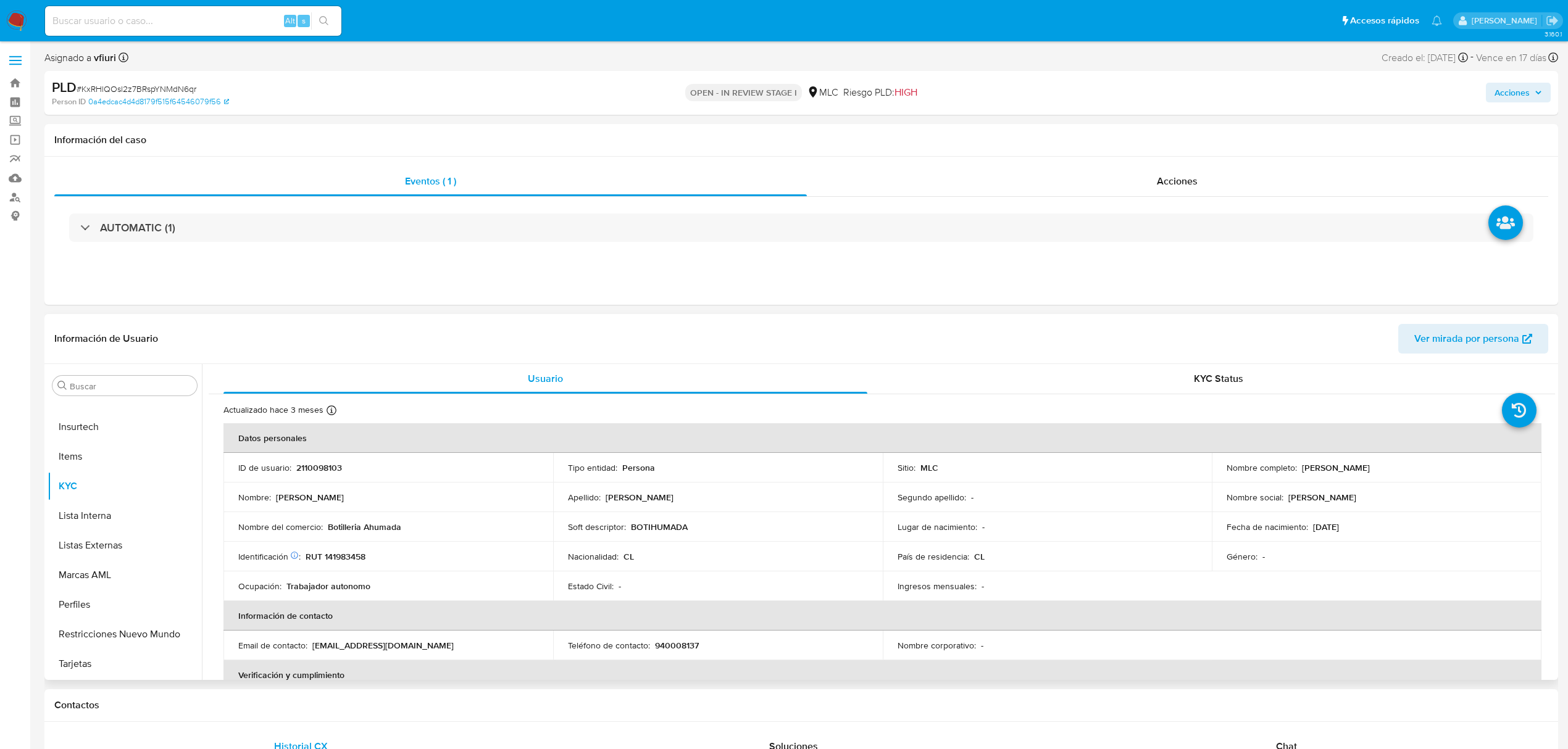
click at [315, 472] on p "2110098103" at bounding box center [319, 468] width 46 height 11
copy p "2110098103"
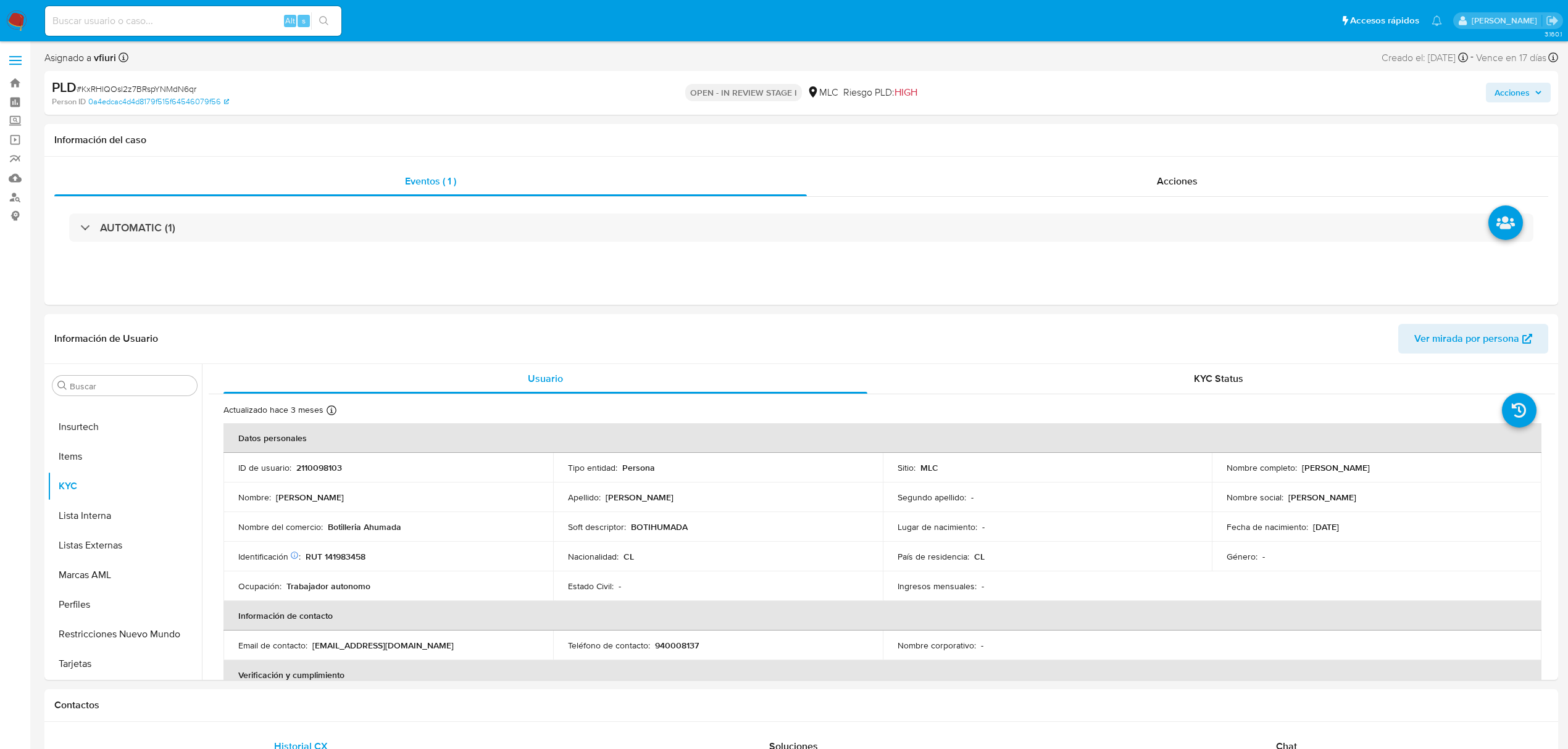
click at [156, 87] on span "# KxRHlQOsl2z7BRspYNMdN6qr" at bounding box center [137, 89] width 120 height 12
copy span "KxRHlQOsl2z7BRspYNMdN6qr"
drag, startPoint x: 94, startPoint y: 487, endPoint x: 108, endPoint y: 487, distance: 14.0
click at [94, 487] on button "KYC" at bounding box center [120, 487] width 145 height 30
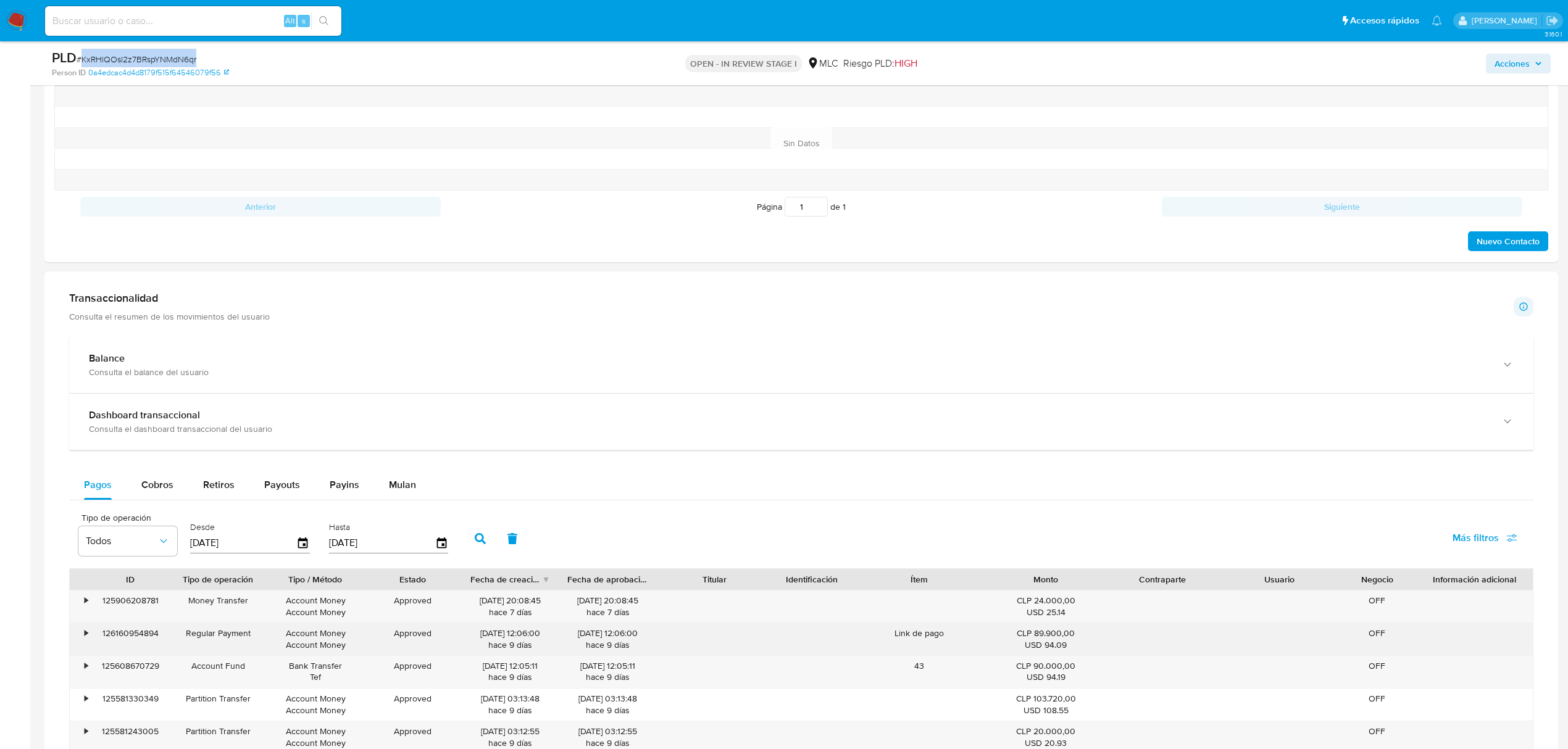
scroll to position [904, 0]
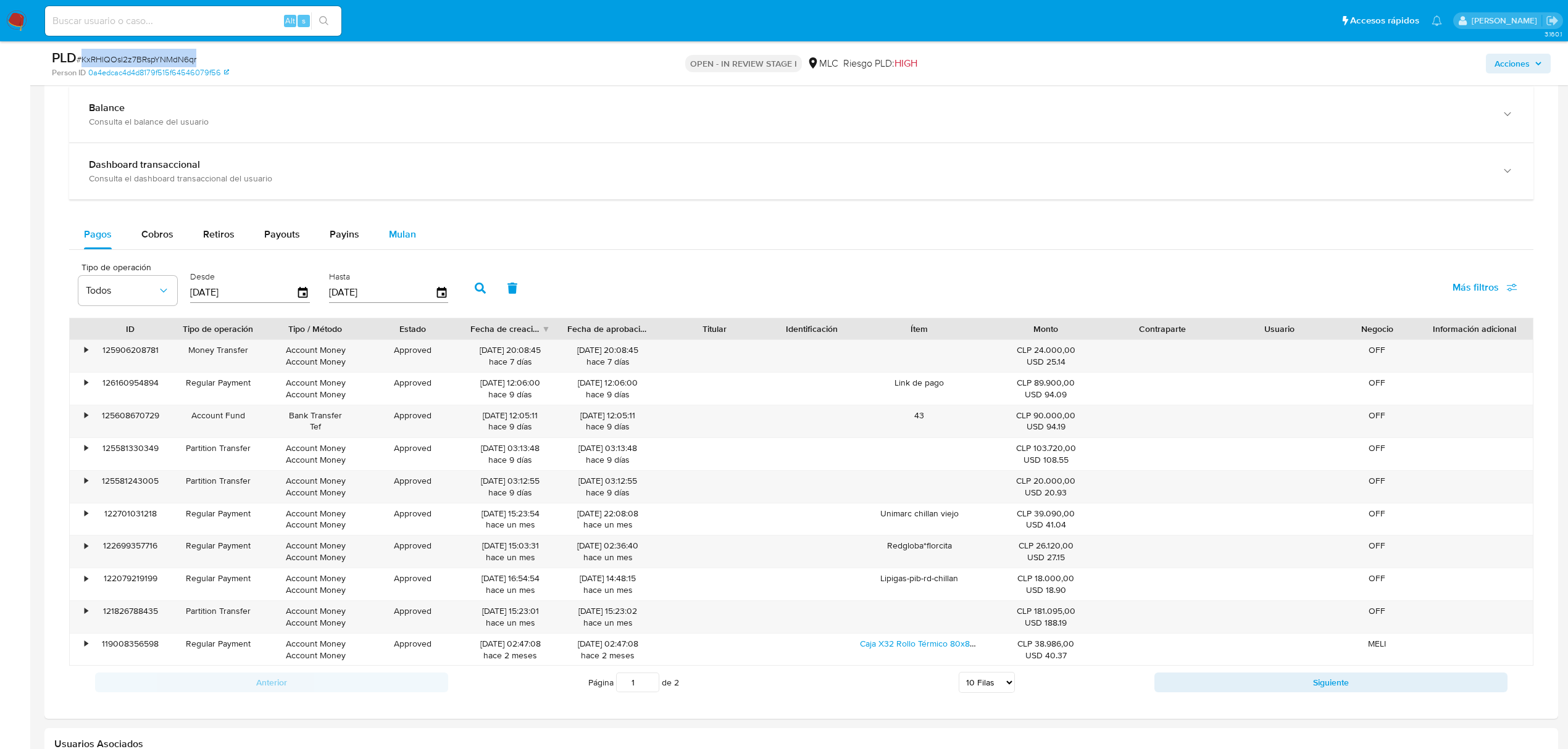
click at [406, 236] on span "Mulan" at bounding box center [403, 234] width 27 height 14
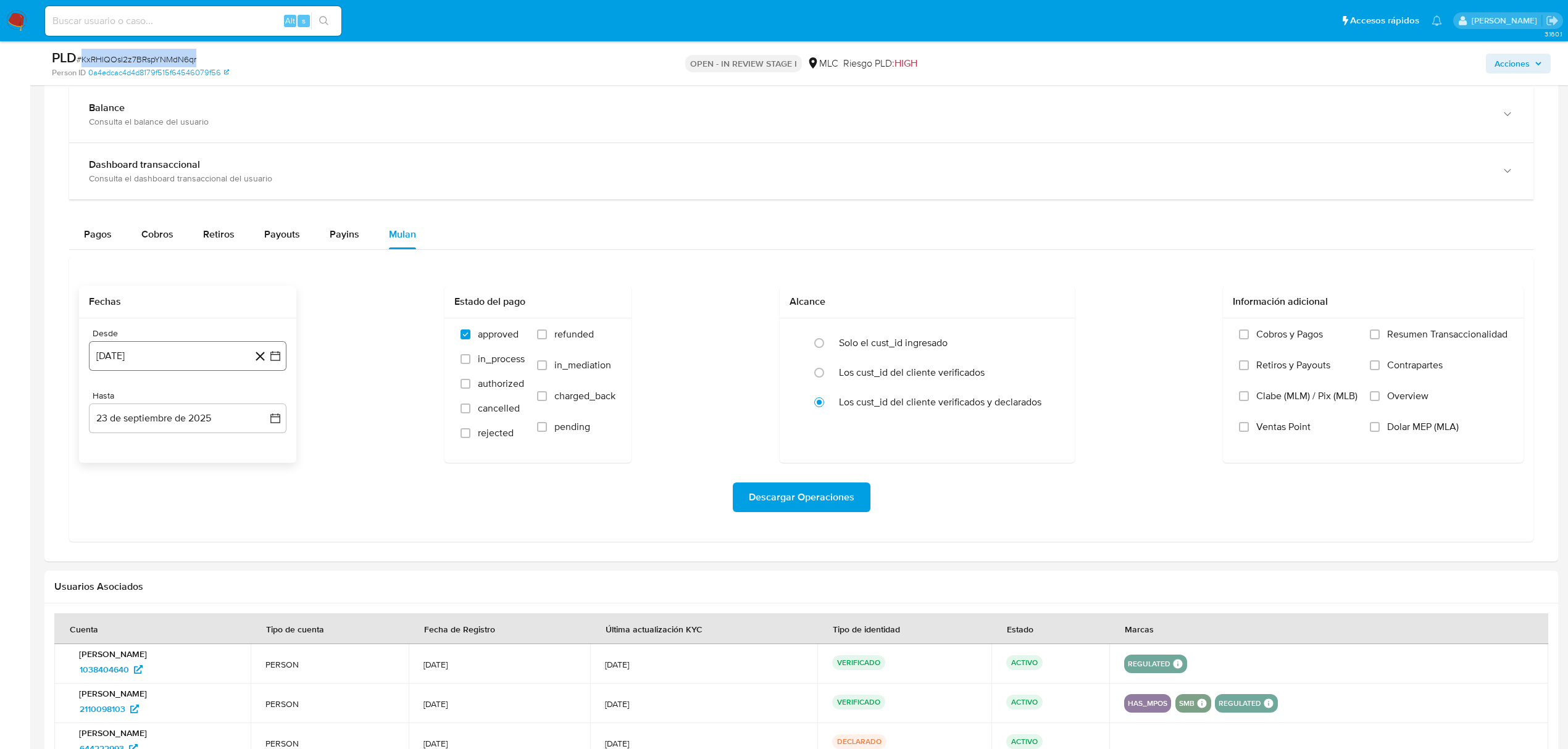
click at [281, 359] on button "23 de agosto de 2024" at bounding box center [187, 356] width 197 height 30
click at [267, 396] on div "agosto 2024 agosto 2024 lun lunes mar martes mié miércoles jue jueves vie viern…" at bounding box center [187, 473] width 197 height 195
click at [267, 400] on icon "Mes siguiente" at bounding box center [265, 401] width 15 height 15
click at [145, 499] on button "10" at bounding box center [138, 496] width 20 height 20
click at [278, 421] on icon "button" at bounding box center [275, 419] width 12 height 12
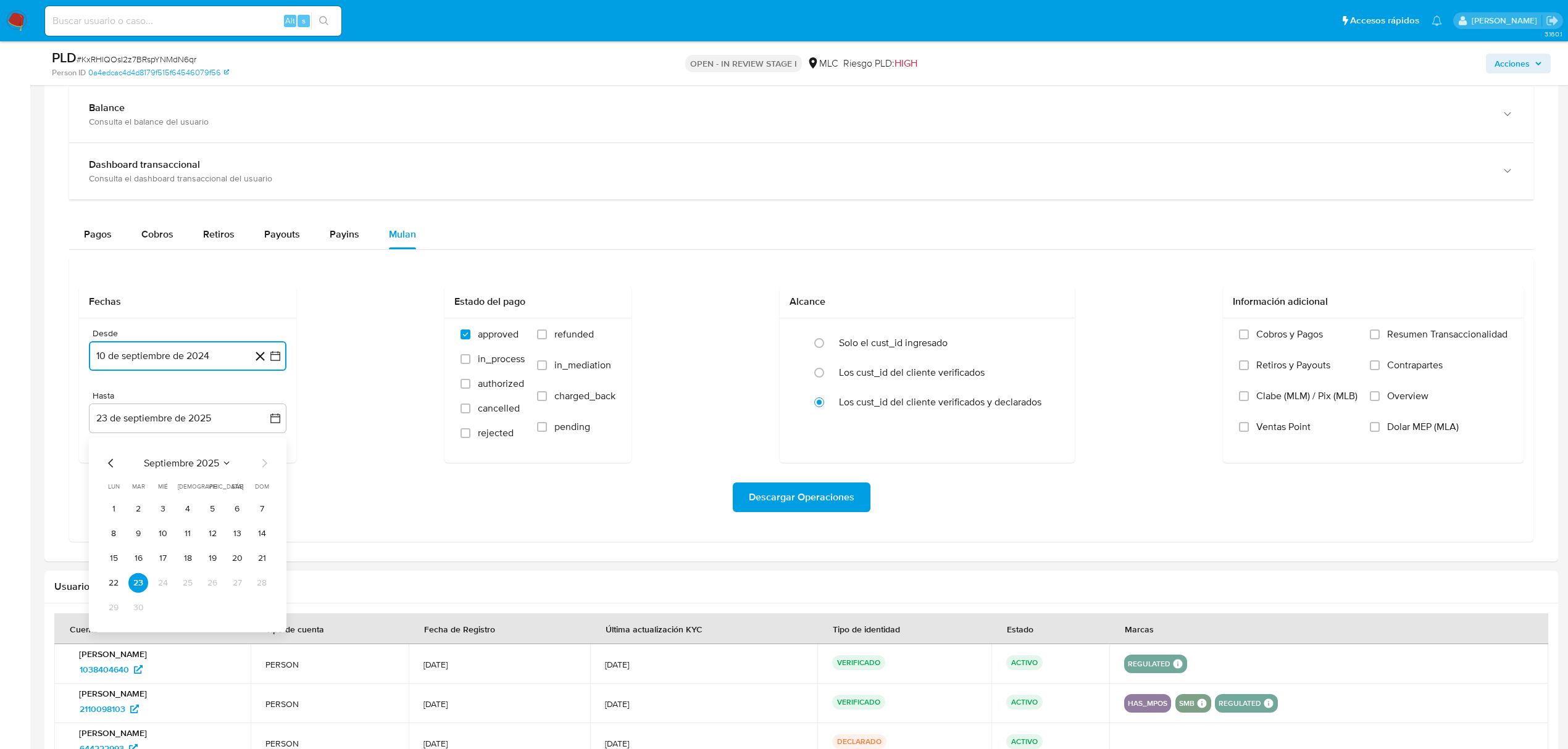
drag, startPoint x: 139, startPoint y: 538, endPoint x: 334, endPoint y: 509, distance: 197.1
click at [137, 539] on button "9" at bounding box center [138, 534] width 20 height 20
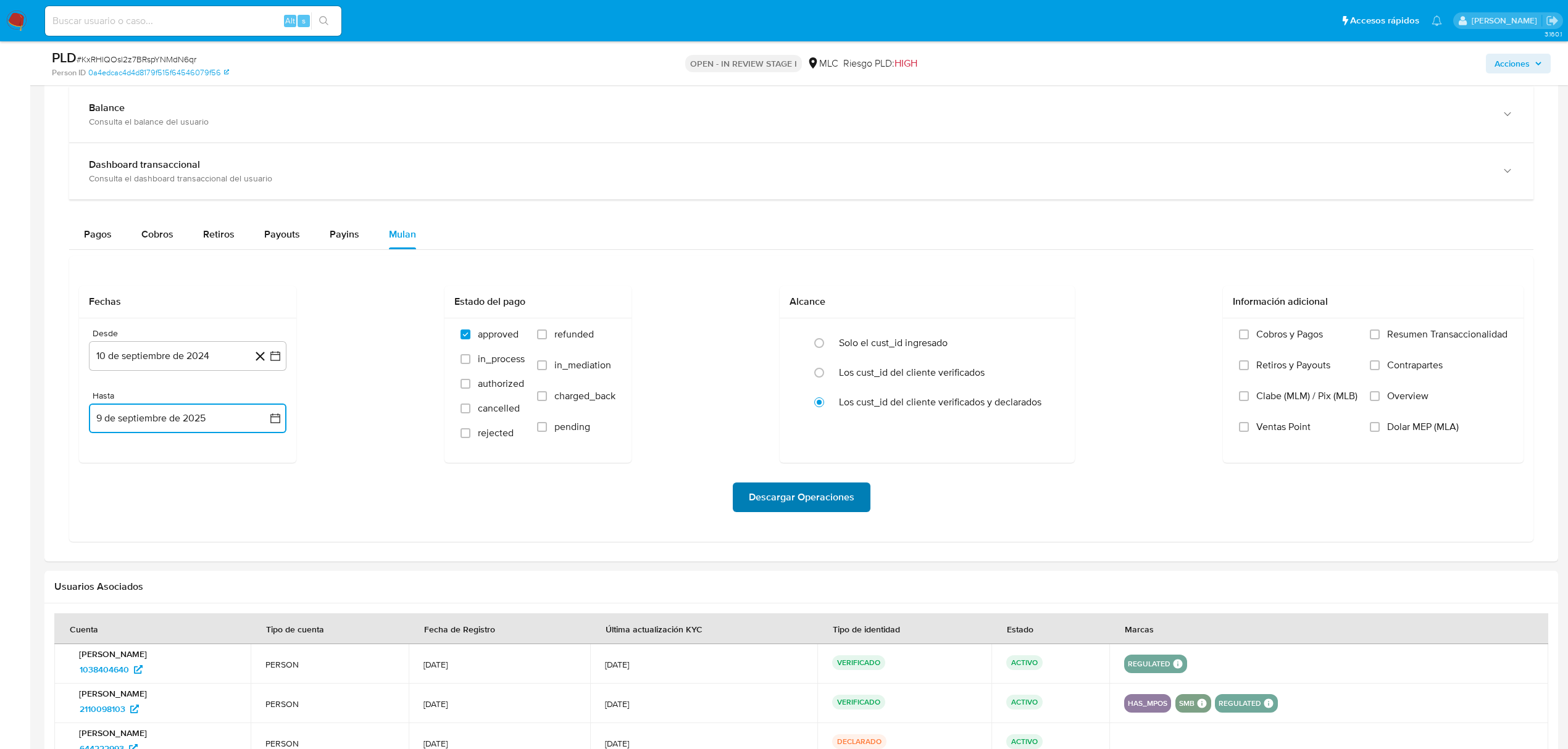
click at [868, 507] on button "Descargar Operaciones" at bounding box center [802, 497] width 138 height 30
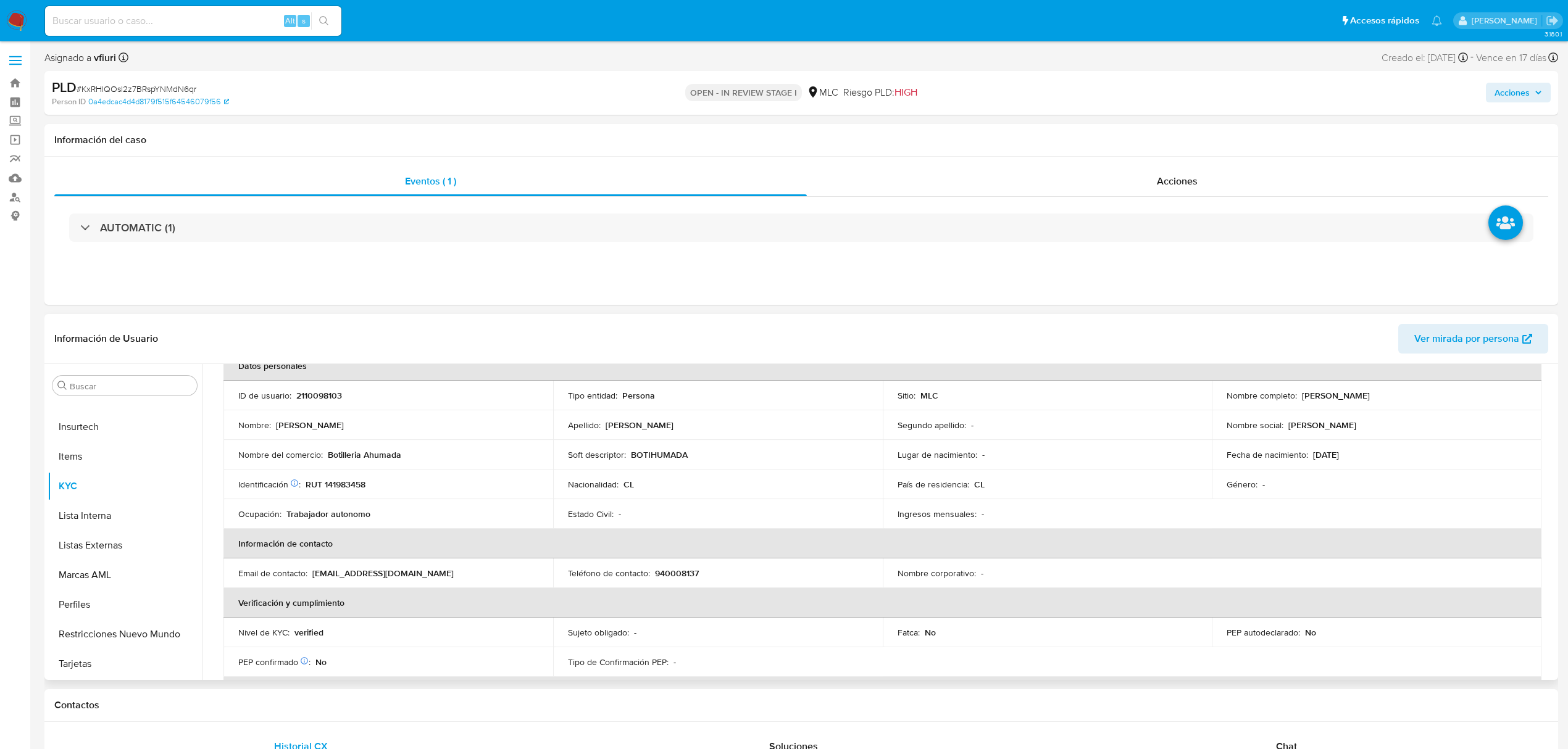
scroll to position [52, 0]
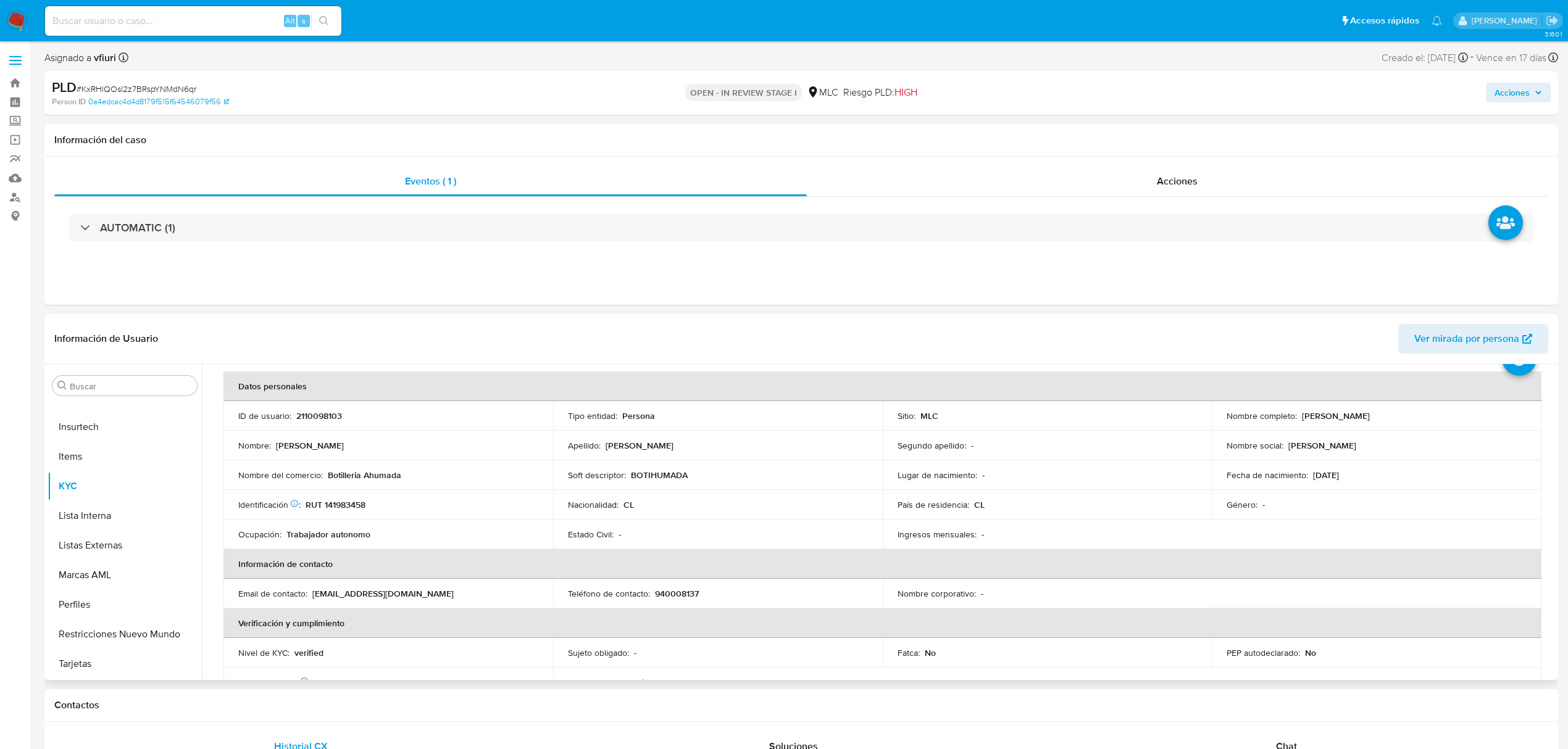
click at [346, 497] on td "Identificación Nº de serie: 528554252 : RUT 141983458" at bounding box center [388, 505] width 330 height 30
click at [347, 502] on p "RUT 141983458" at bounding box center [335, 505] width 60 height 11
copy p "141983458"
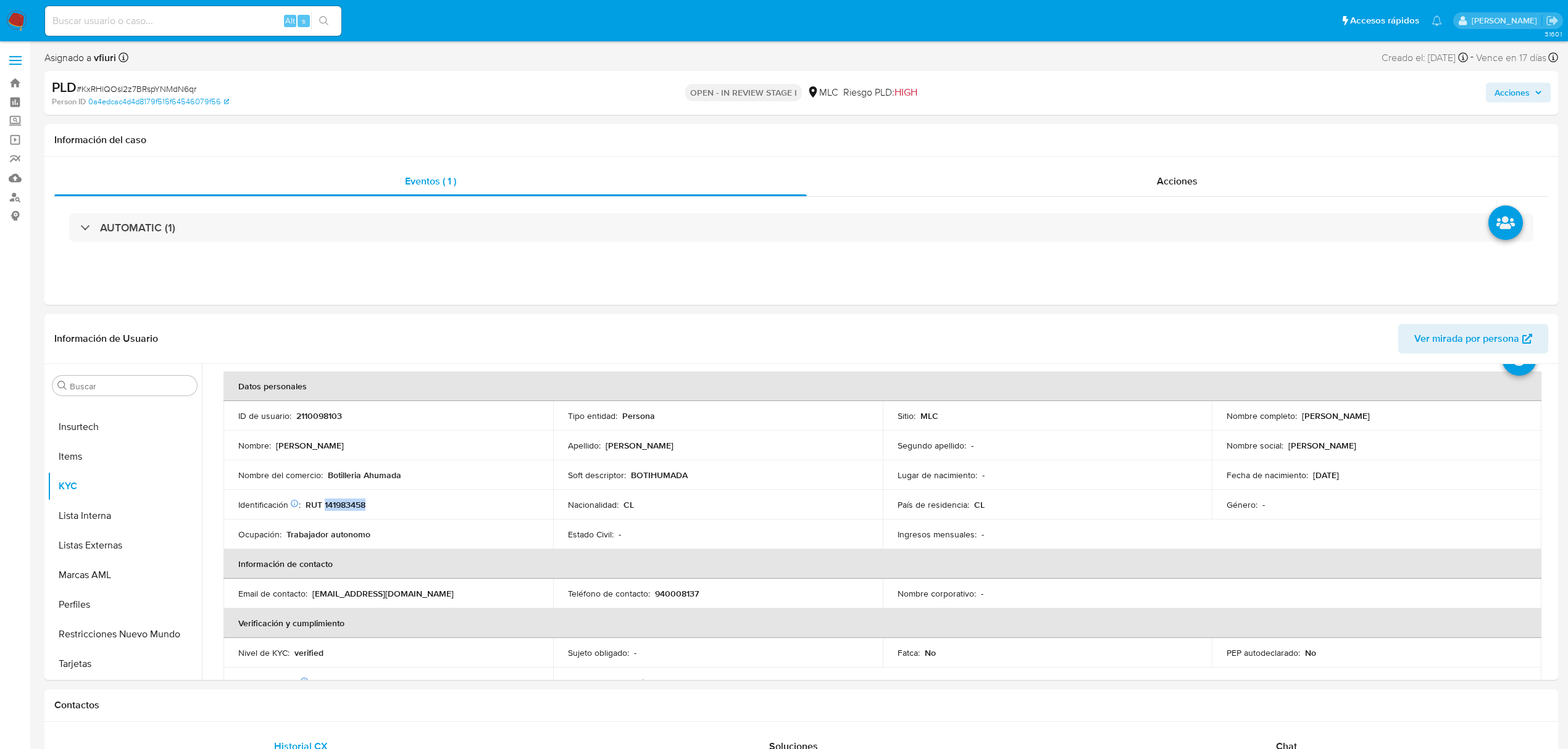
copy p "141983458"
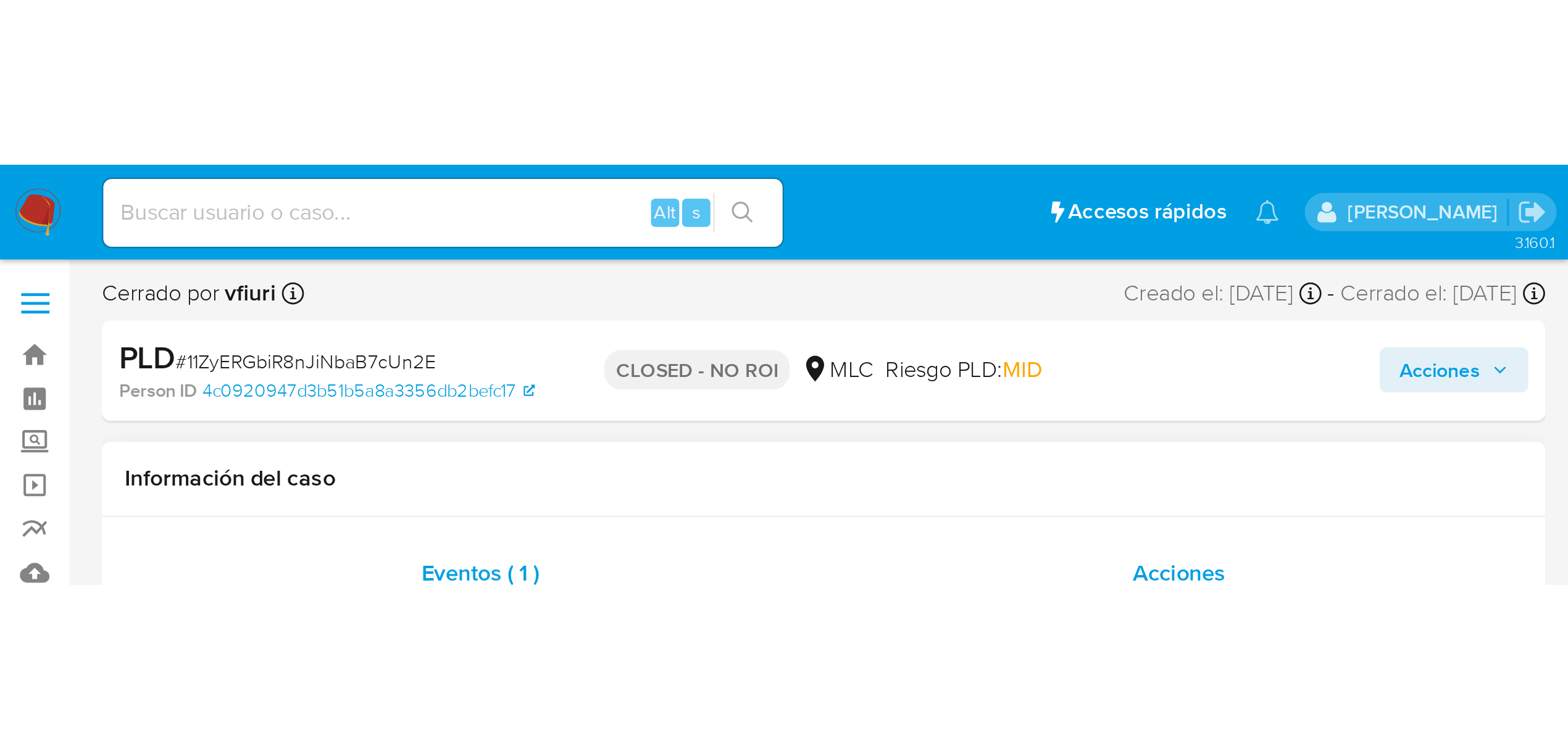
scroll to position [581, 0]
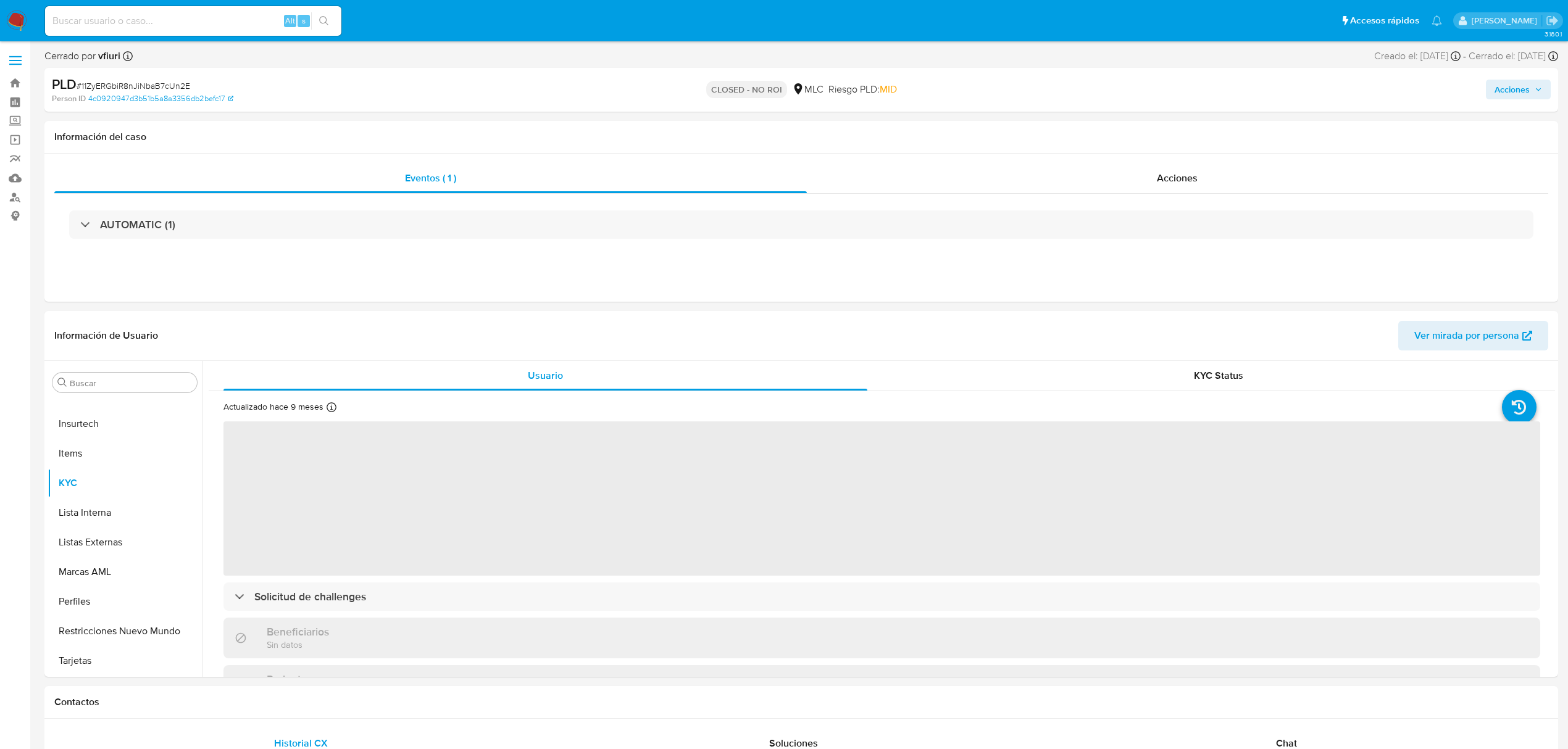
select select "10"
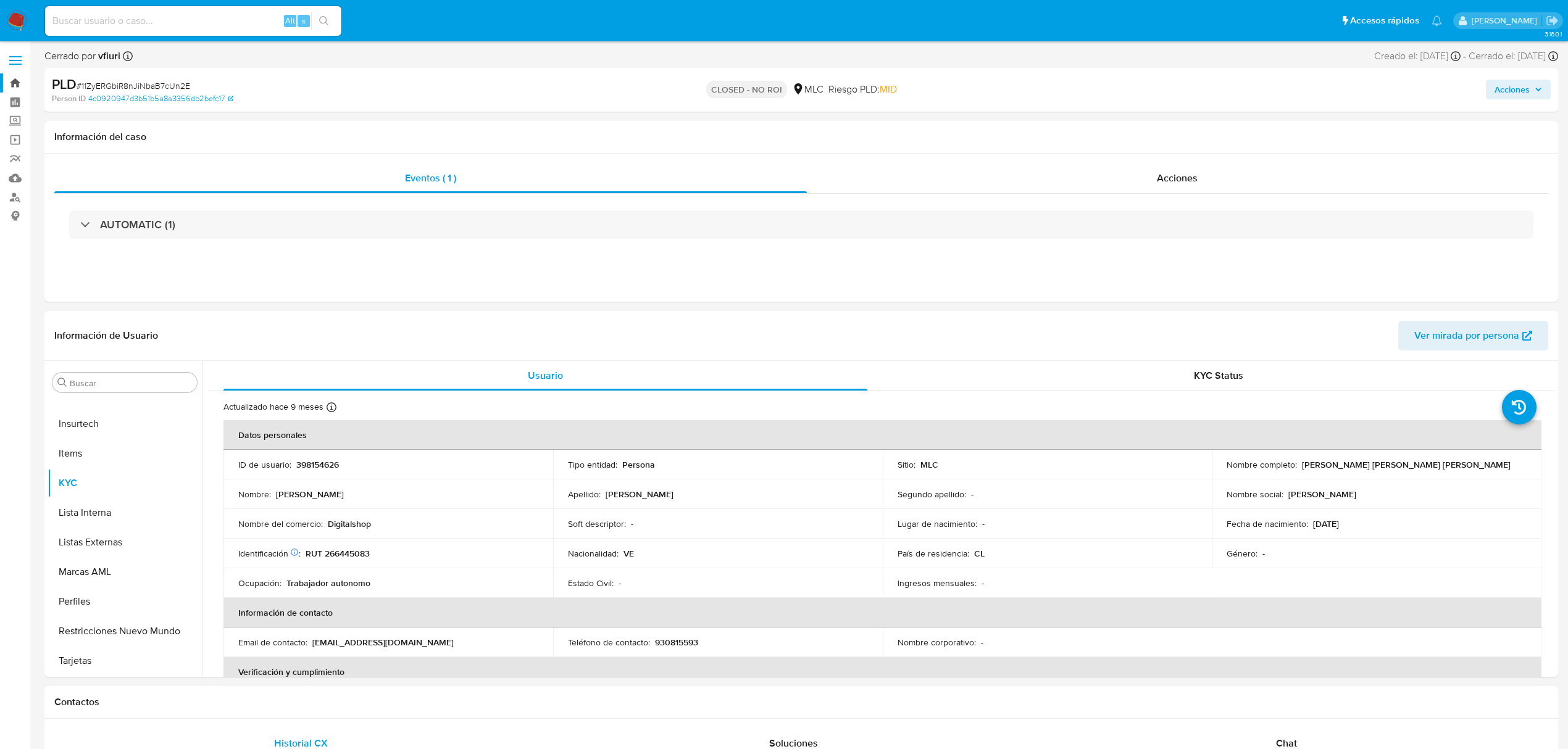
click at [18, 85] on link "Bandeja" at bounding box center [73, 83] width 147 height 19
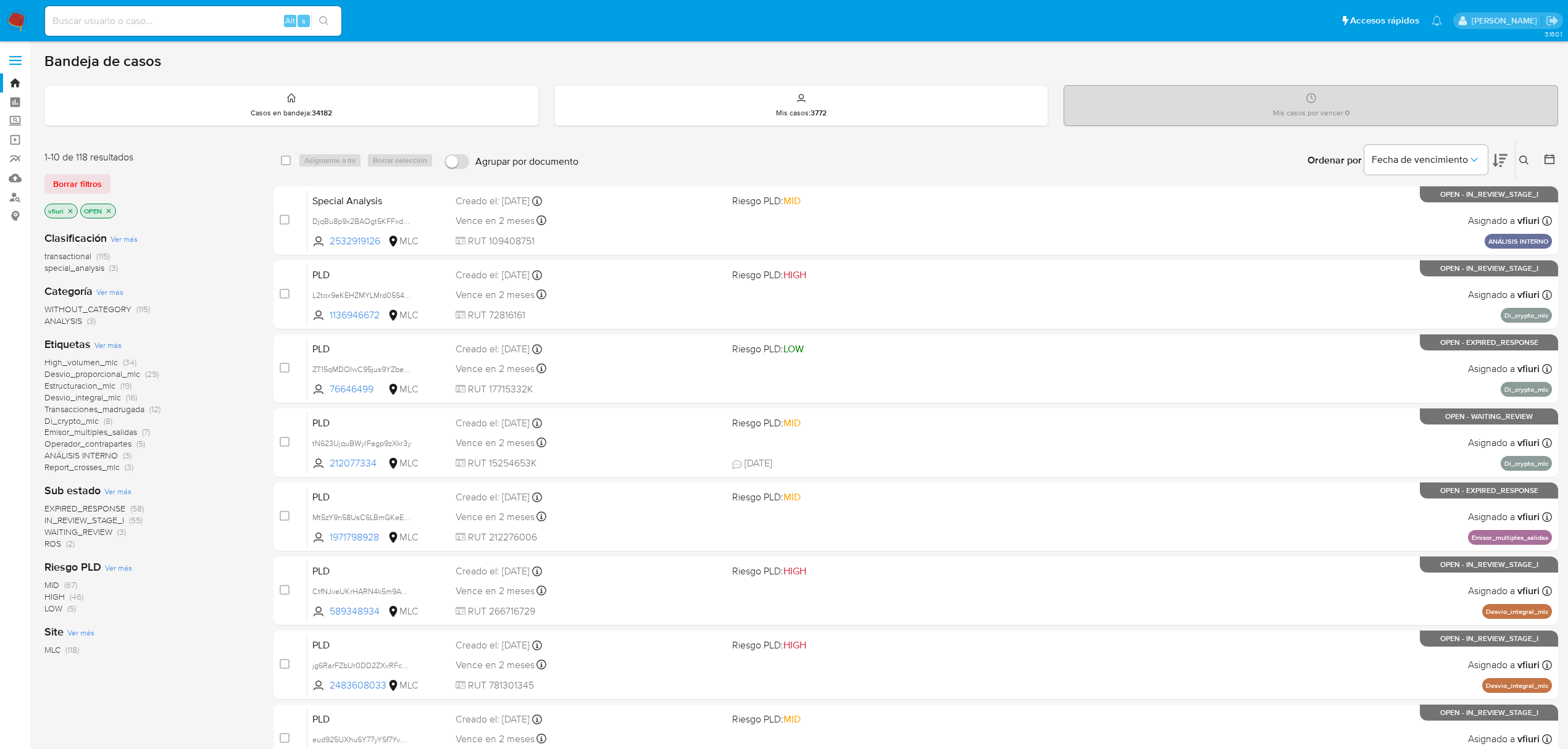
click at [1547, 168] on div at bounding box center [1547, 160] width 22 height 38
click at [1547, 166] on button at bounding box center [1551, 160] width 15 height 15
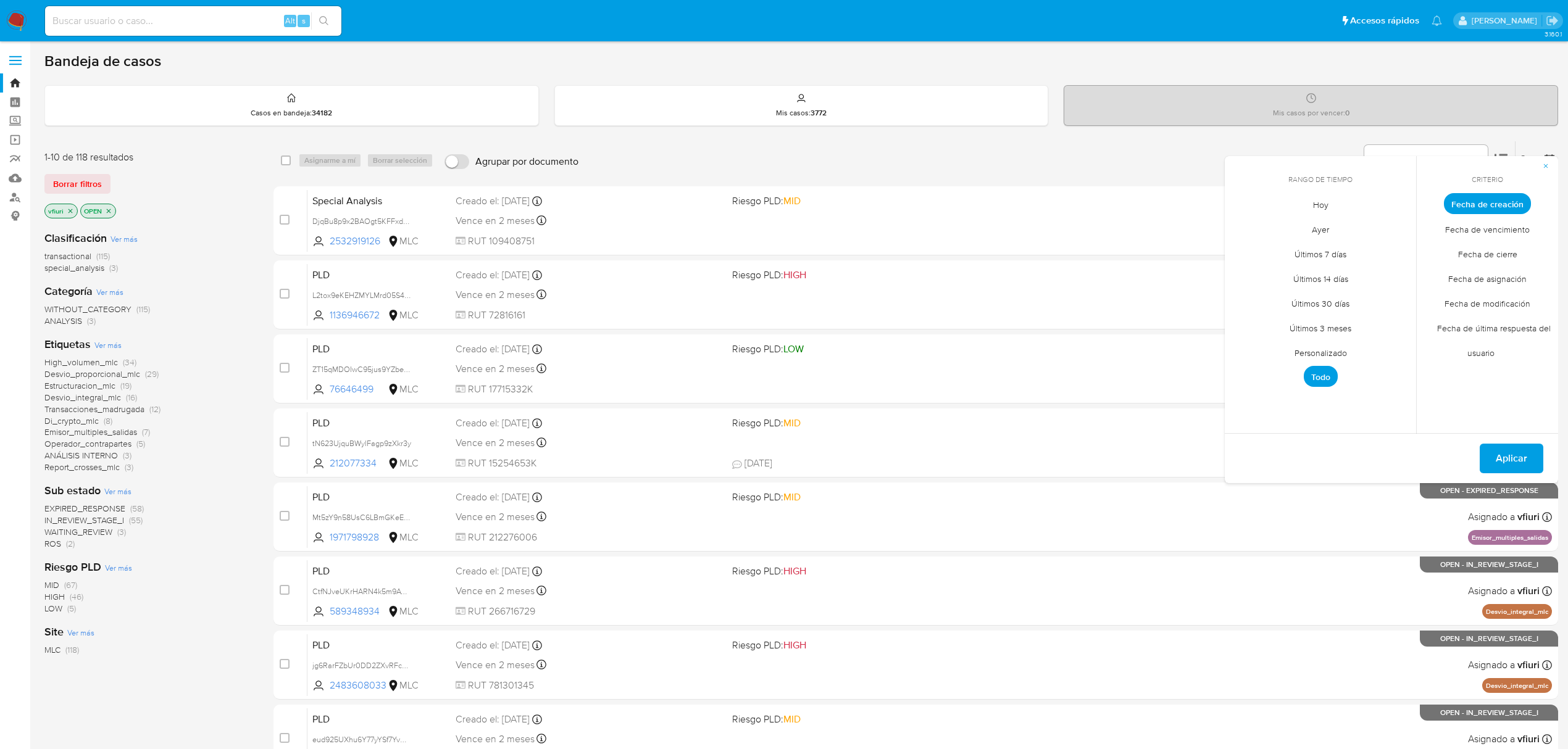
click at [1342, 348] on span "Personalizado" at bounding box center [1321, 353] width 78 height 26
click at [1242, 227] on icon "Mes anterior" at bounding box center [1243, 226] width 5 height 9
click at [1369, 297] on button "12" at bounding box center [1369, 296] width 20 height 20
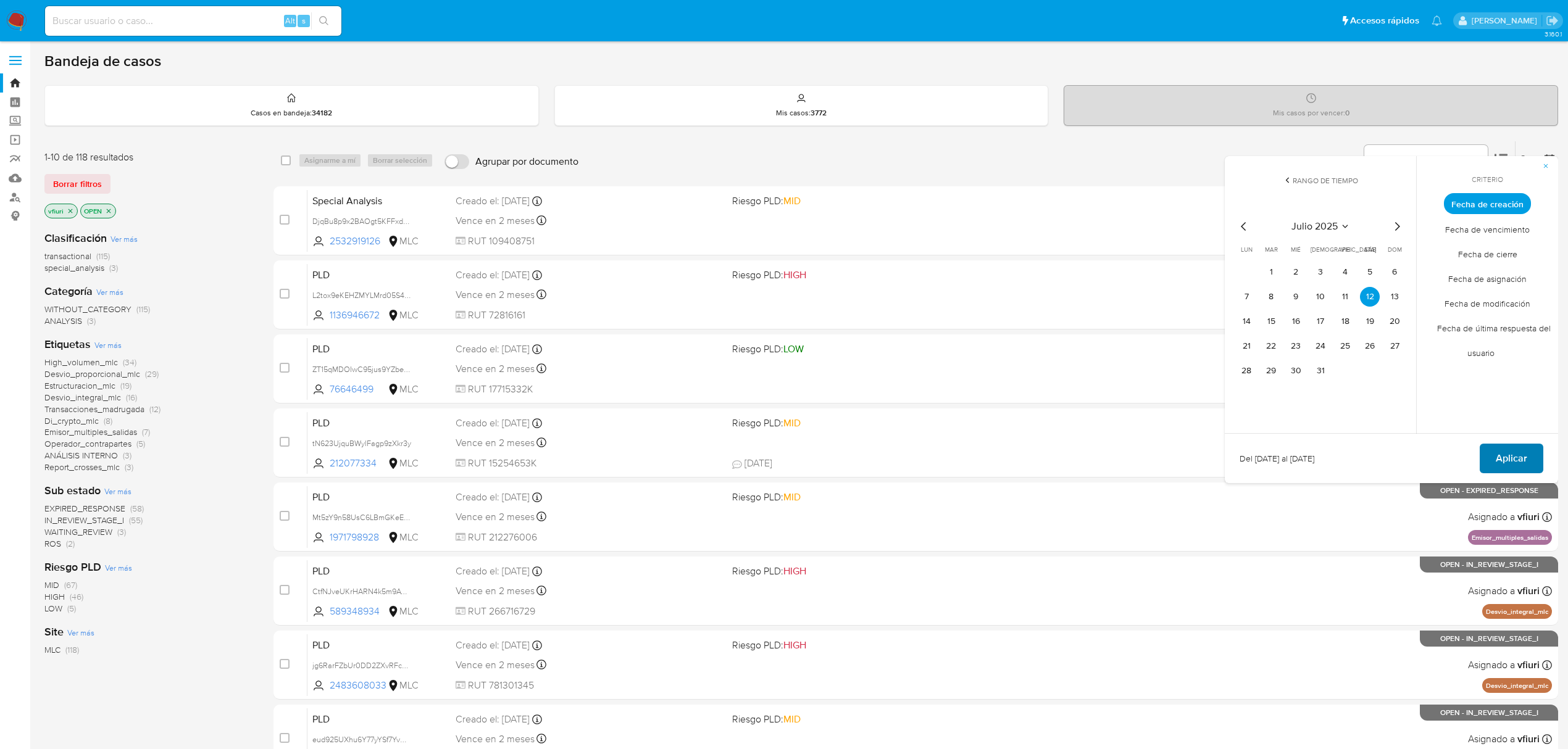
click at [1501, 465] on span "Aplicar" at bounding box center [1511, 458] width 32 height 27
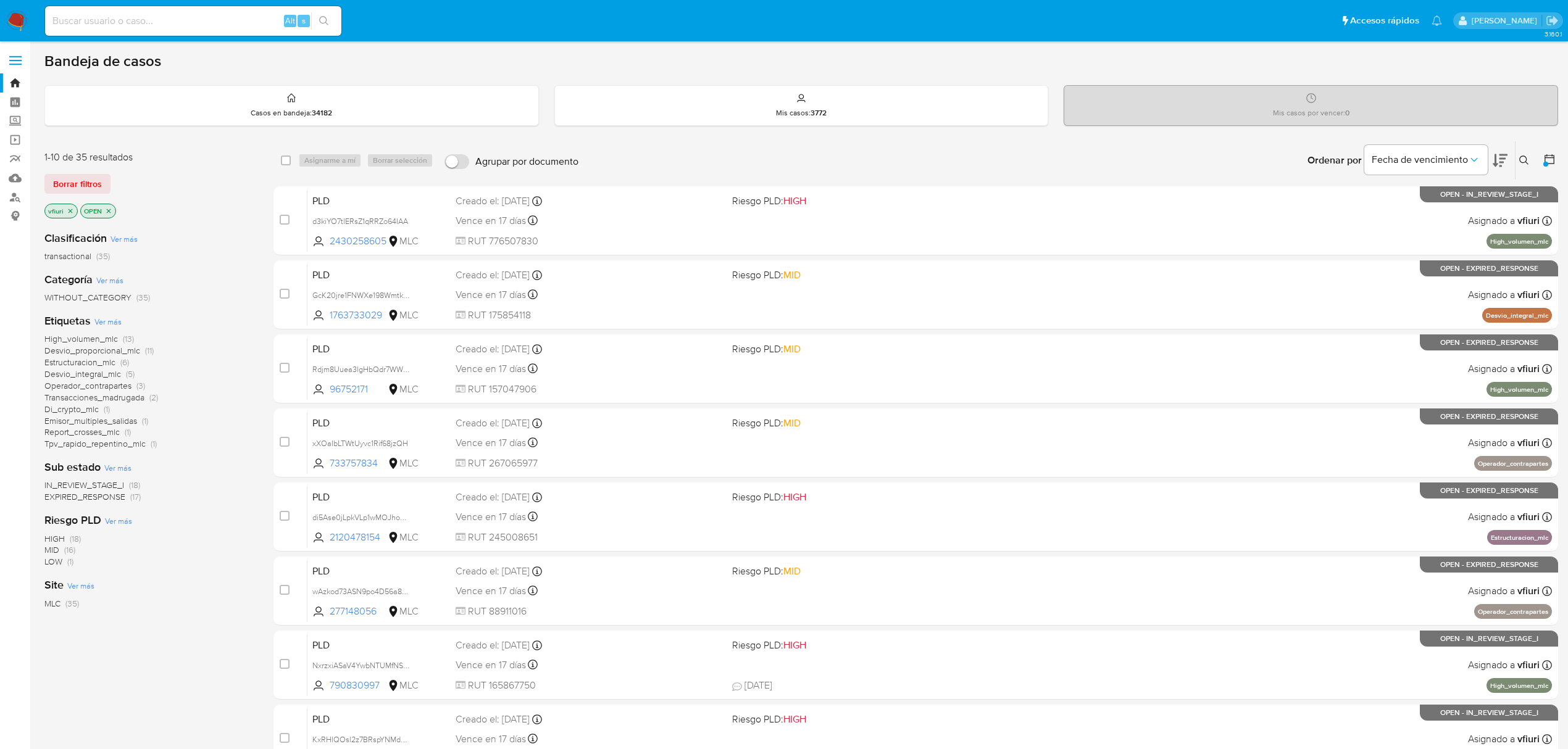
click at [1524, 161] on icon at bounding box center [1524, 160] width 10 height 10
click at [1427, 215] on div at bounding box center [1422, 207] width 209 height 30
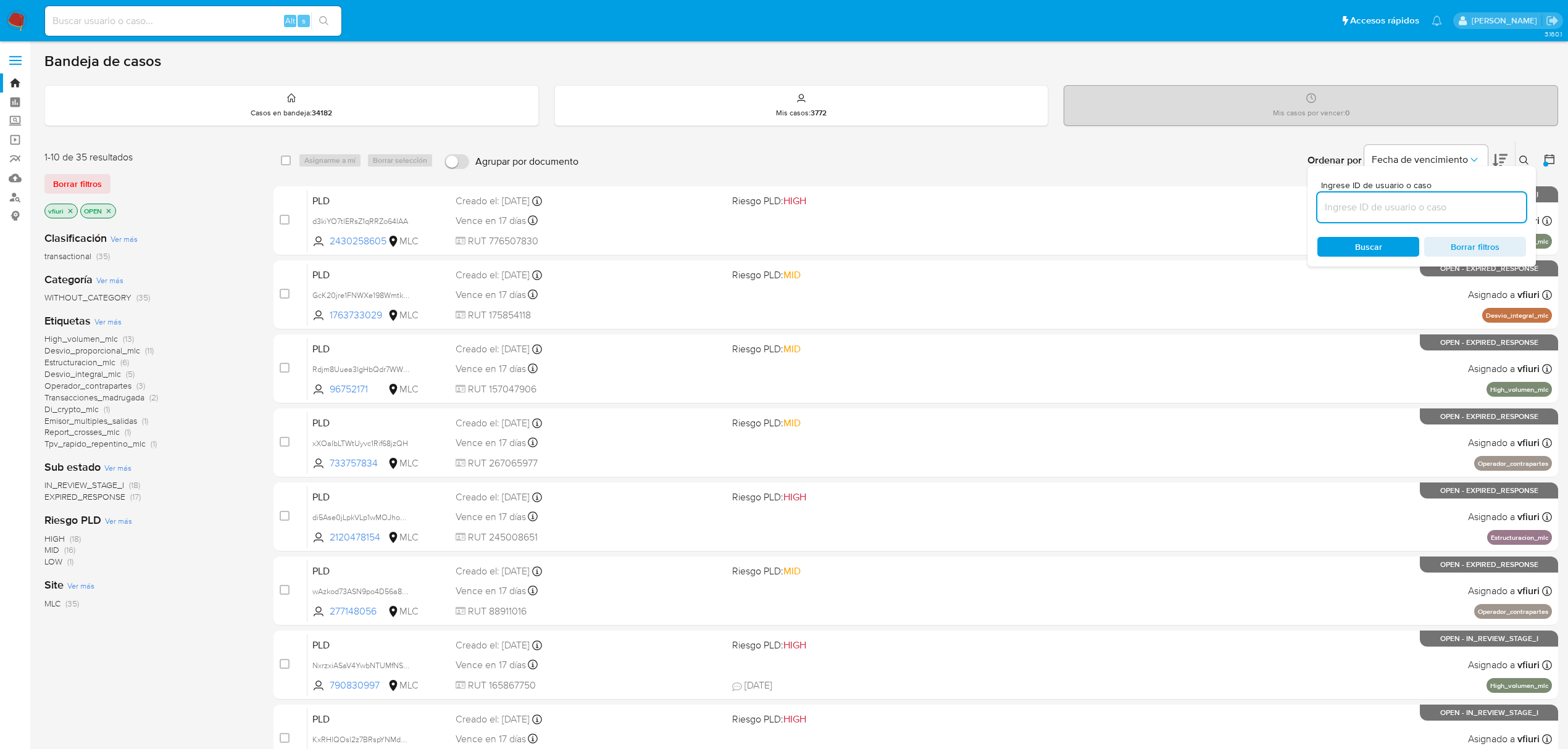
click at [1424, 211] on input at bounding box center [1422, 207] width 209 height 16
paste input "KxRHlQOsl2z7BRspYNMdN6qr"
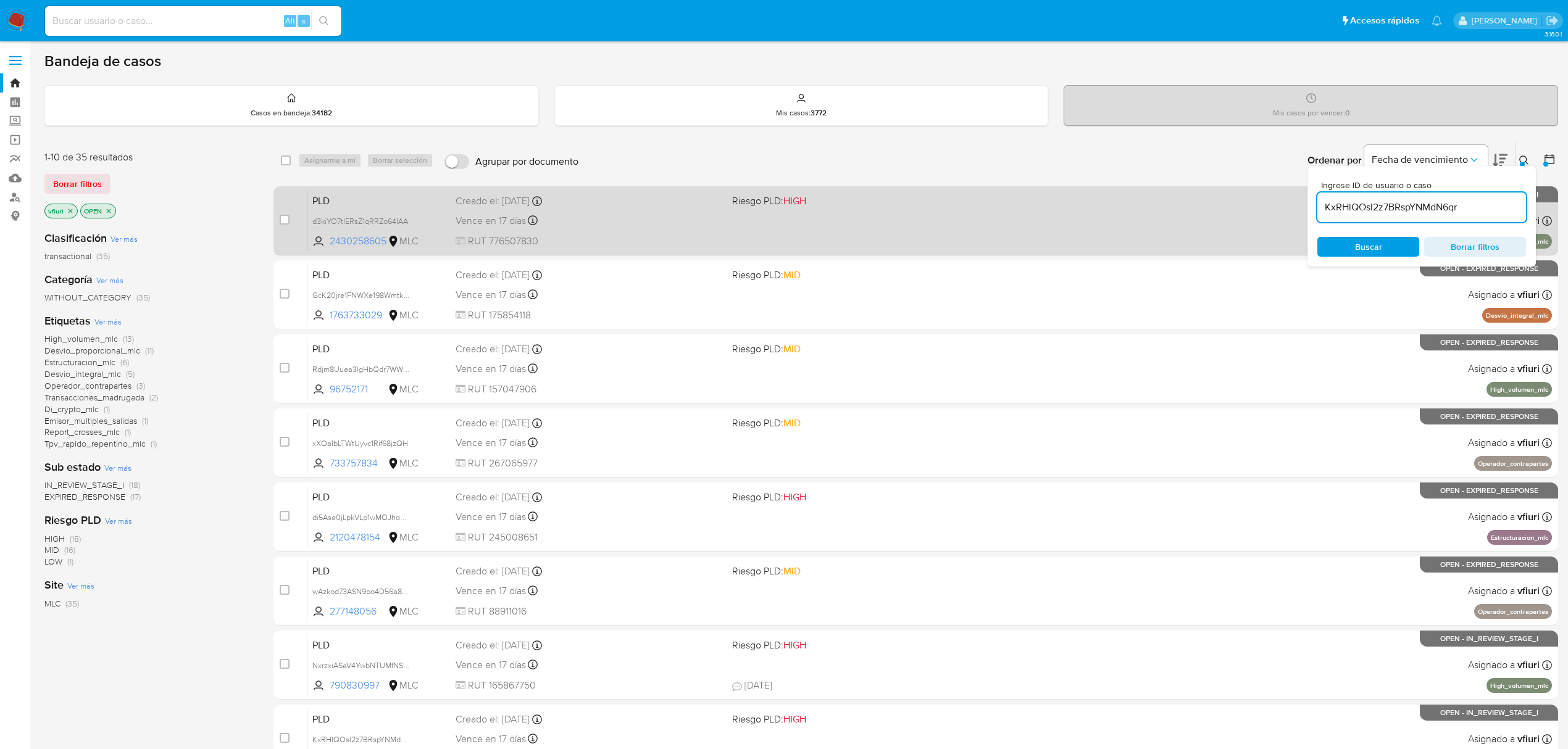
type input "KxRHlQOsl2z7BRspYNMdN6qr"
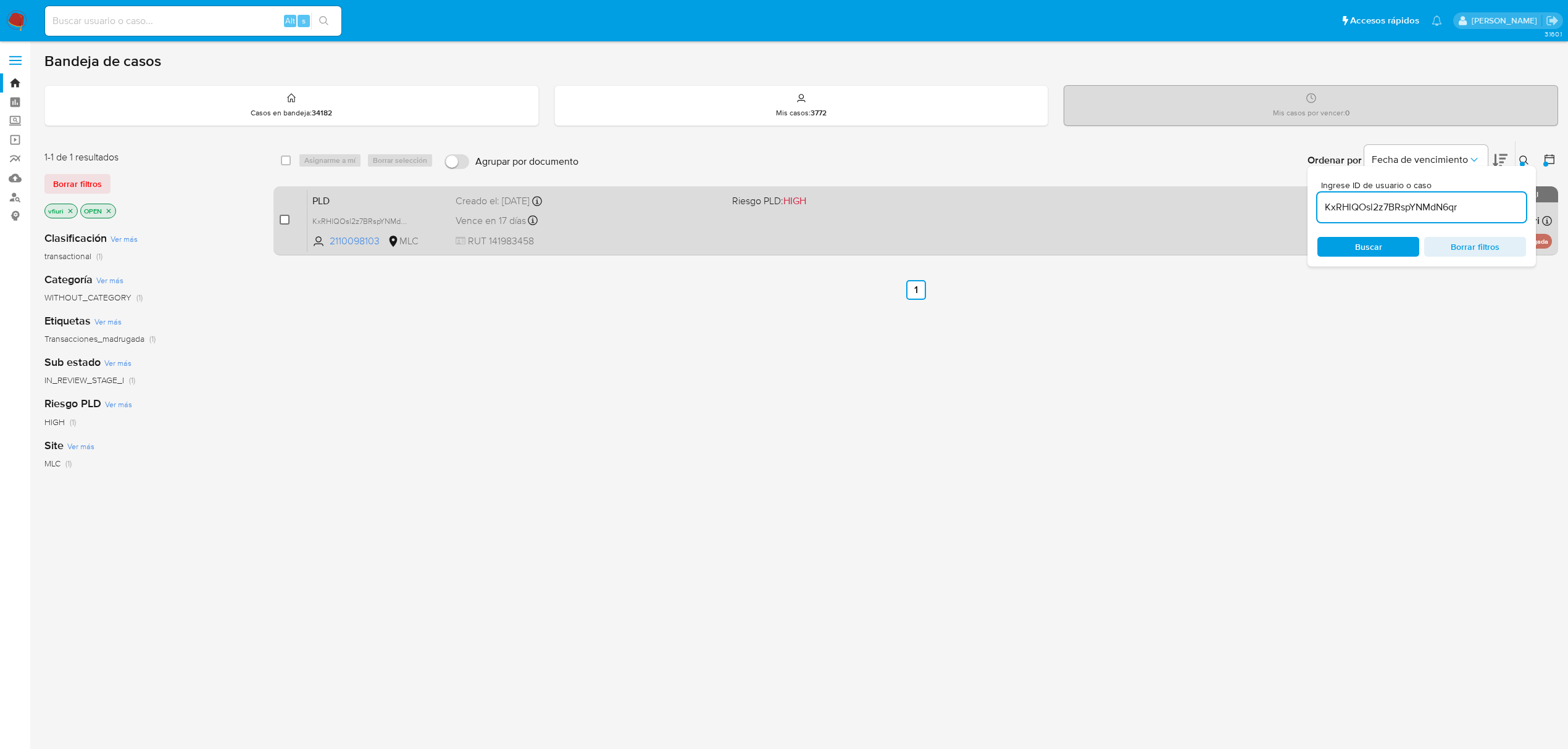
click at [287, 215] on input "checkbox" at bounding box center [284, 219] width 10 height 10
checkbox input "true"
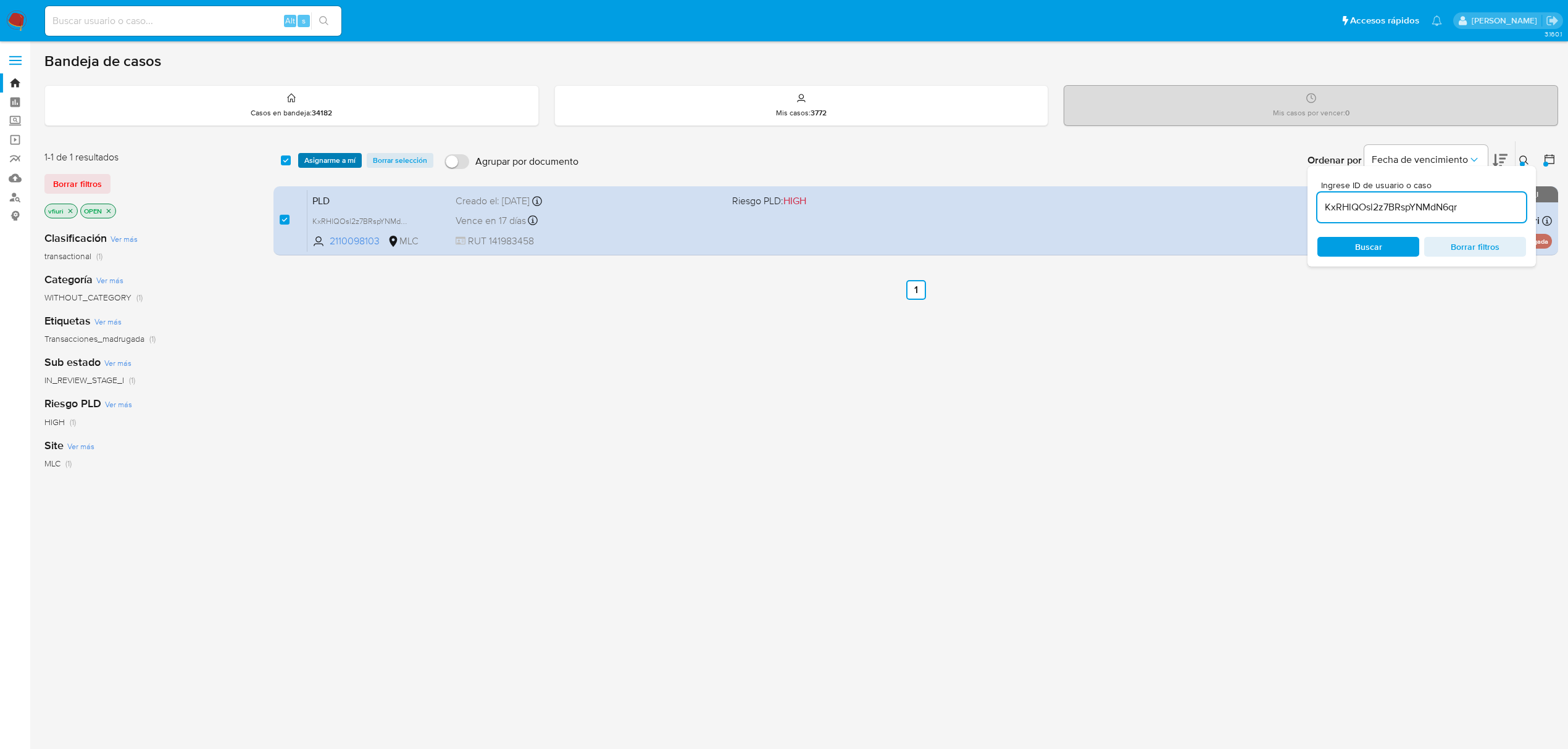
drag, startPoint x: 327, startPoint y: 162, endPoint x: 333, endPoint y: 161, distance: 6.1
click at [327, 162] on span "Asignarme a mí" at bounding box center [330, 160] width 51 height 12
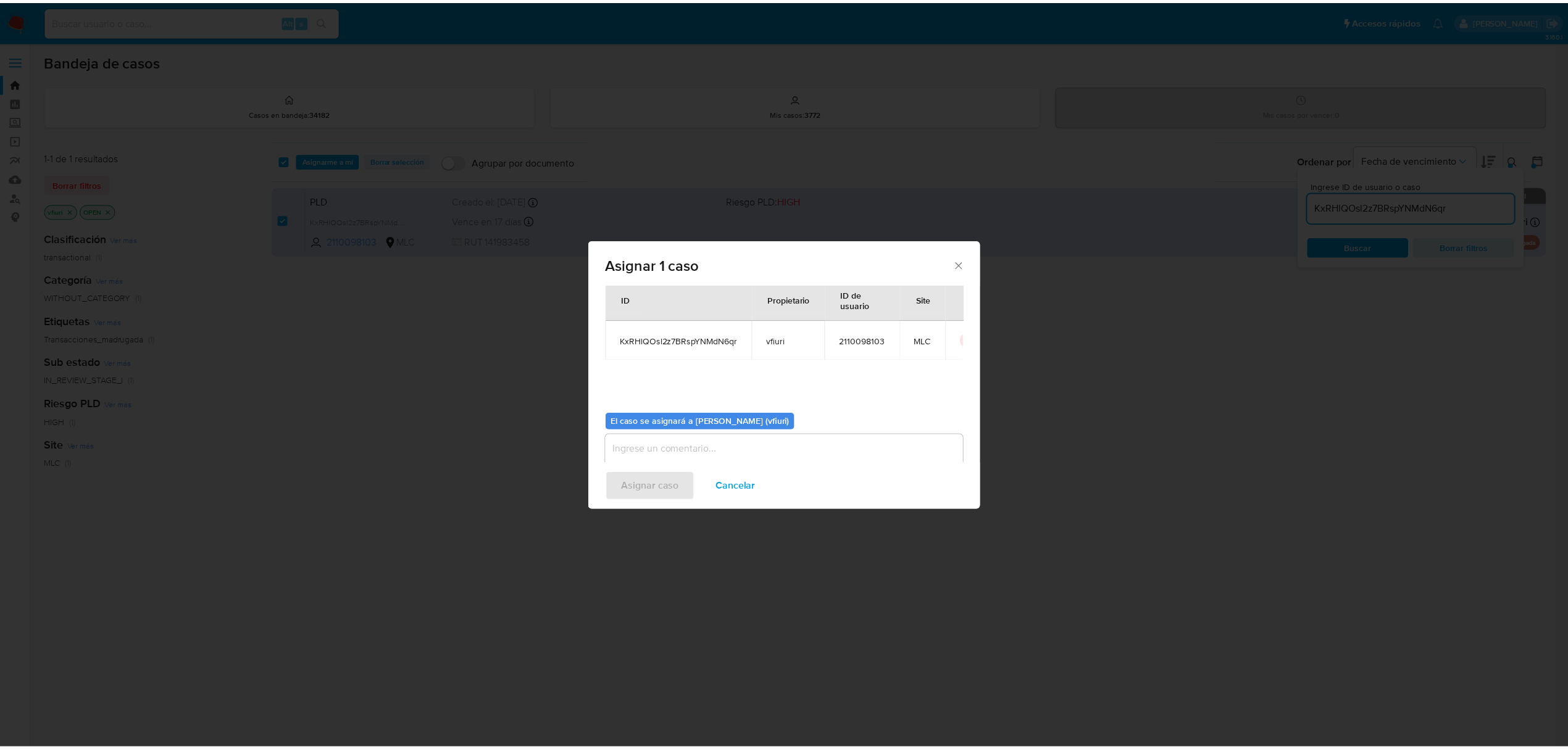
scroll to position [63, 0]
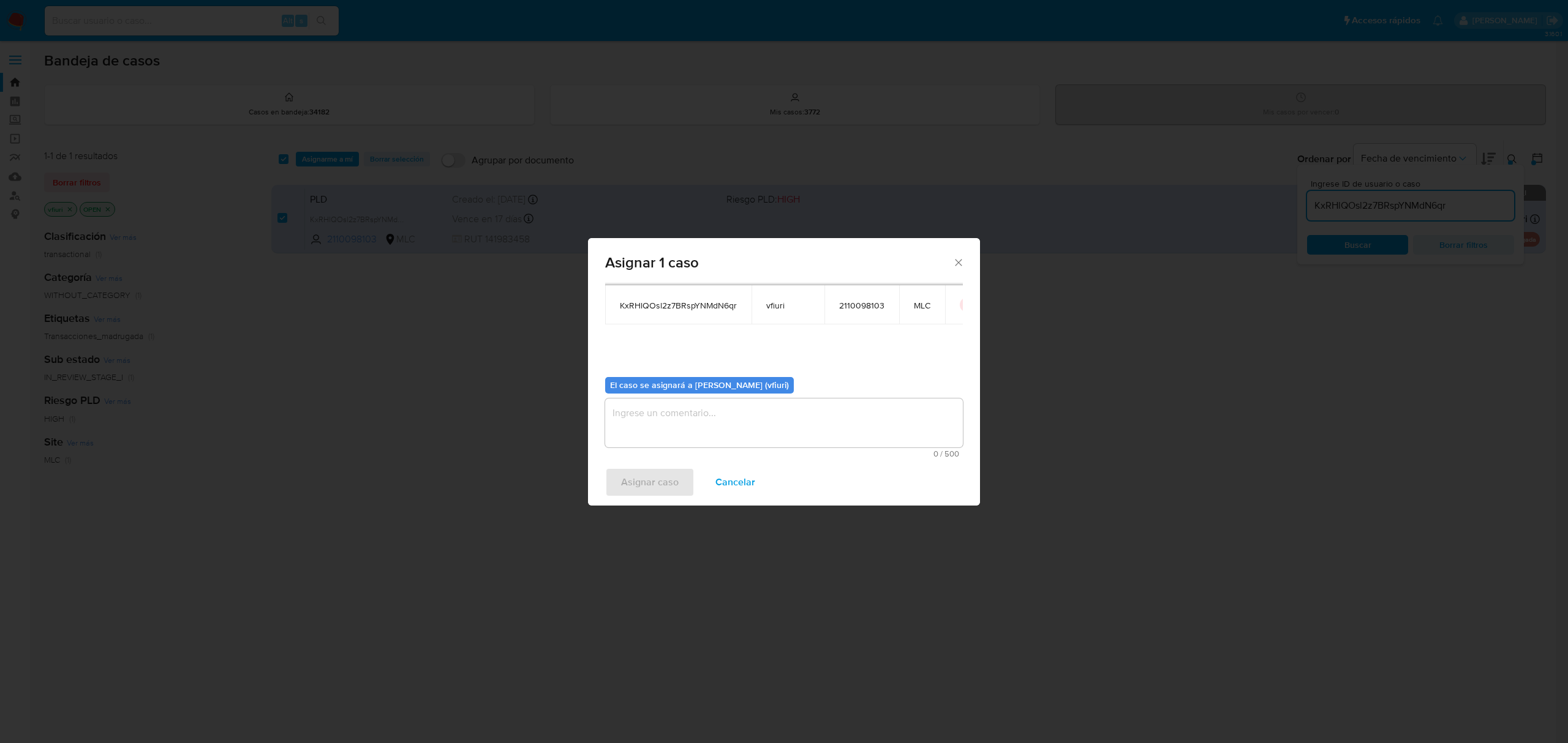
click at [676, 407] on textarea "assign-modal" at bounding box center [784, 423] width 358 height 49
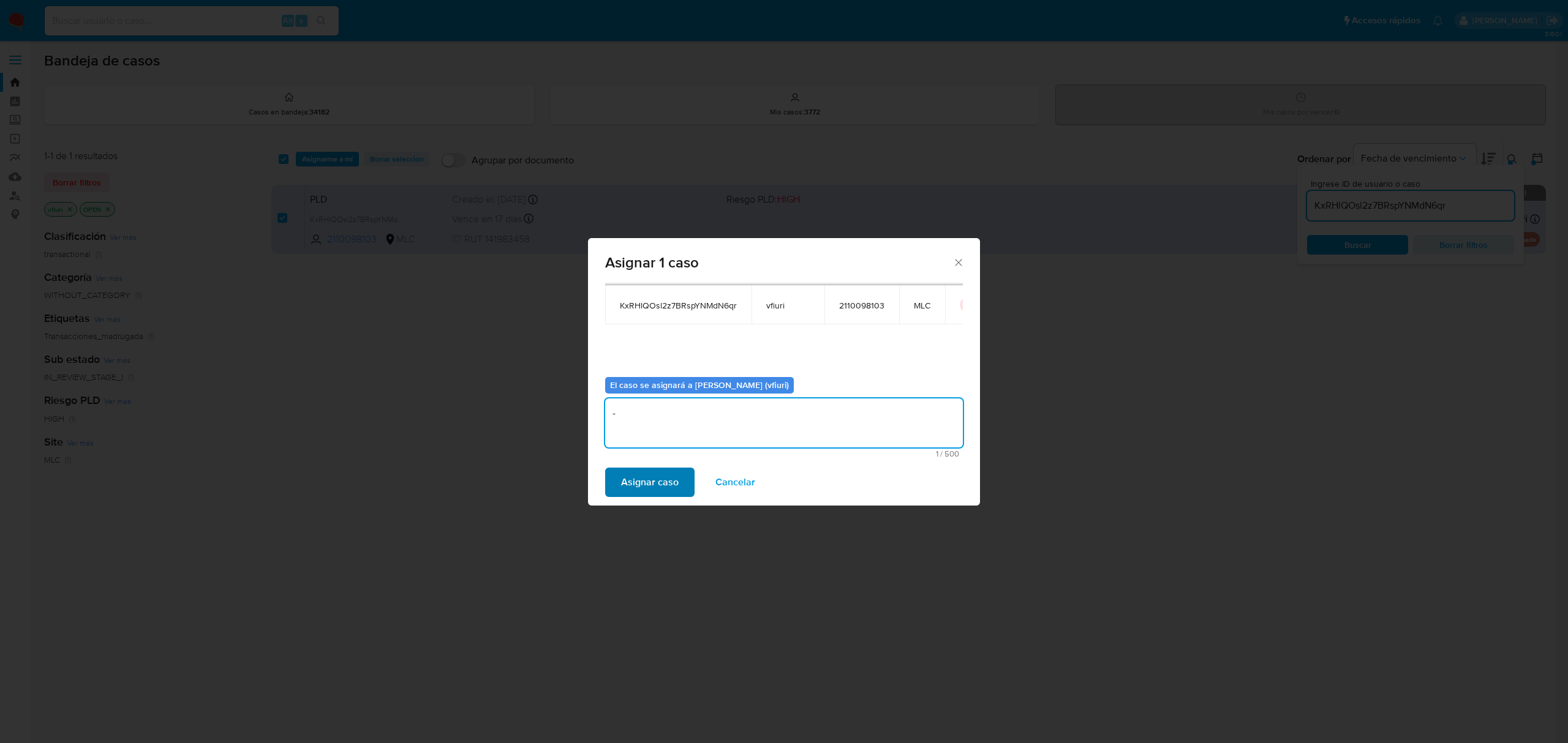
type textarea "-"
click at [659, 474] on span "Asignar caso" at bounding box center [650, 482] width 57 height 27
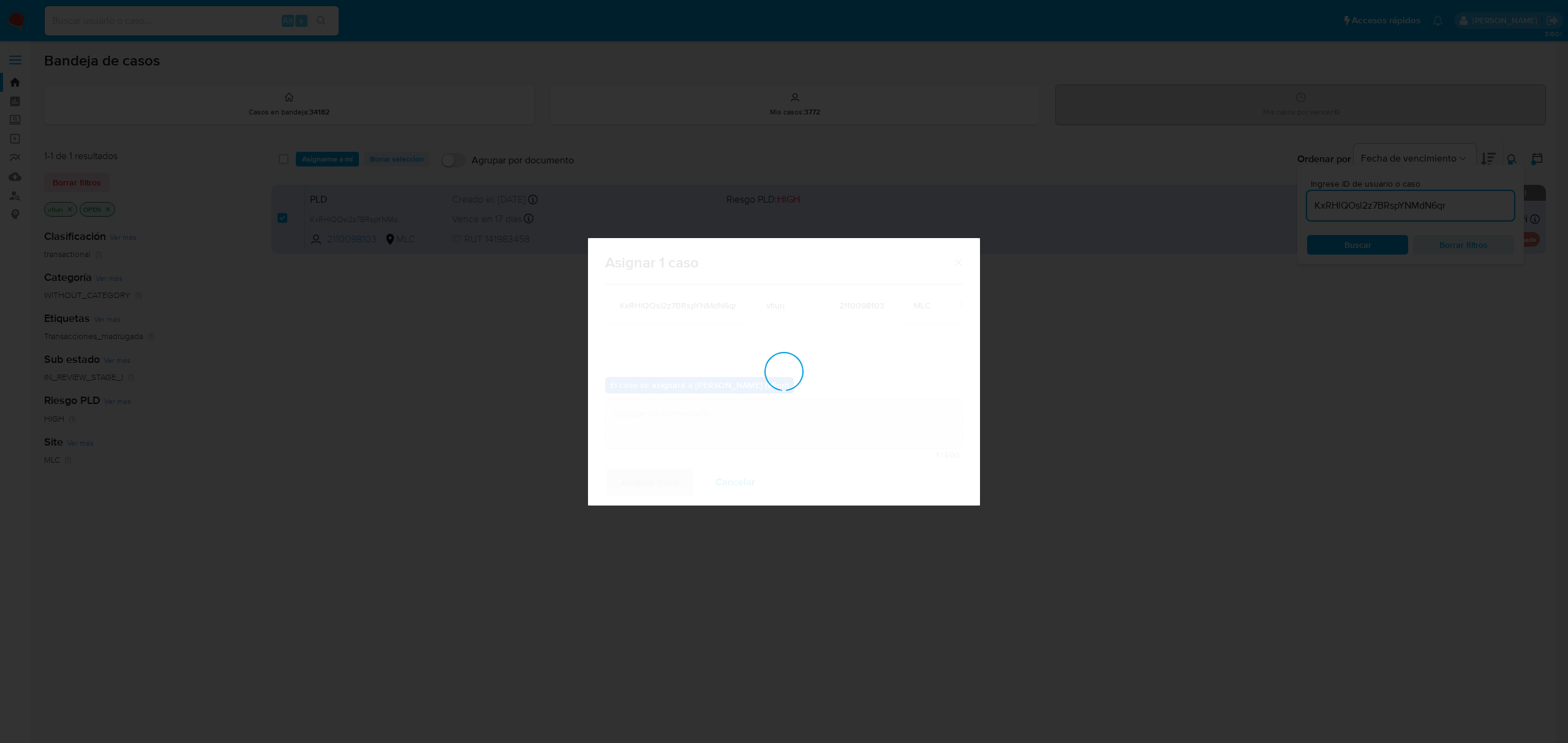
checkbox input "false"
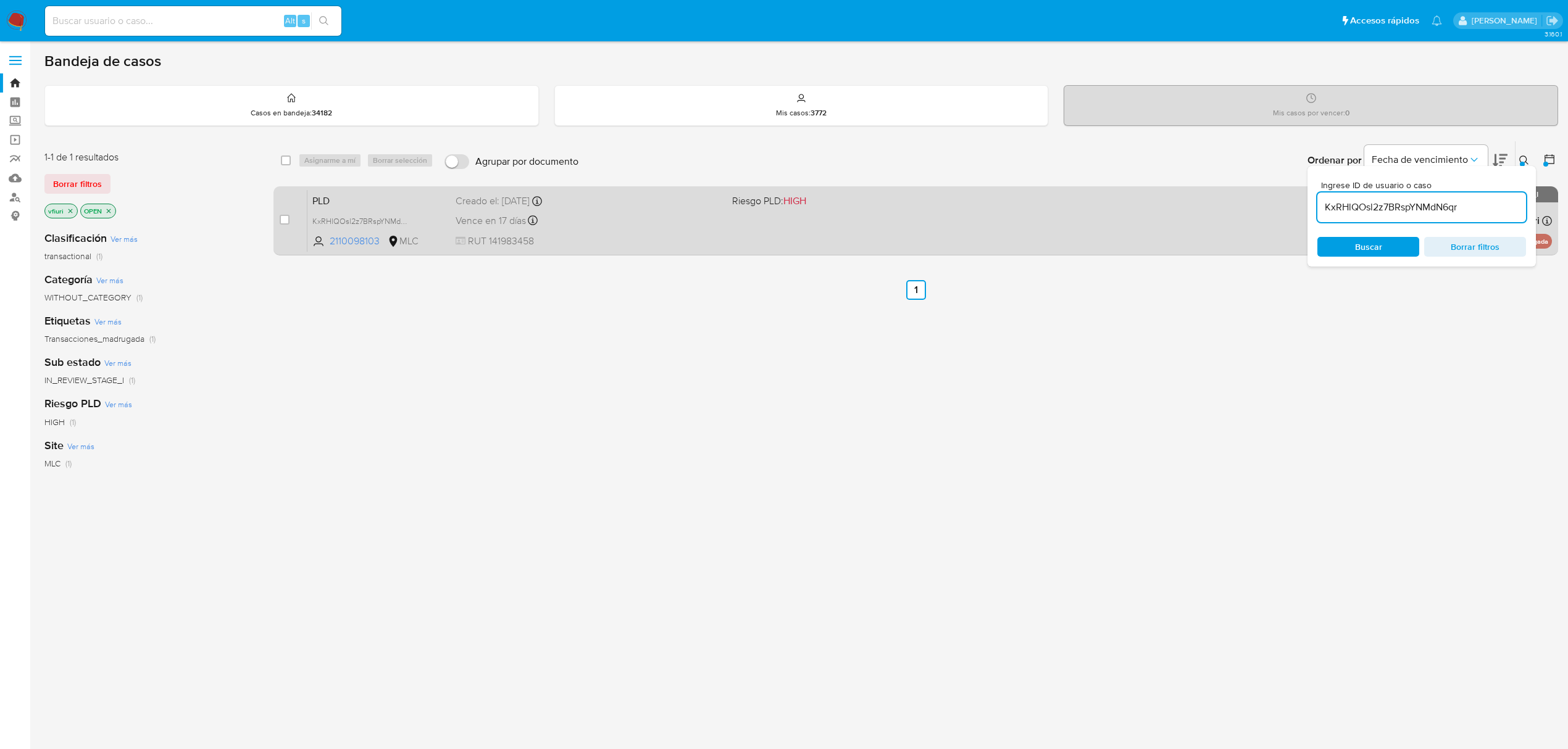
click at [665, 226] on div "Vence en 17 días Vence el 10/10/2025 16:08:52" at bounding box center [589, 220] width 267 height 17
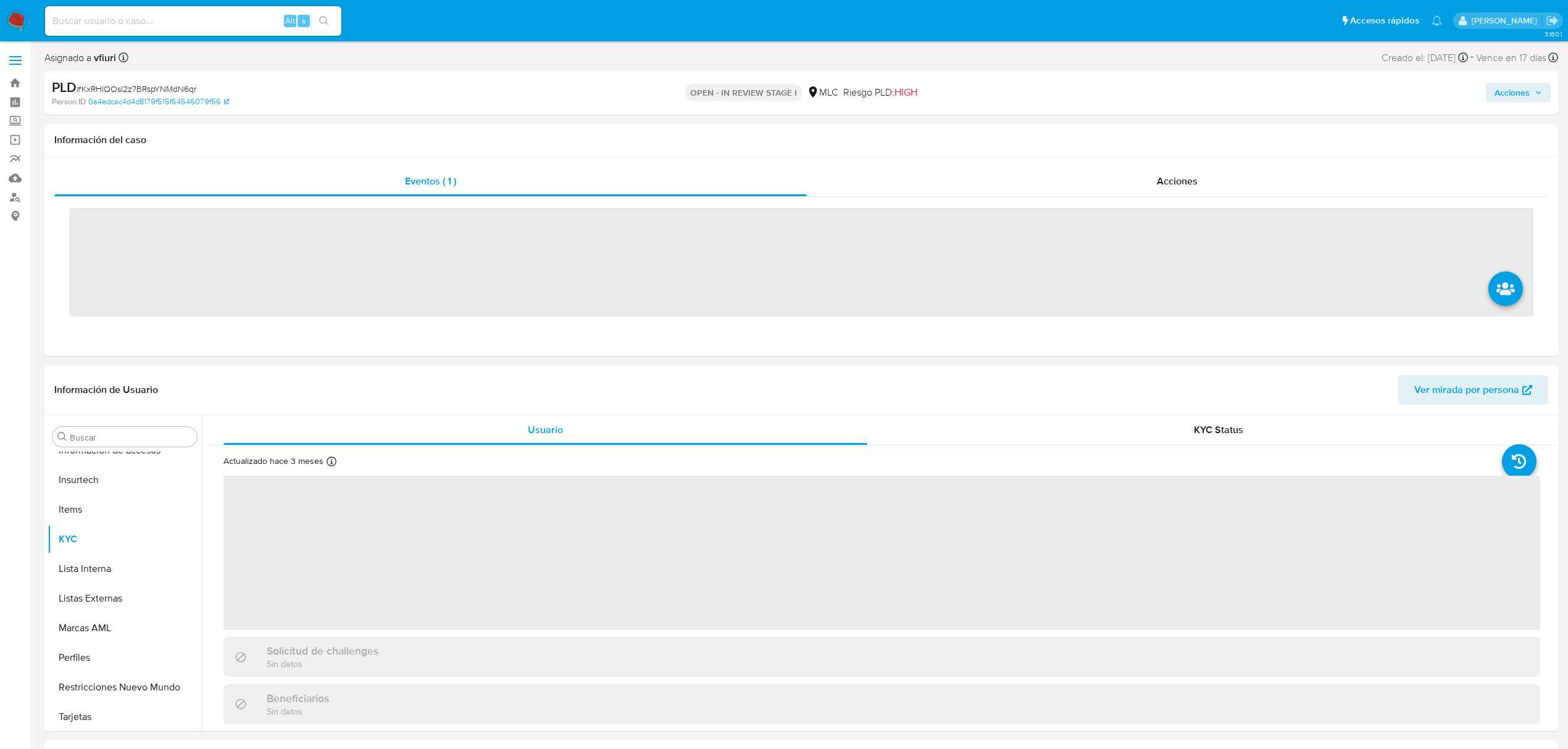
scroll to position [581, 0]
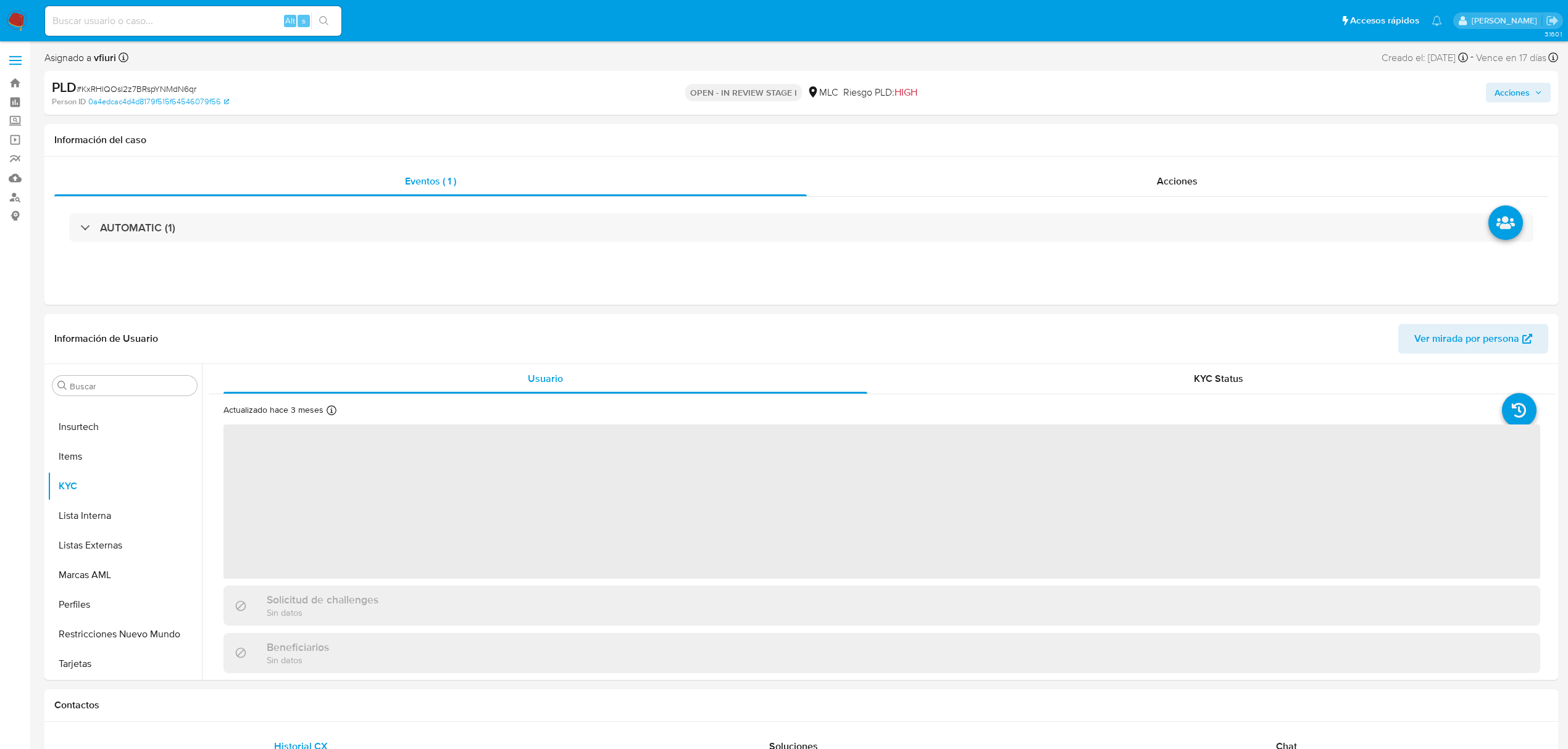
select select "10"
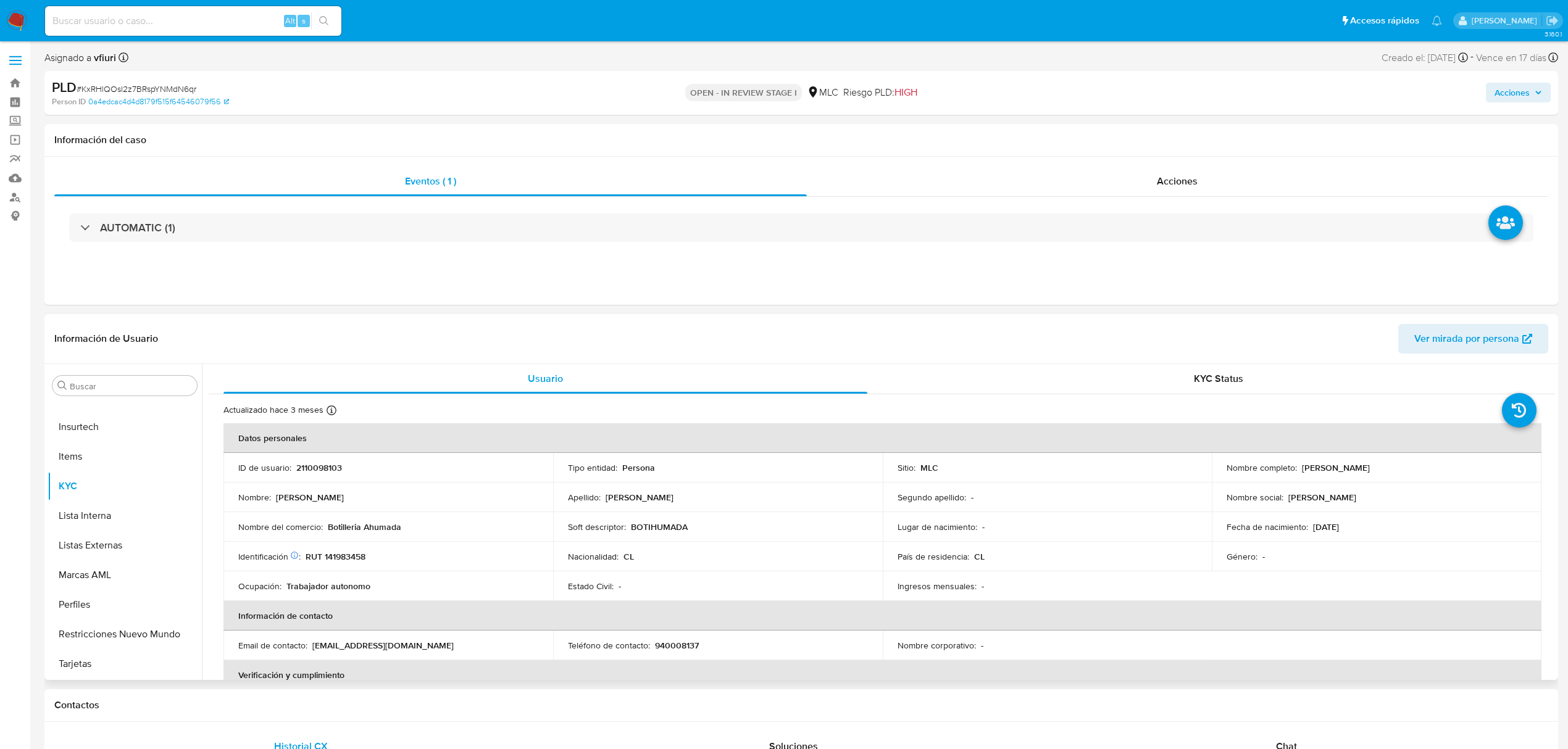
click at [342, 557] on p "RUT 141983458" at bounding box center [335, 557] width 60 height 11
copy p "141983458"
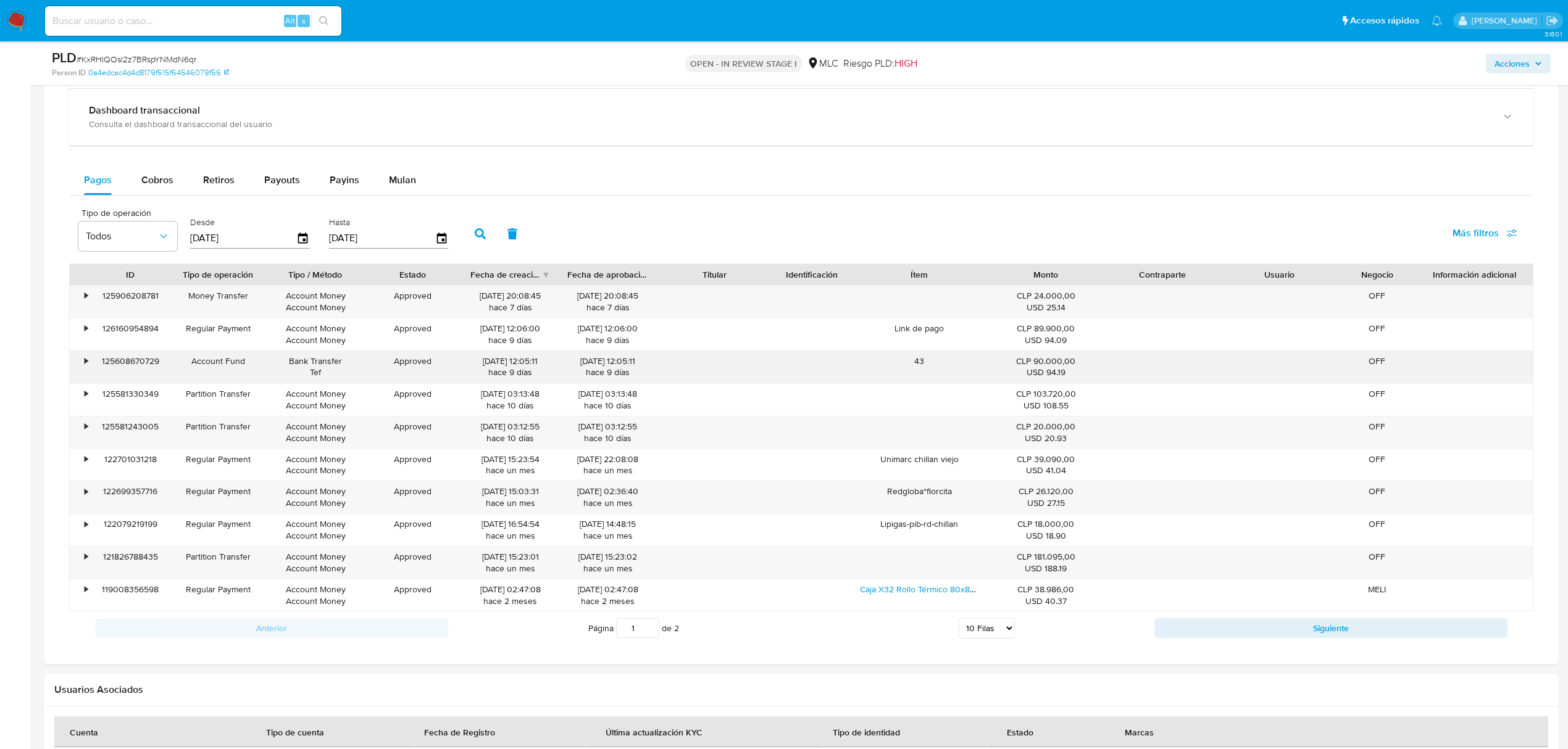
scroll to position [822, 0]
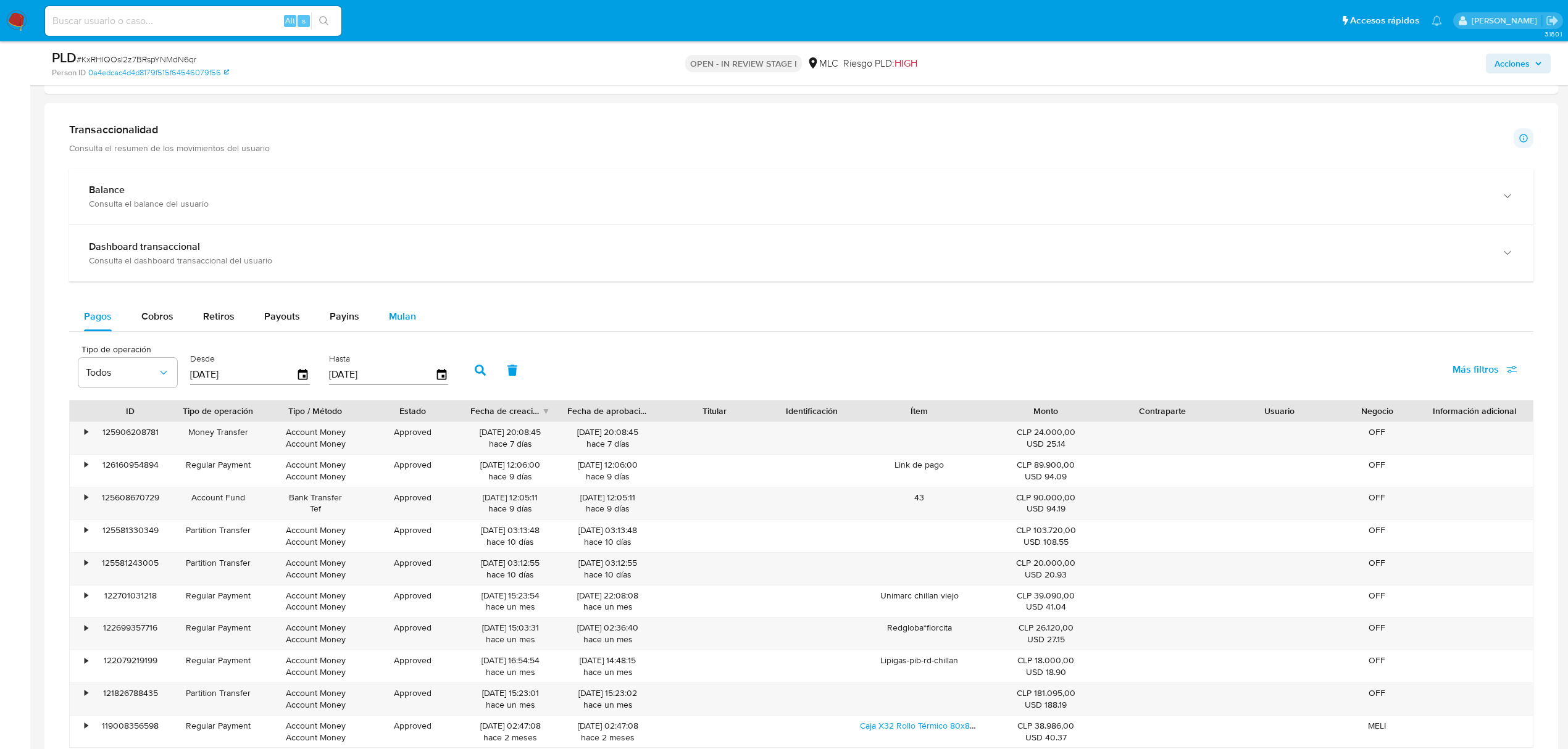
drag, startPoint x: 386, startPoint y: 301, endPoint x: 391, endPoint y: 316, distance: 15.8
click at [391, 312] on div "Balance Consulta el balance del usuario Dashboard transaccional Consulta el das…" at bounding box center [801, 474] width 1464 height 613
click at [391, 316] on span "Mulan" at bounding box center [403, 316] width 27 height 14
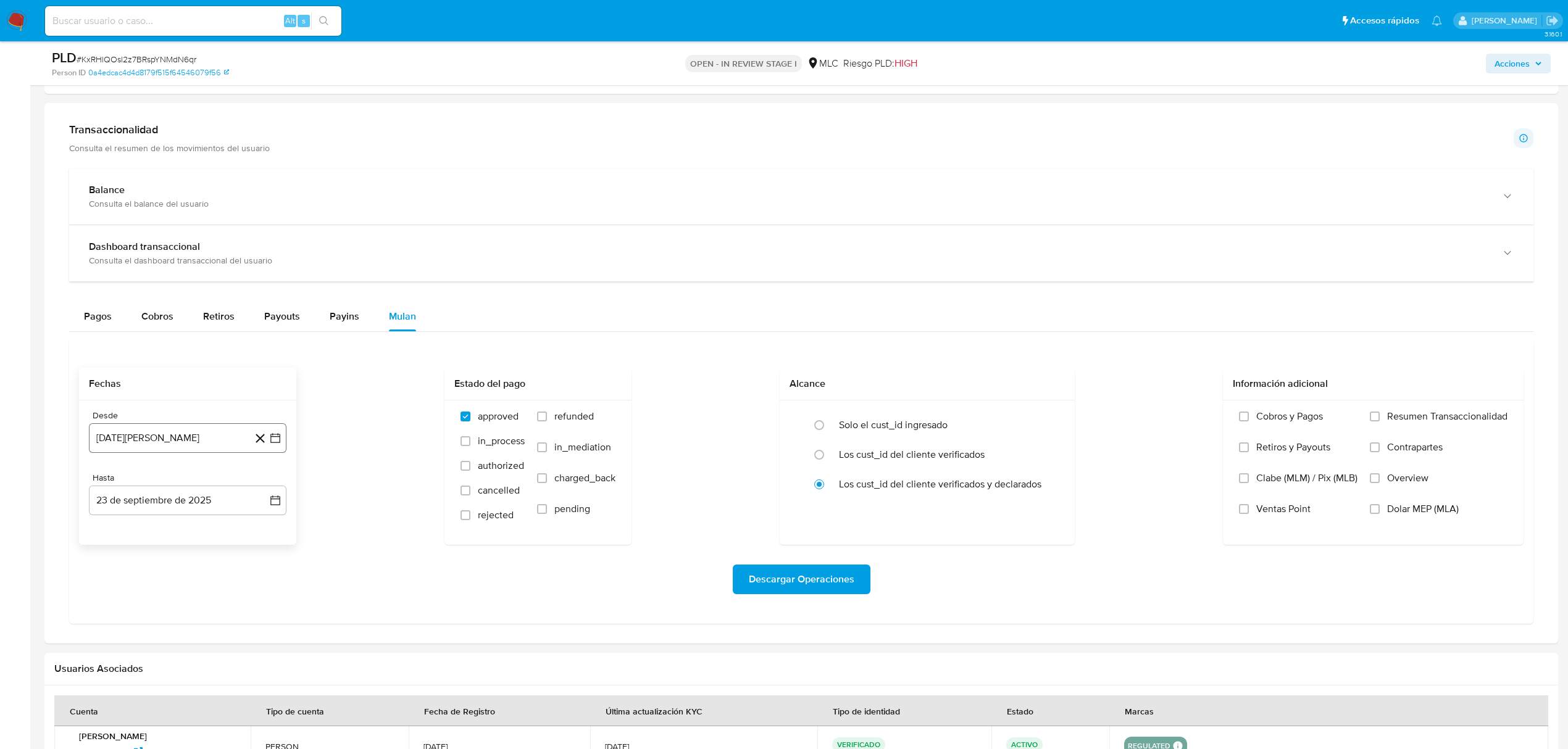
click at [285, 443] on button "[DATE][PERSON_NAME]" at bounding box center [187, 438] width 197 height 30
click at [269, 482] on icon "Mes siguiente" at bounding box center [265, 483] width 15 height 15
click at [139, 587] on button "10" at bounding box center [138, 578] width 20 height 20
click at [274, 515] on button "23 de septiembre de 2025" at bounding box center [187, 501] width 197 height 30
click at [137, 622] on button "9" at bounding box center [138, 616] width 20 height 20
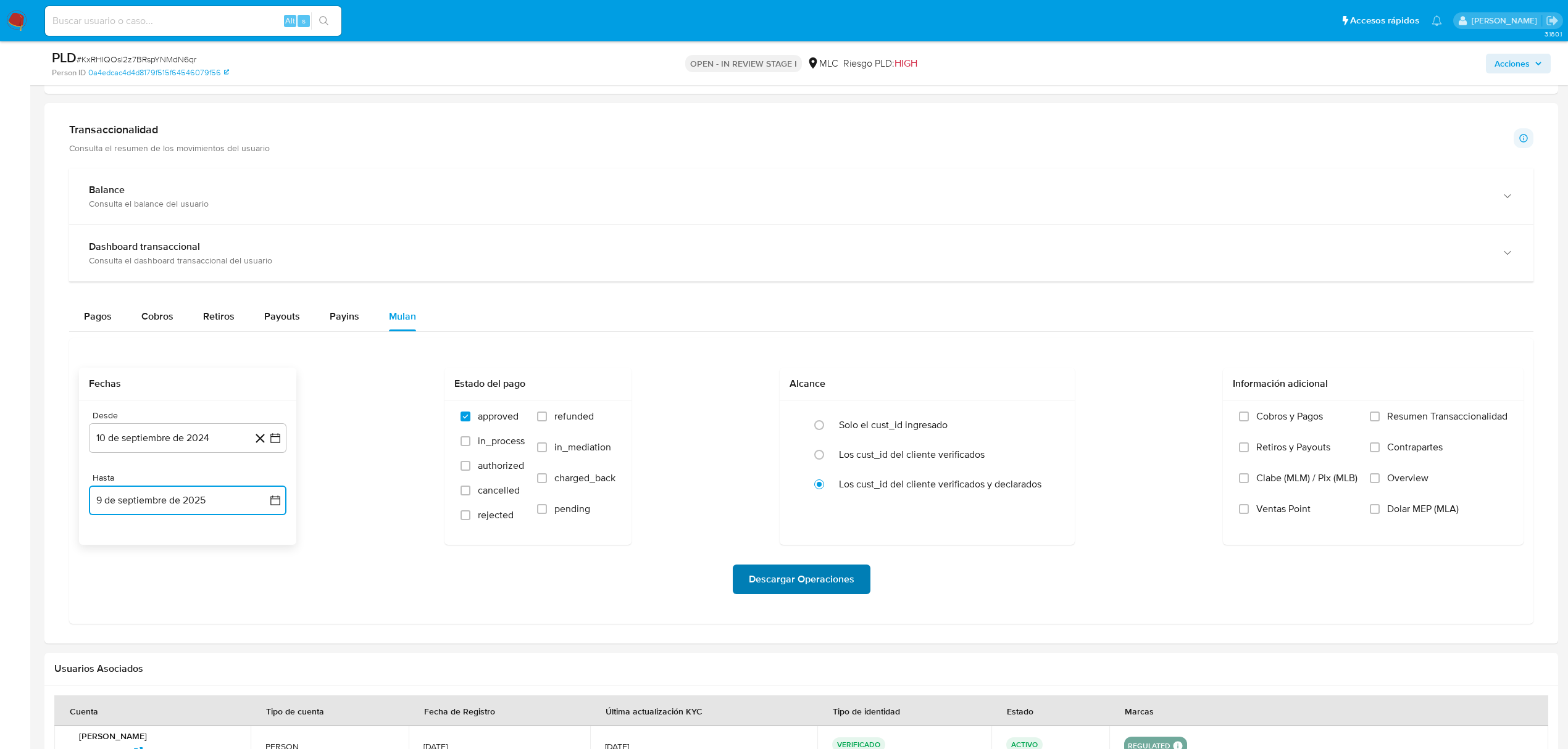
click at [761, 583] on span "Descargar Operaciones" at bounding box center [801, 579] width 106 height 27
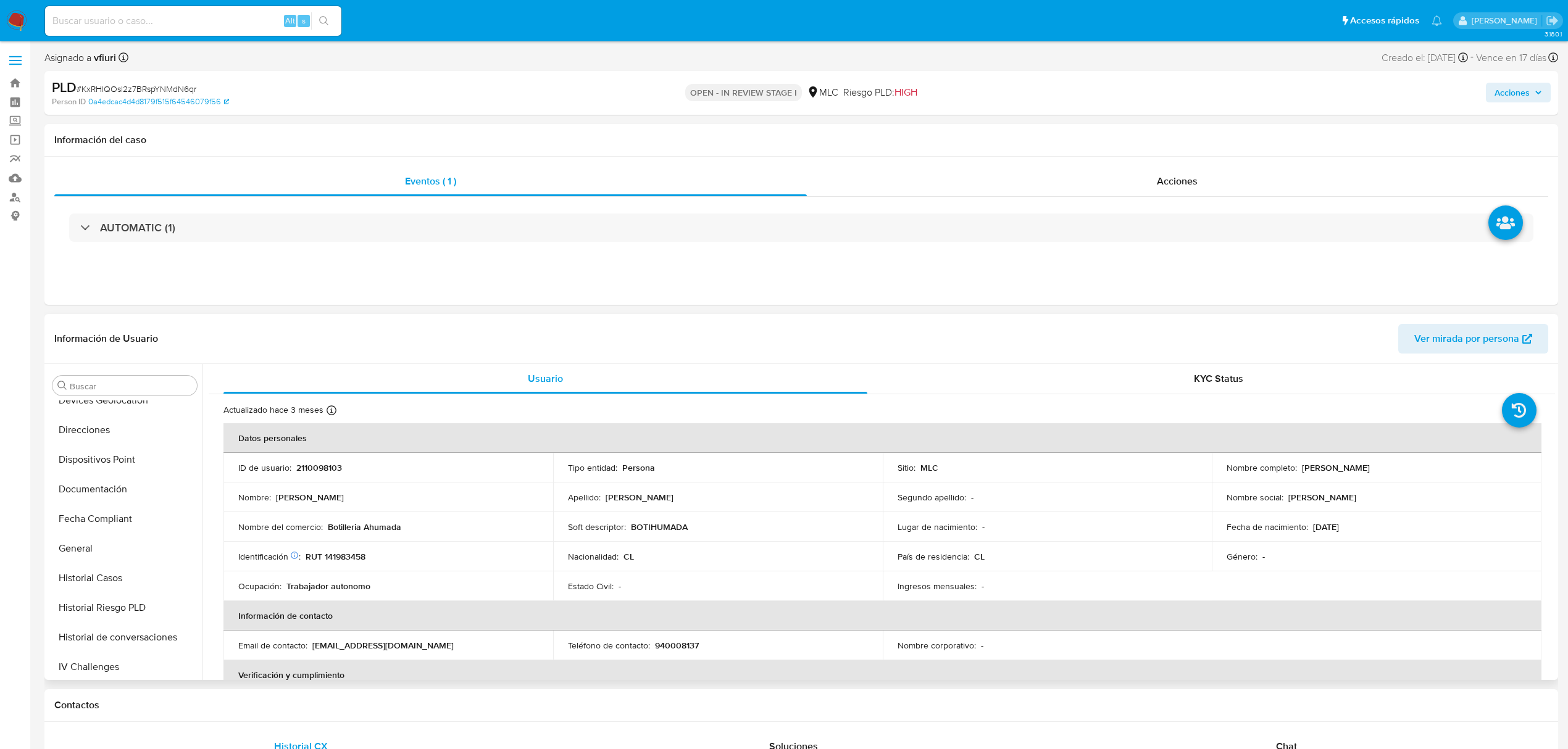
scroll to position [0, 0]
click at [129, 563] on button "Cruces y Relaciones" at bounding box center [120, 563] width 145 height 30
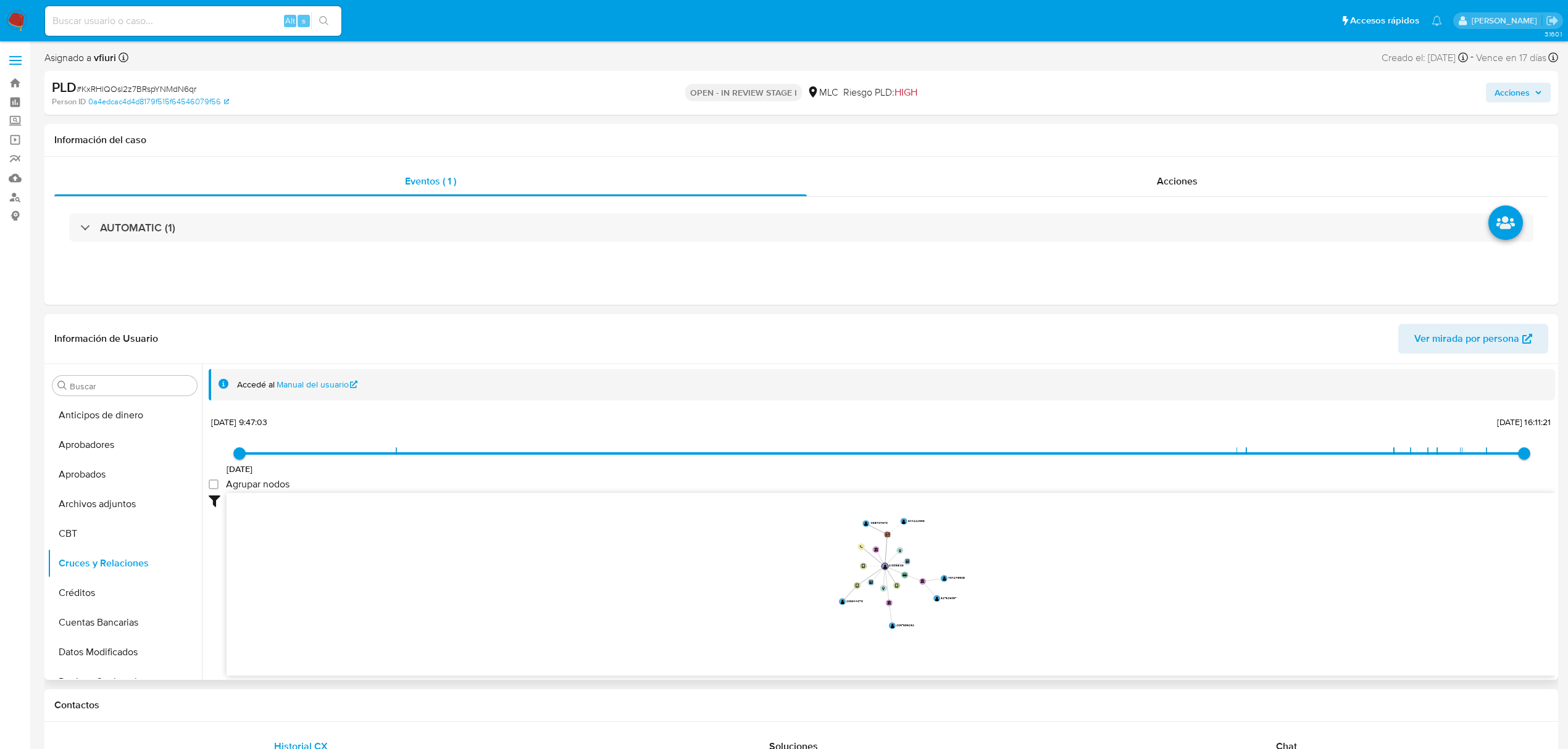
drag, startPoint x: 1035, startPoint y: 563, endPoint x: 1055, endPoint y: 602, distance: 43.8
click at [1055, 602] on icon "device-680ffc015d9cf73dcbdacd4e  user-2110098103  2110098103 device-680c061d7…" at bounding box center [891, 583] width 1329 height 179
drag, startPoint x: 887, startPoint y: 577, endPoint x: 798, endPoint y: 586, distance: 89.5
click at [798, 586] on icon "device-680ffc015d9cf73dcbdacd4e  user-2110098103  2110098103 device-680c061d7…" at bounding box center [891, 583] width 1329 height 179
drag, startPoint x: 801, startPoint y: 589, endPoint x: 473, endPoint y: 564, distance: 329.0
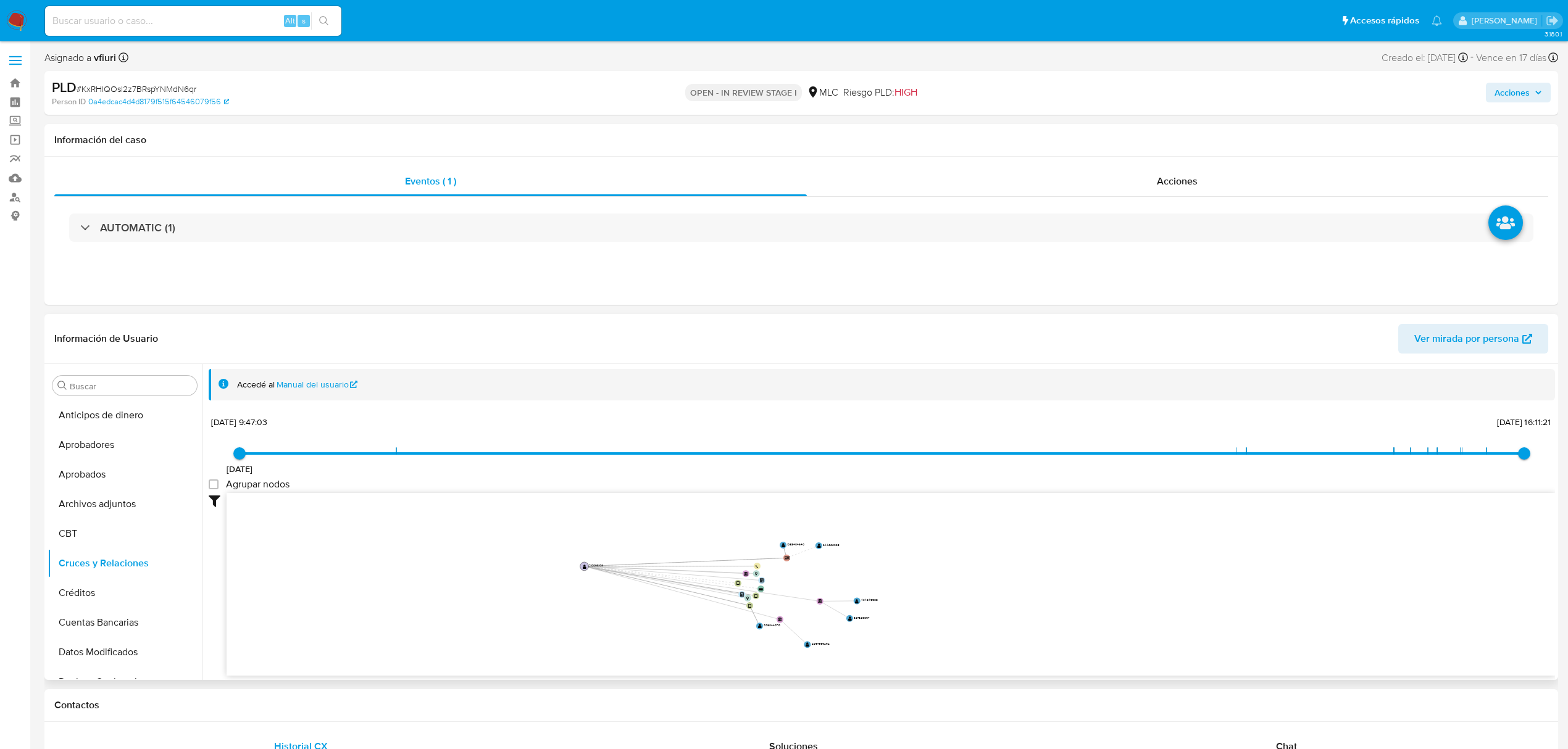
click at [583, 564] on text "" at bounding box center [585, 566] width 4 height 5
drag, startPoint x: 881, startPoint y: 598, endPoint x: 1104, endPoint y: 592, distance: 223.1
click at [1104, 592] on icon "device-680ffc015d9cf73dcbdacd4e  user-2110098103  2110098103 device-680c061d7…" at bounding box center [891, 583] width 1329 height 179
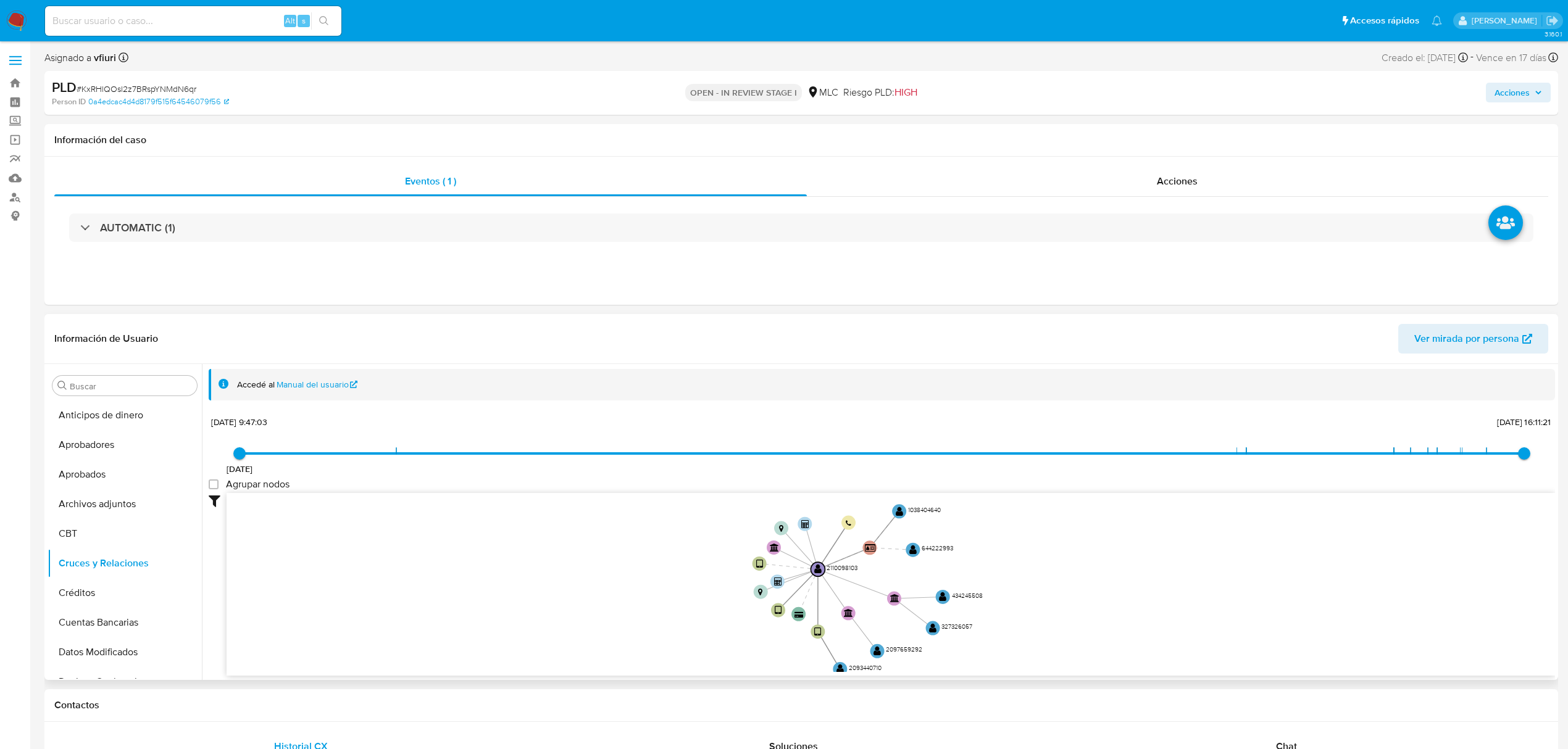
drag, startPoint x: 1062, startPoint y: 579, endPoint x: 1132, endPoint y: 592, distance: 71.2
click at [1132, 592] on icon "device-680ffc015d9cf73dcbdacd4e  user-2110098103  2110098103 device-680c061d7…" at bounding box center [891, 583] width 1329 height 179
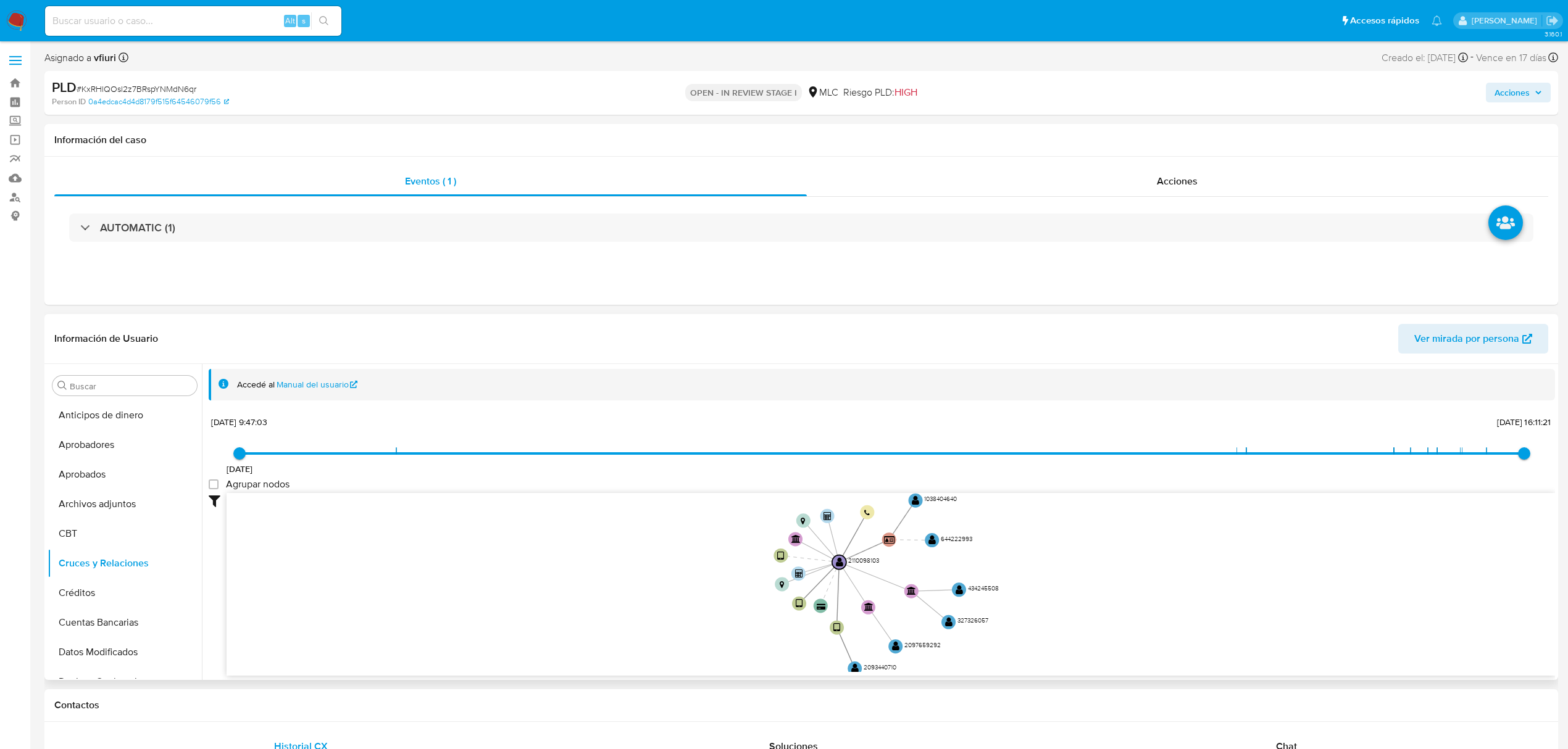
drag, startPoint x: 1121, startPoint y: 571, endPoint x: 1116, endPoint y: 561, distance: 11.2
click at [1116, 561] on icon "device-680ffc015d9cf73dcbdacd4e  user-2110098103  2110098103 device-680c061d7…" at bounding box center [891, 583] width 1329 height 179
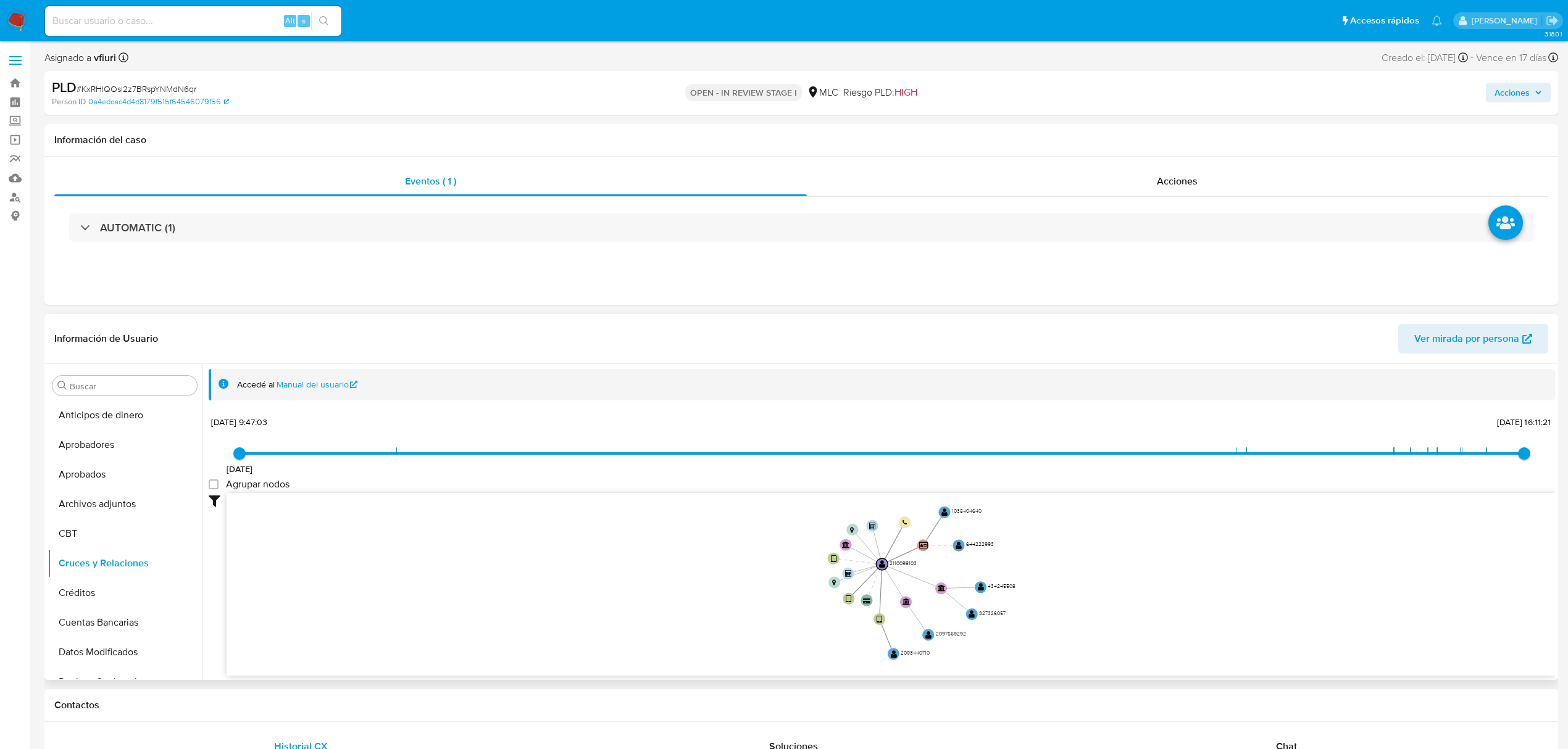
drag, startPoint x: 1114, startPoint y: 559, endPoint x: 1107, endPoint y: 561, distance: 7.3
click at [1107, 561] on icon "device-680ffc015d9cf73dcbdacd4e  user-2110098103  2110098103 device-680c061d7…" at bounding box center [891, 583] width 1329 height 179
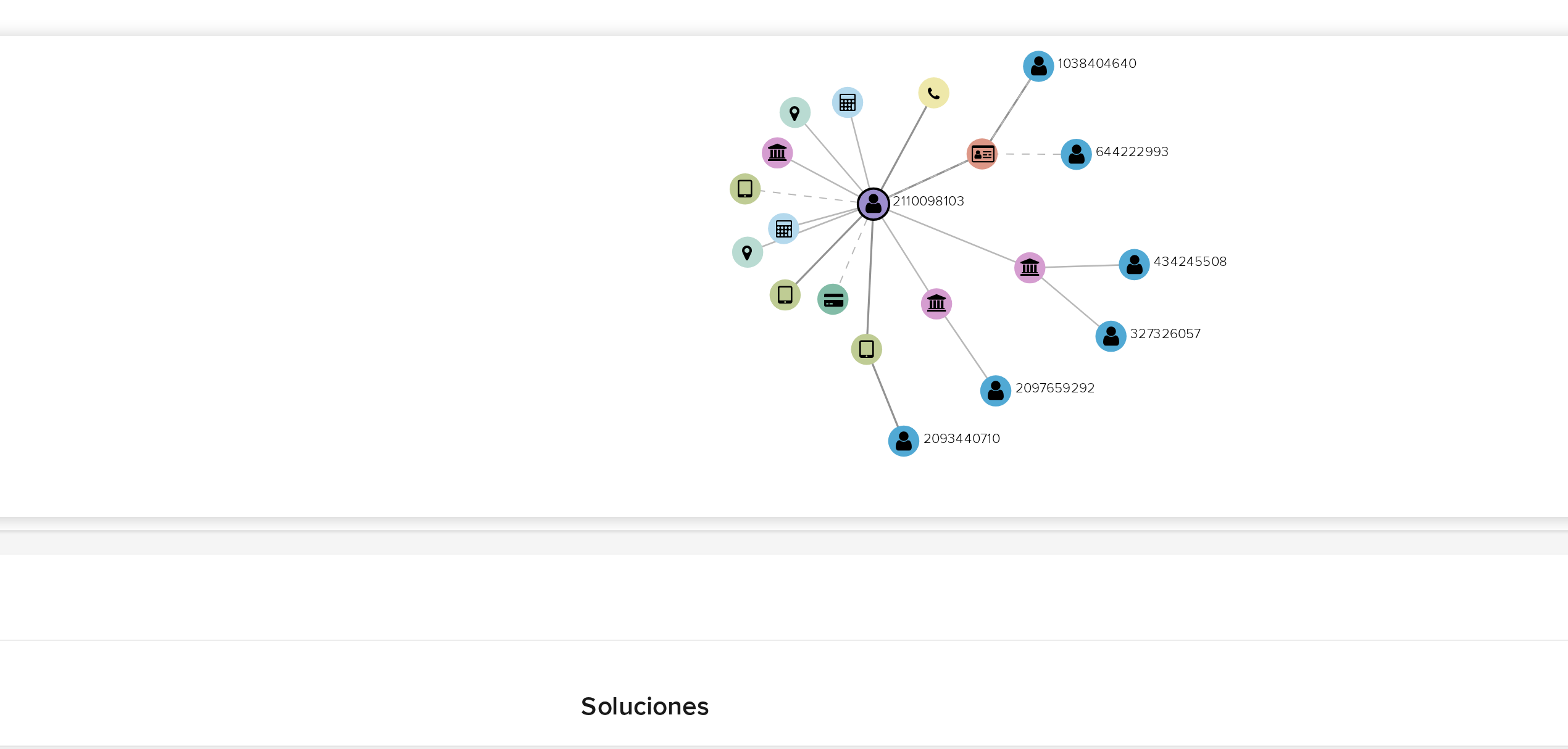
scroll to position [82, 0]
